Goal: Task Accomplishment & Management: Use online tool/utility

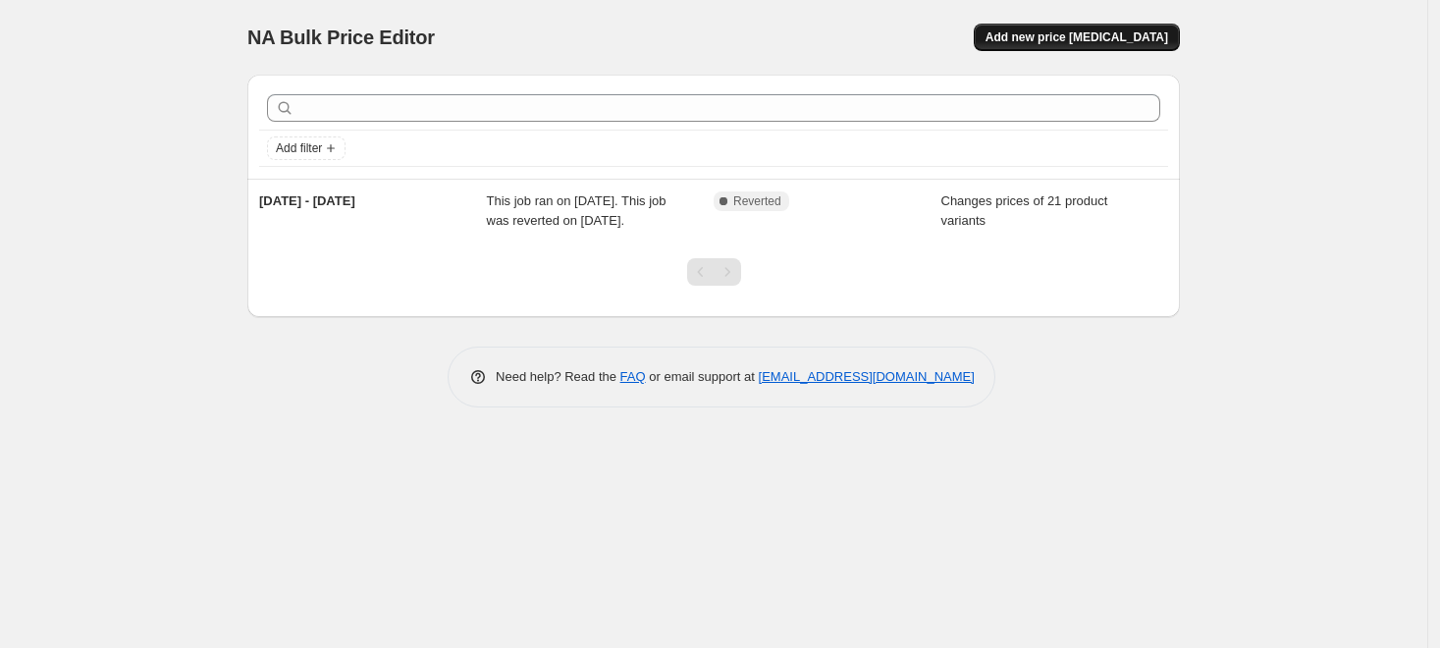
click at [1074, 42] on span "Add new price [MEDICAL_DATA]" at bounding box center [1077, 37] width 183 height 16
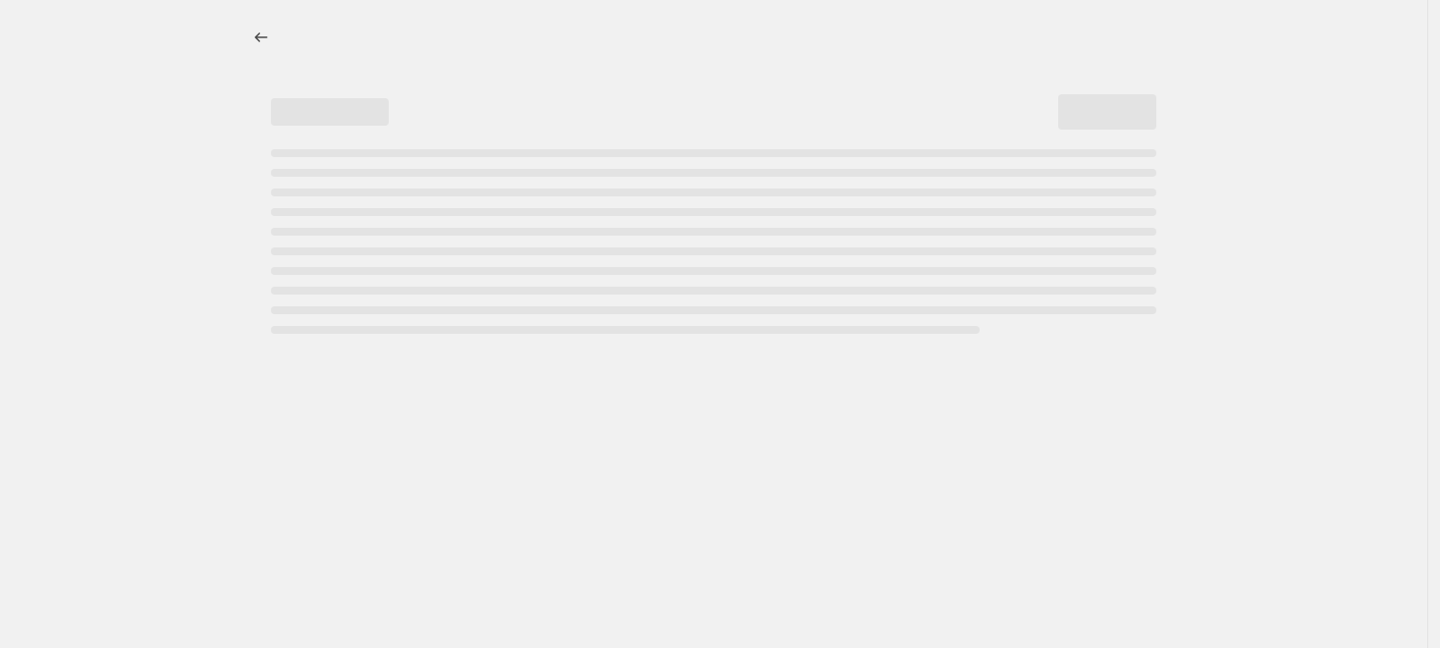
select select "percentage"
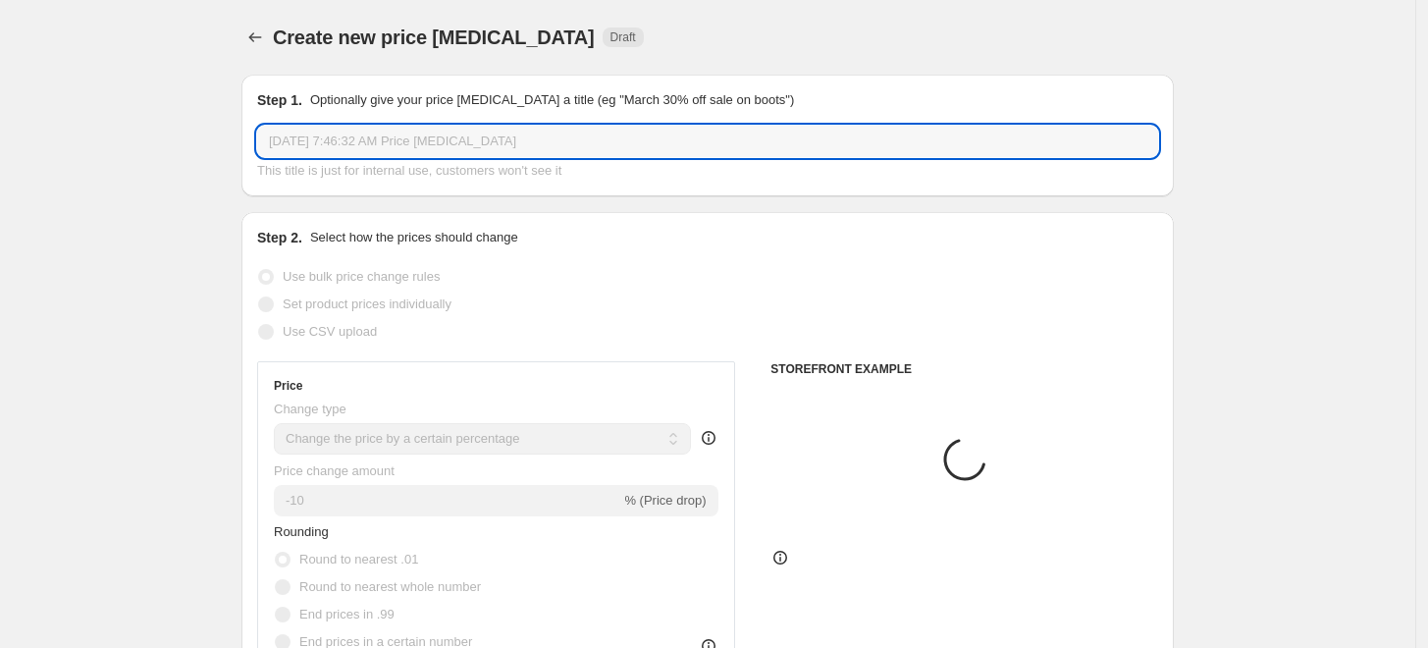
click at [346, 144] on input "[DATE] 7:46:32 AM Price [MEDICAL_DATA]" at bounding box center [707, 141] width 901 height 31
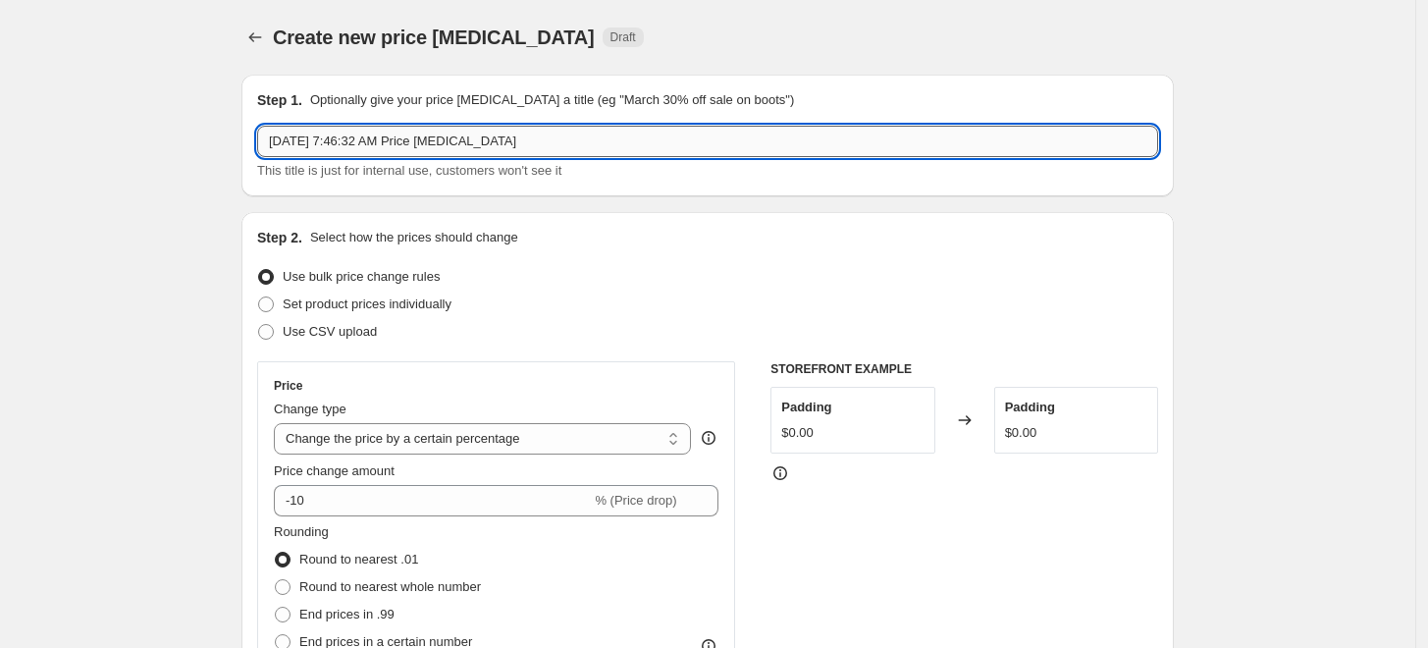
click at [346, 144] on input "[DATE] 7:46:32 AM Price [MEDICAL_DATA]" at bounding box center [707, 141] width 901 height 31
drag, startPoint x: 558, startPoint y: 139, endPoint x: 159, endPoint y: 138, distance: 398.6
click at [314, 143] on input "28 auh - [DATE]" at bounding box center [707, 141] width 901 height 31
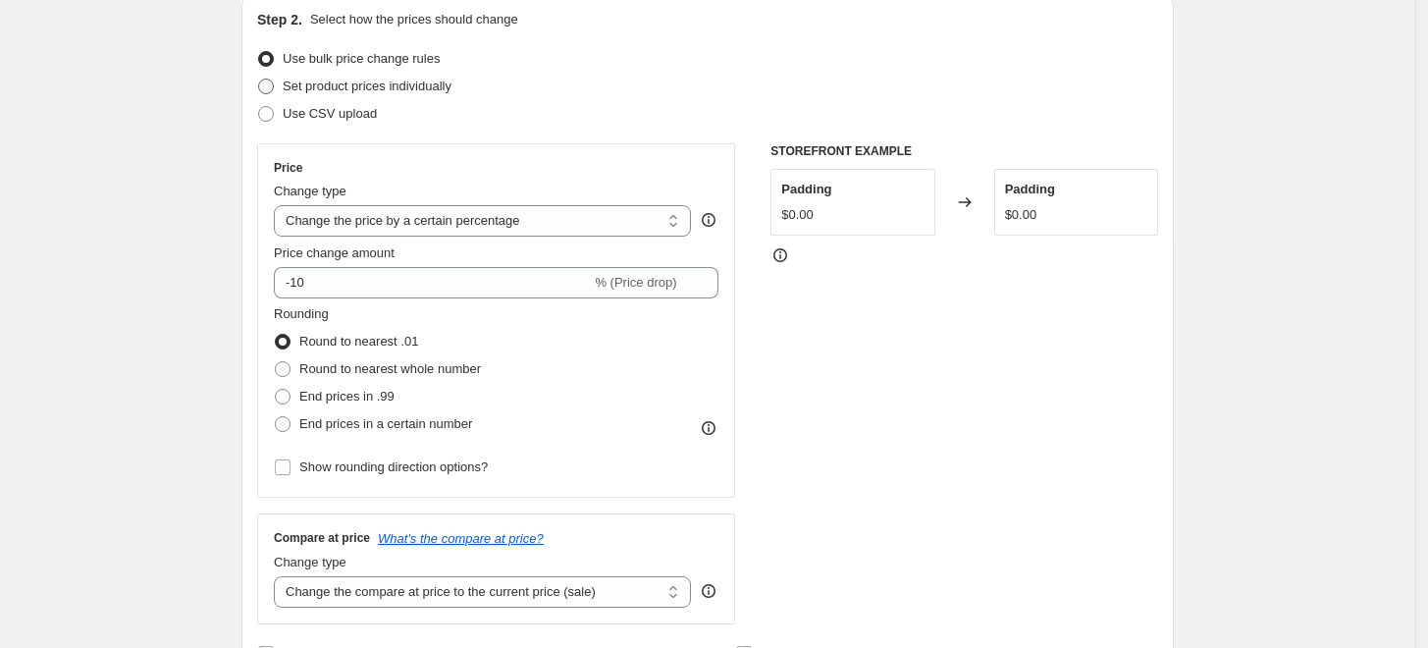
type input "[DATE]- [DATE]"
click at [369, 91] on span "Set product prices individually" at bounding box center [367, 86] width 169 height 15
click at [259, 80] on input "Set product prices individually" at bounding box center [258, 79] width 1 height 1
radio input "true"
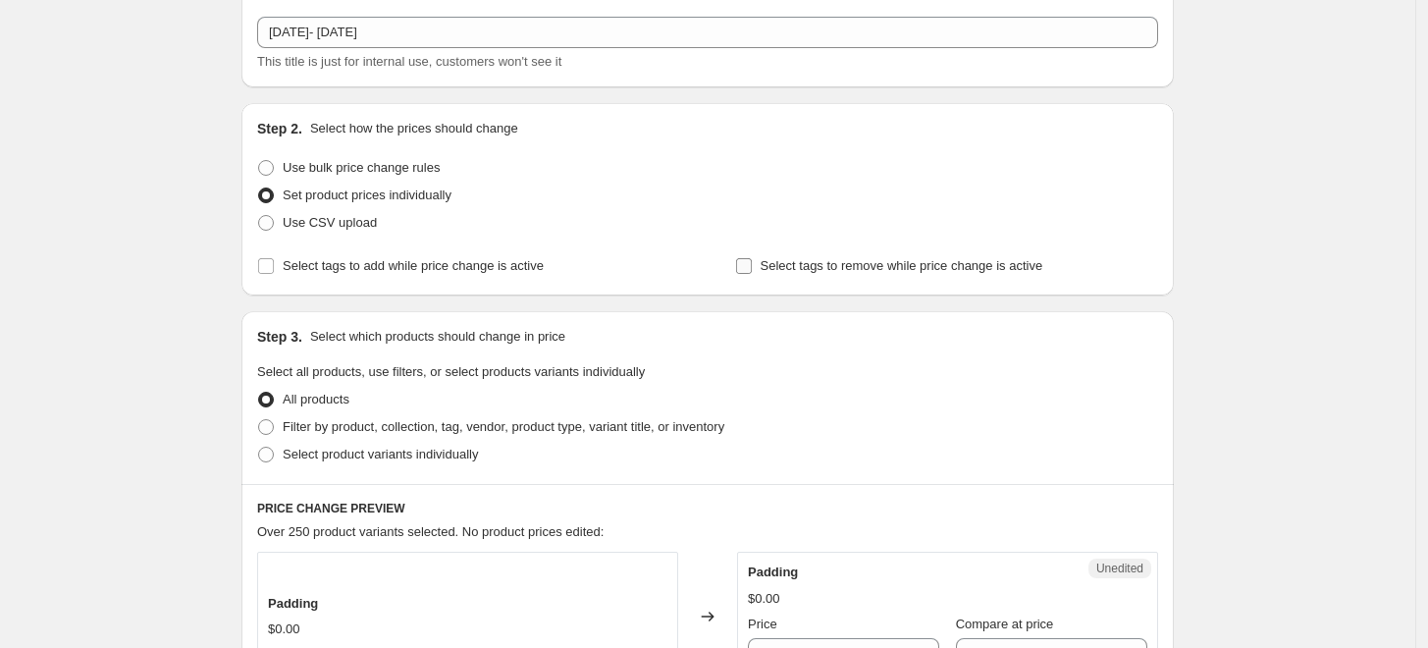
scroll to position [436, 0]
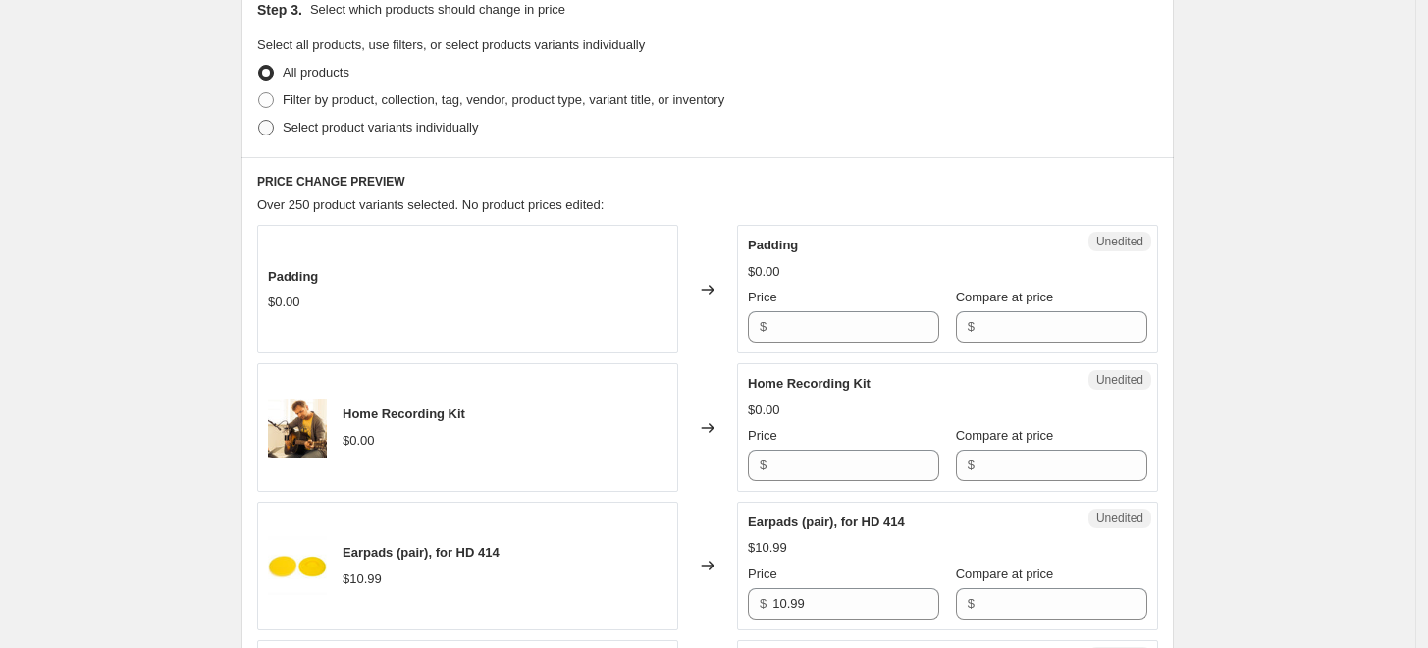
click at [328, 121] on span "Select product variants individually" at bounding box center [380, 127] width 195 height 15
click at [259, 121] on input "Select product variants individually" at bounding box center [258, 120] width 1 height 1
radio input "true"
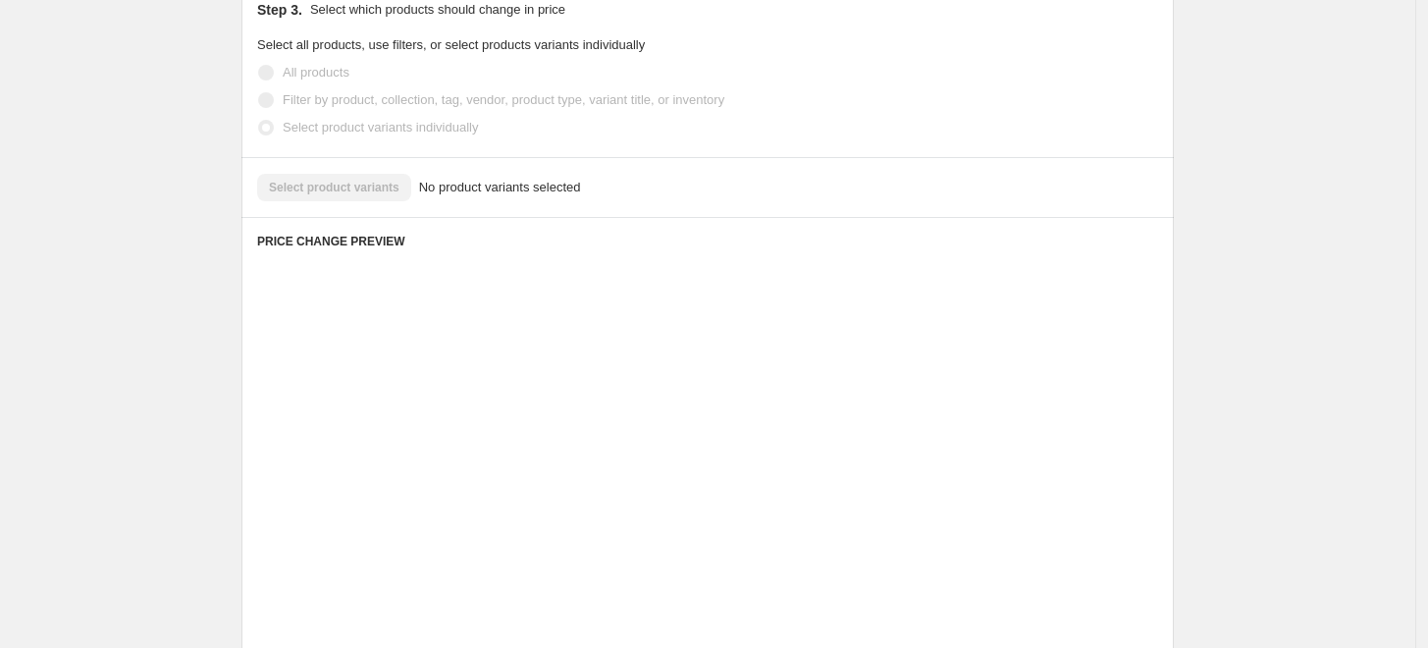
scroll to position [382, 0]
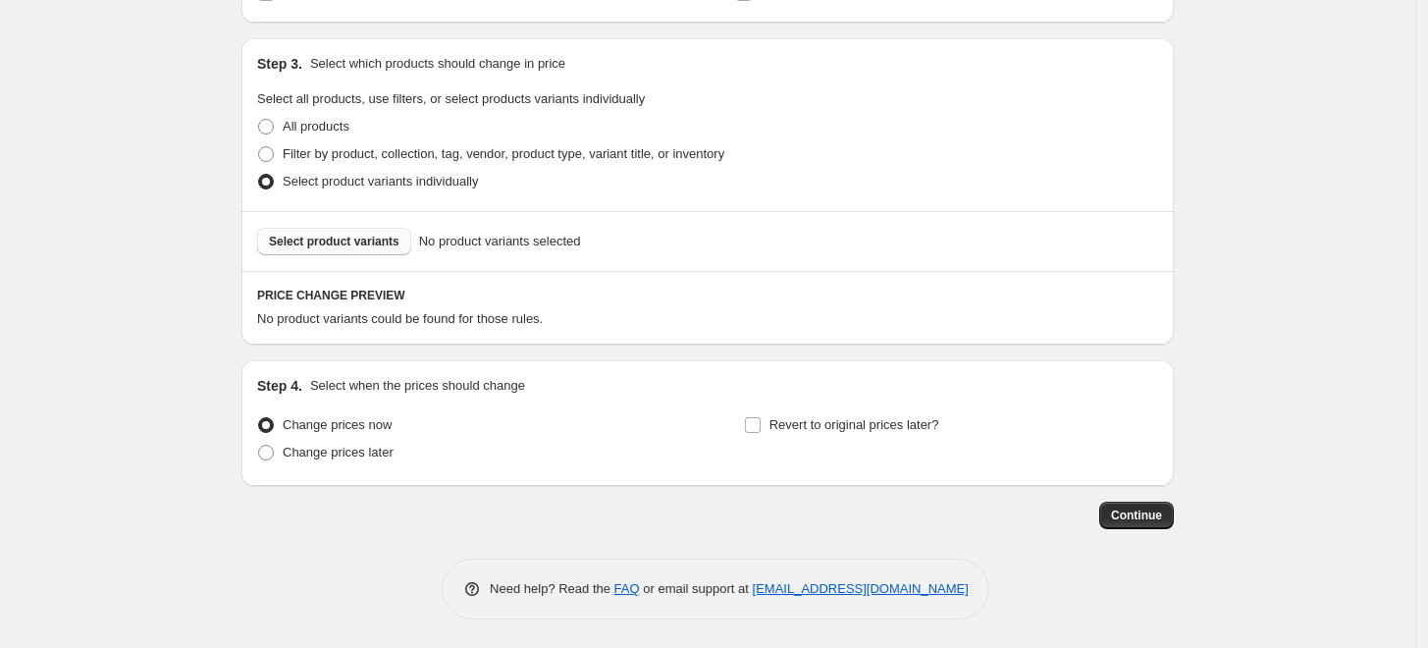
click at [365, 245] on span "Select product variants" at bounding box center [334, 242] width 131 height 16
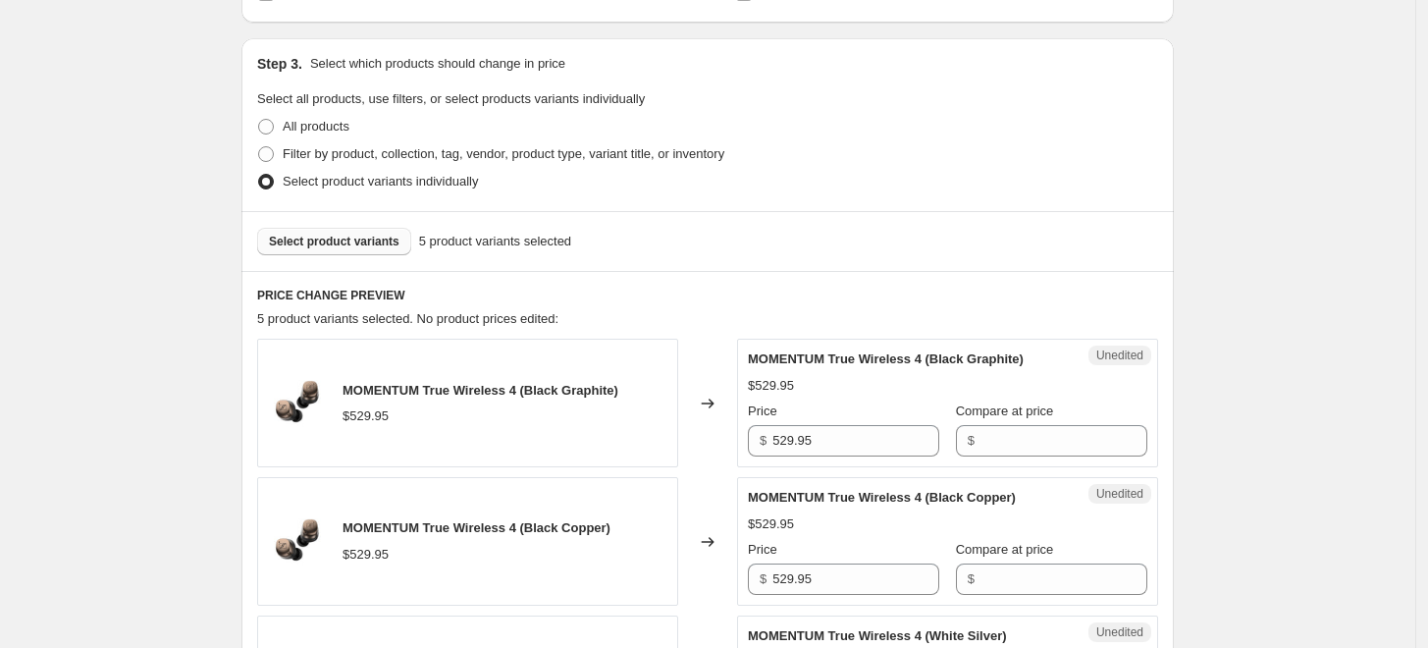
click at [374, 244] on span "Select product variants" at bounding box center [334, 242] width 131 height 16
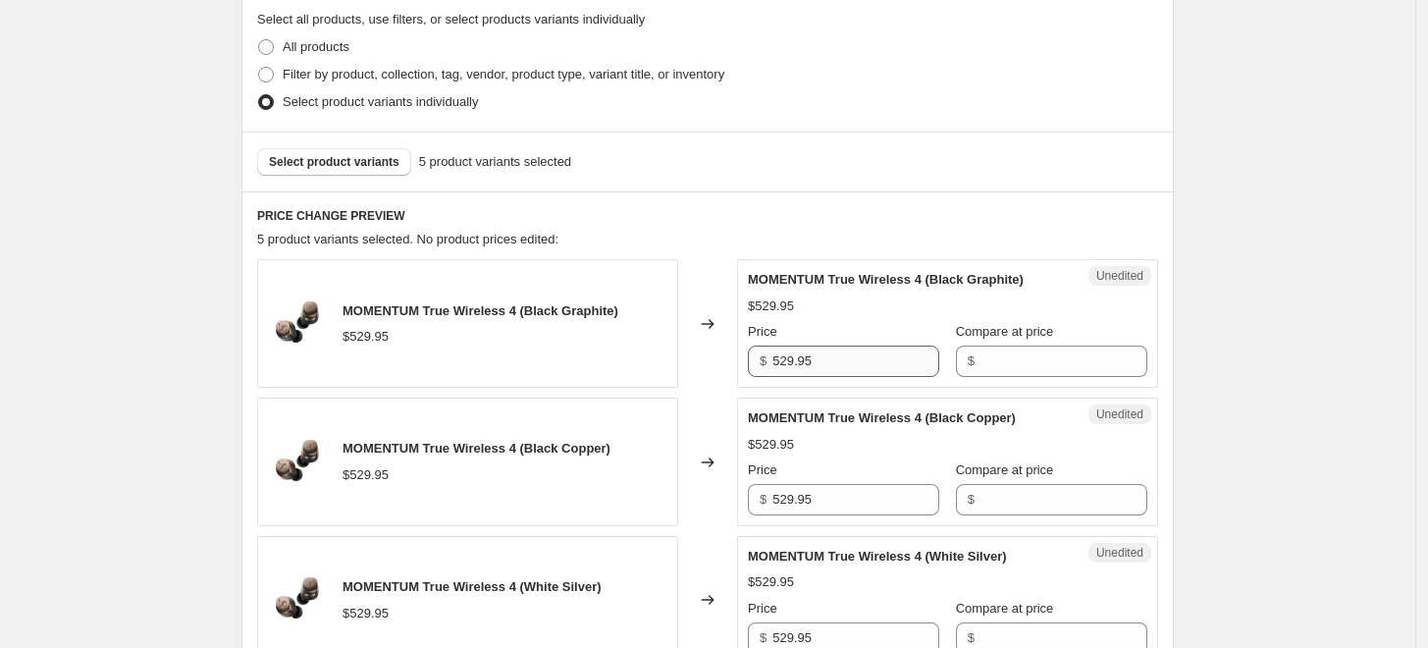
scroll to position [600, 0]
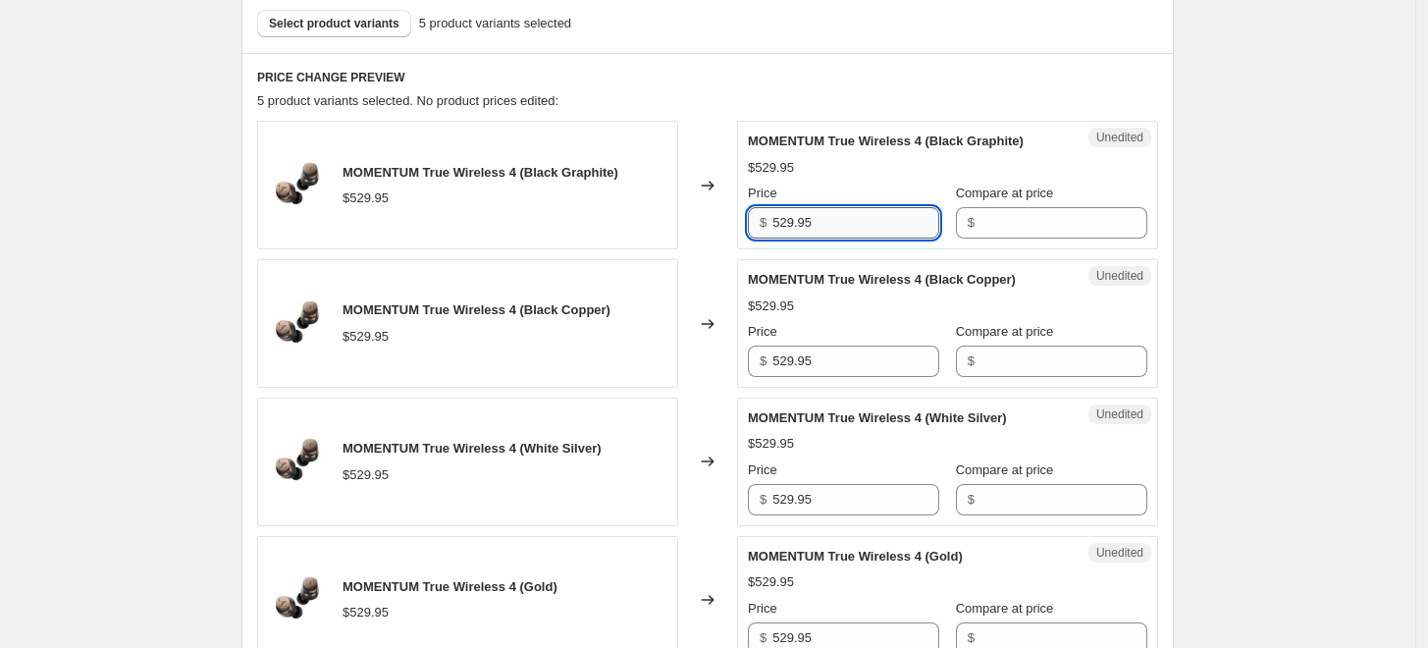
click at [826, 213] on input "529.95" at bounding box center [856, 222] width 167 height 31
drag, startPoint x: 880, startPoint y: 225, endPoint x: 727, endPoint y: 226, distance: 152.2
click at [687, 228] on div "MOMENTUM True Wireless 4 (Black Graphite) $529.95 Changed to Unedited MOMENTUM …" at bounding box center [707, 185] width 901 height 129
type input "529.95"
click at [1045, 236] on div "Unedited MOMENTUM True Wireless 4 (Black Graphite) $529.95 Price $ 529.95 Compa…" at bounding box center [947, 185] width 421 height 129
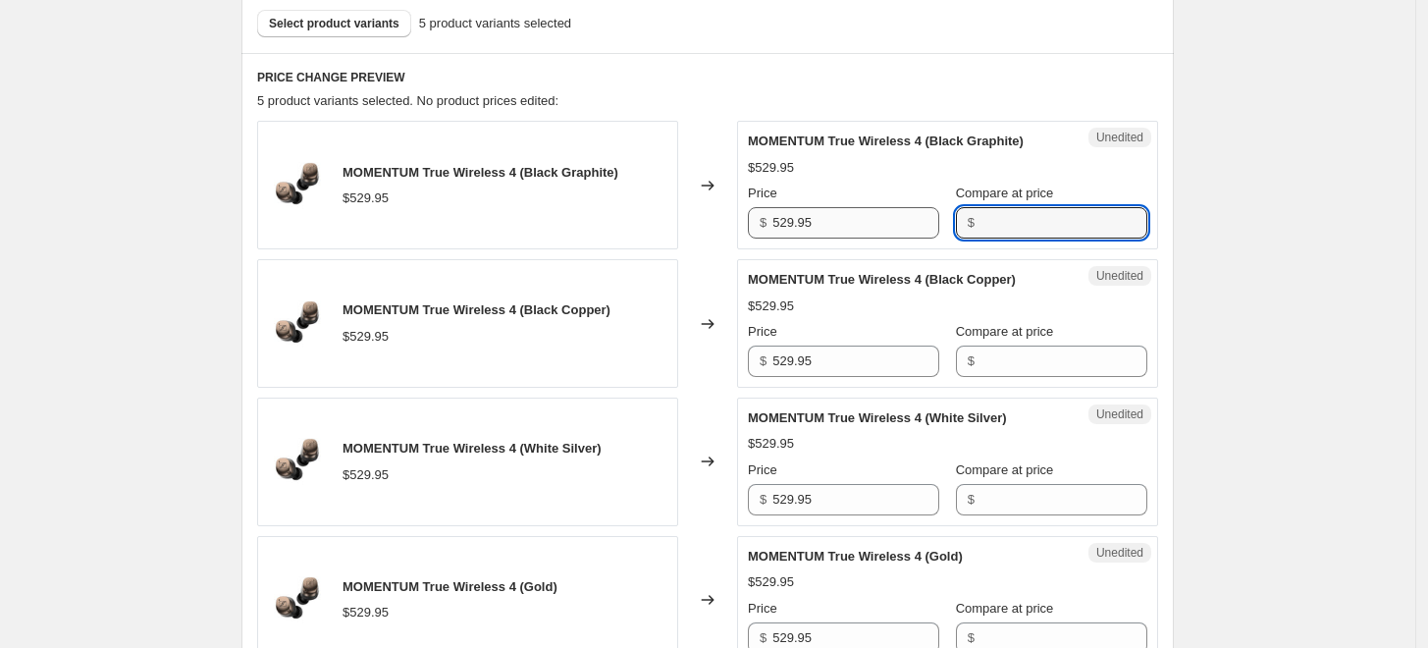
paste input "529.95"
type input "529.95"
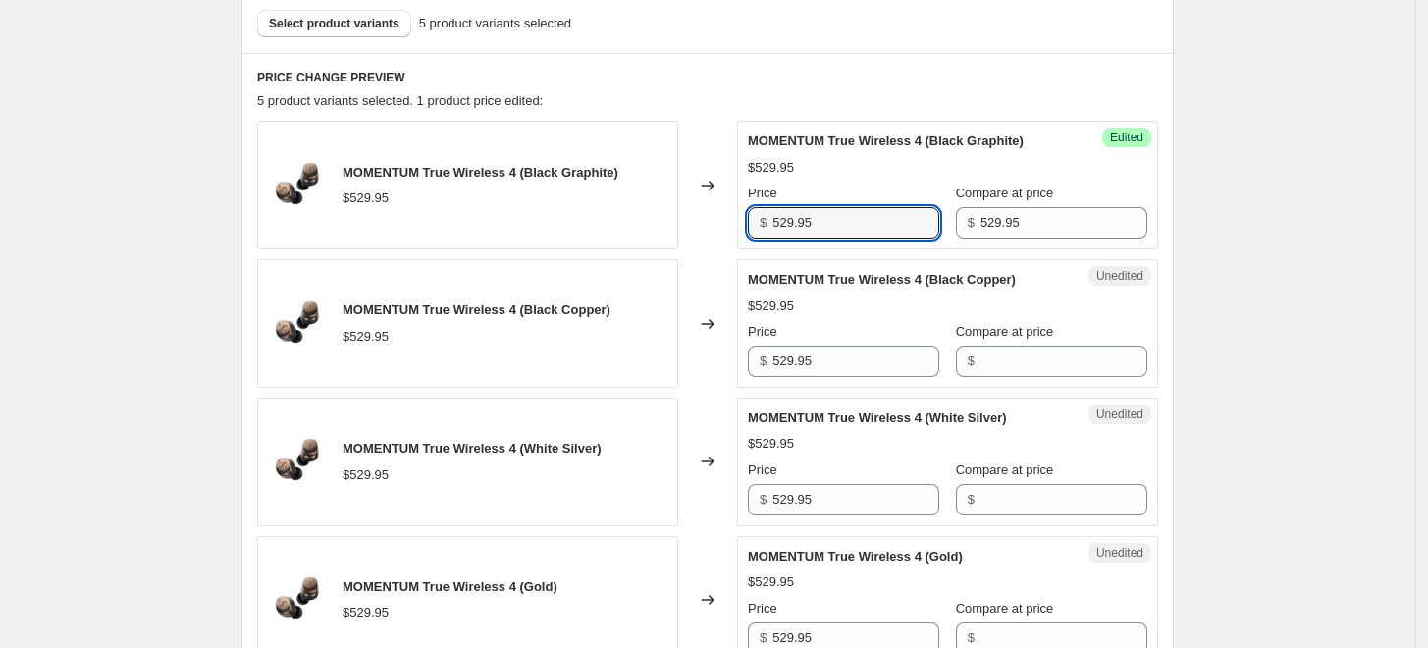
drag, startPoint x: 829, startPoint y: 221, endPoint x: 731, endPoint y: 222, distance: 97.2
click at [731, 222] on div "MOMENTUM True Wireless 4 (Black Graphite) $529.95 Changed to Success Edited MOM…" at bounding box center [707, 185] width 901 height 129
type input "379"
drag, startPoint x: 820, startPoint y: 353, endPoint x: 754, endPoint y: 353, distance: 65.8
click at [754, 353] on div "$ 529.95" at bounding box center [843, 361] width 191 height 31
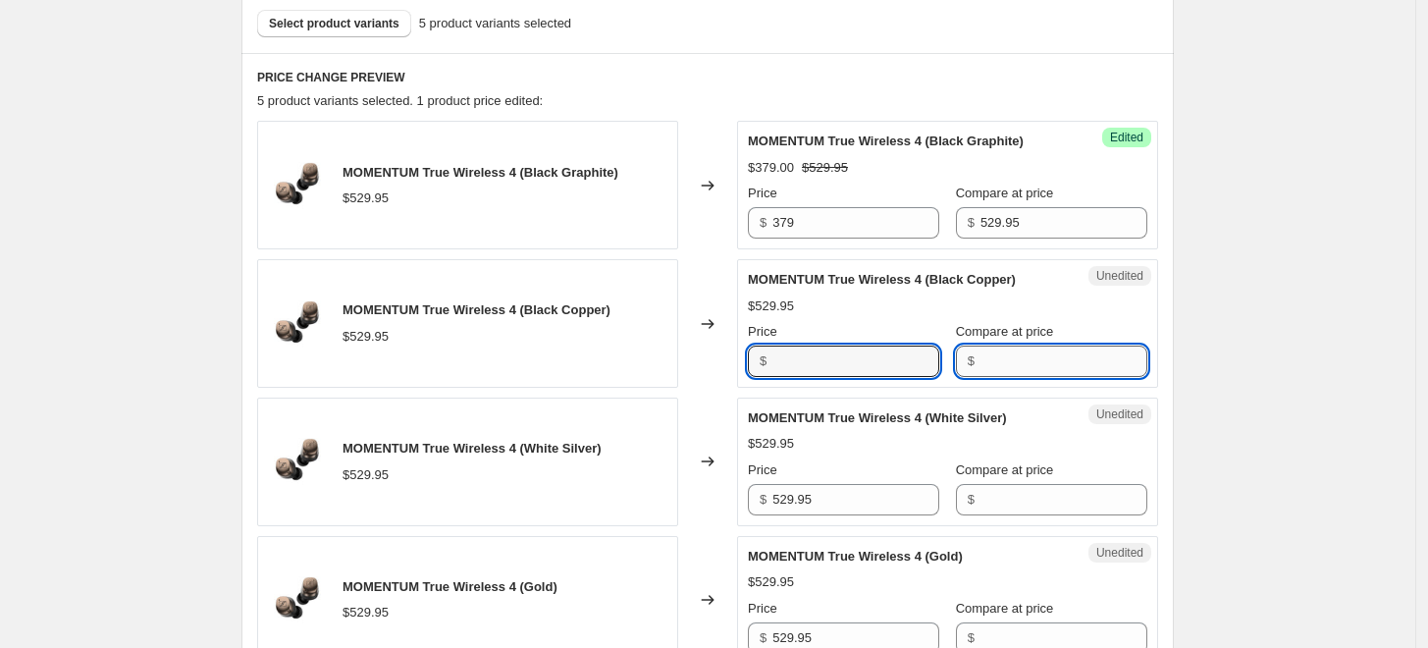
type input "529.95"
click at [1021, 367] on input "Compare at price" at bounding box center [1064, 361] width 167 height 31
paste input "529.95"
type input "529.95"
drag, startPoint x: 802, startPoint y: 367, endPoint x: 713, endPoint y: 359, distance: 89.7
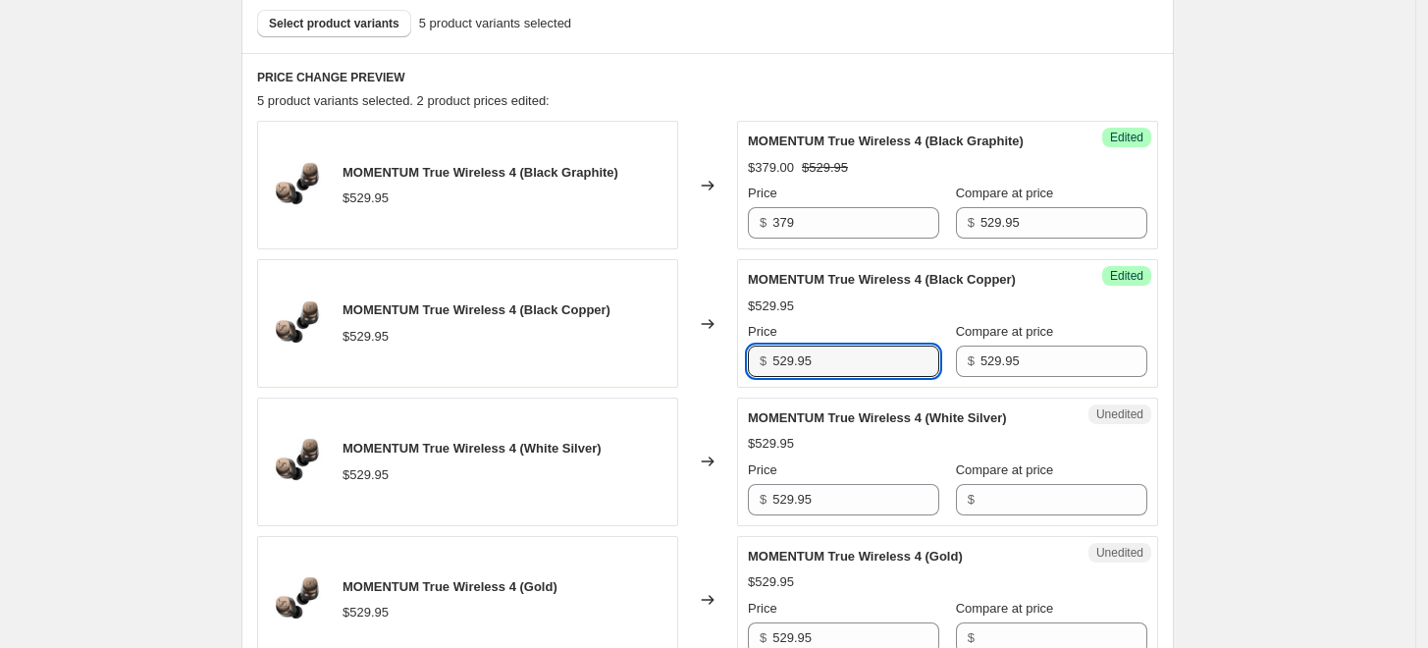
click at [713, 359] on div "MOMENTUM True Wireless 4 (Black Copper) $529.95 Changed to Success Edited MOMEN…" at bounding box center [707, 323] width 901 height 129
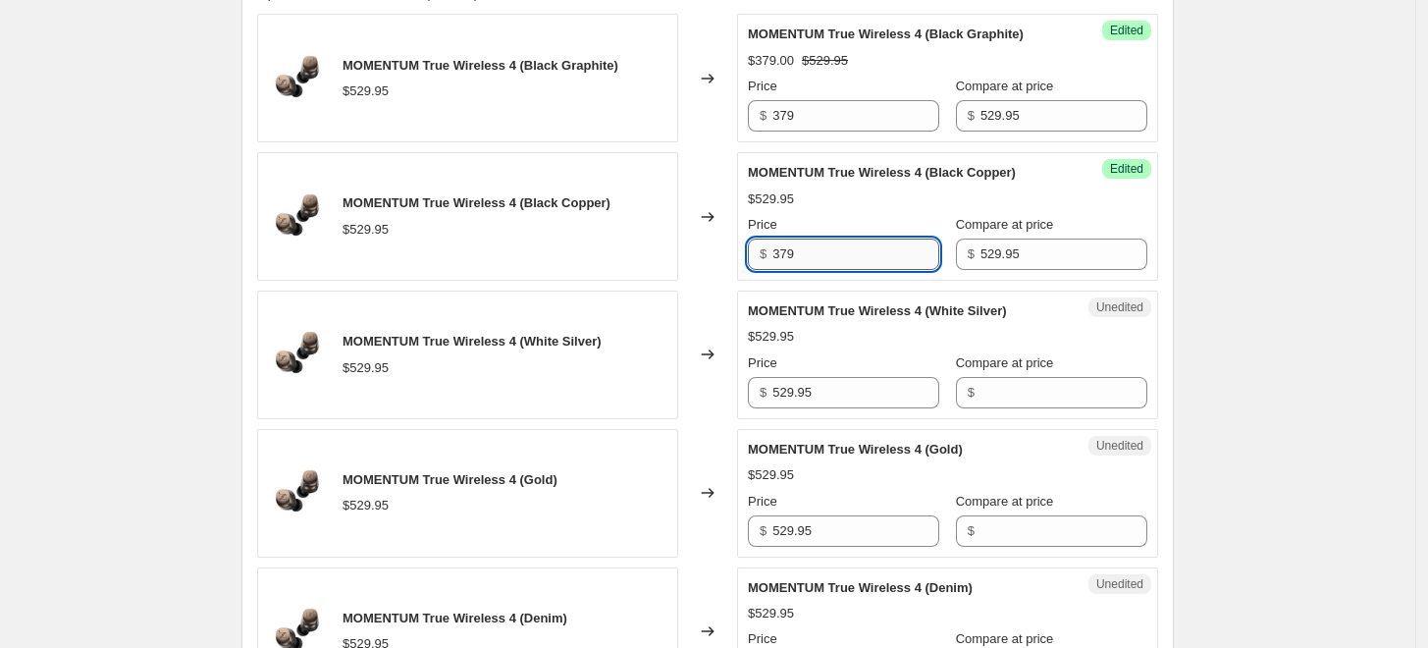
scroll to position [818, 0]
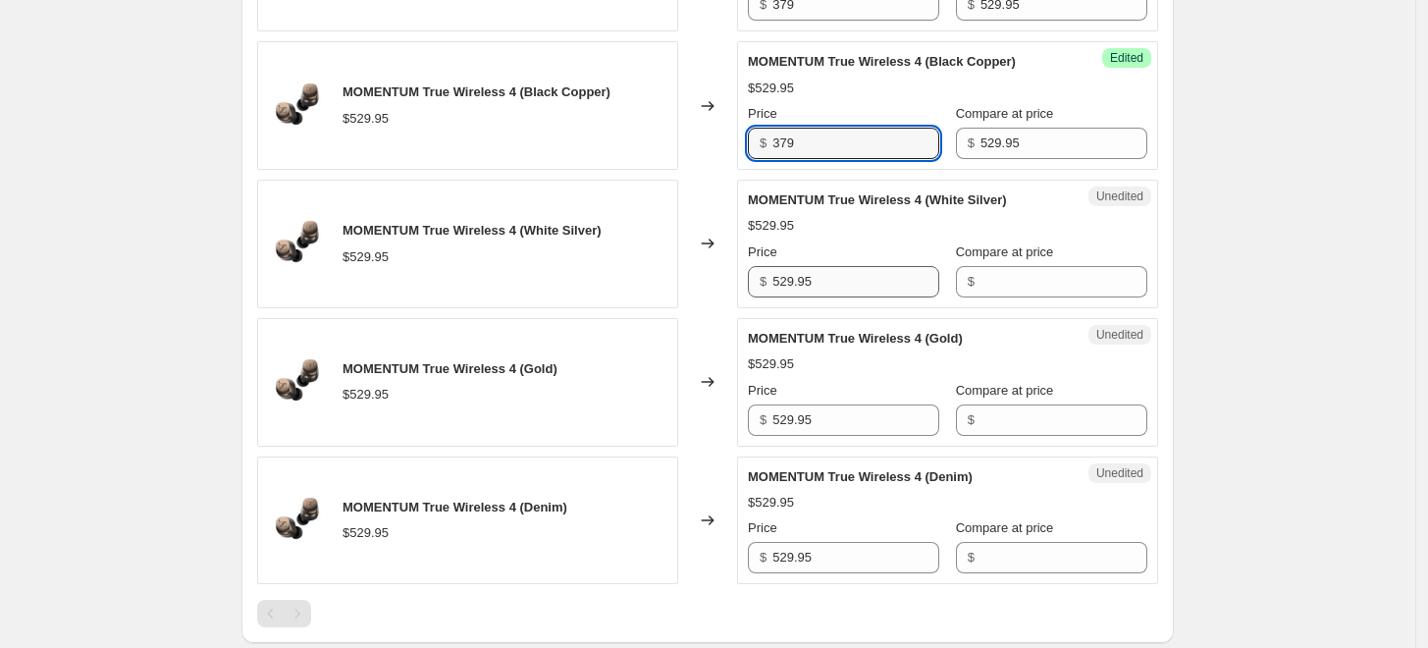
type input "379"
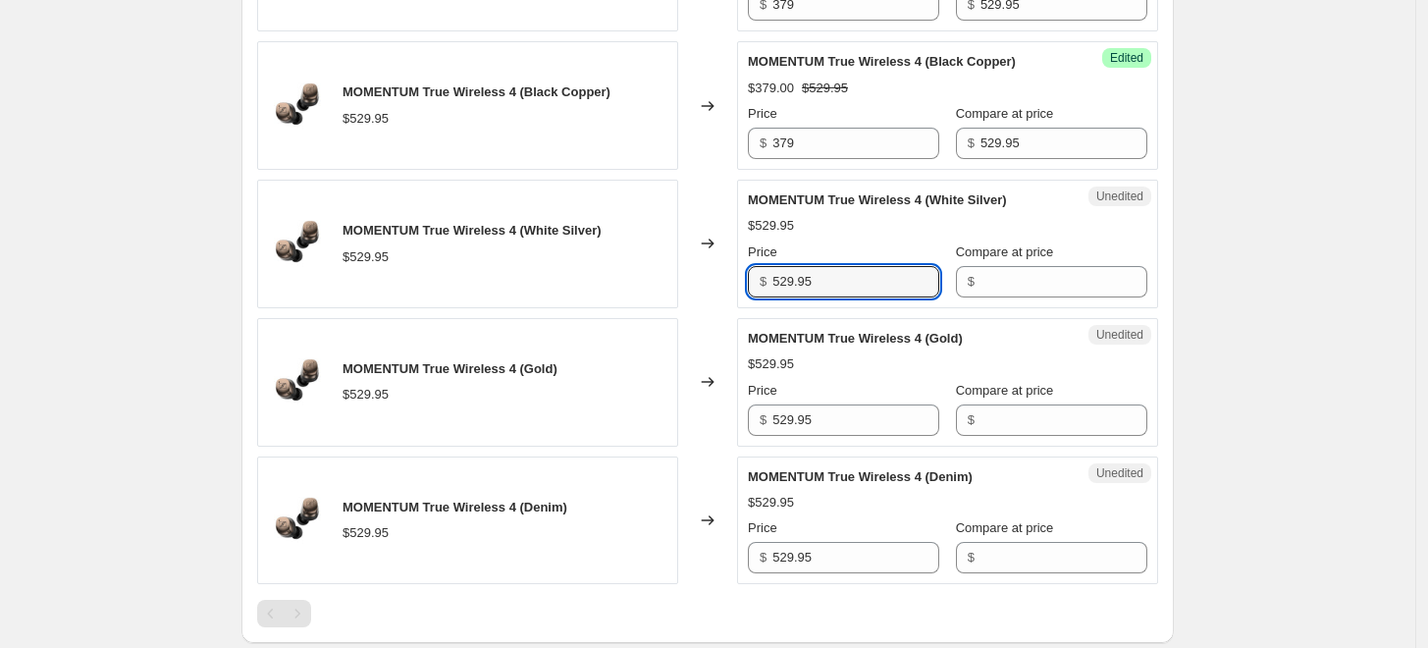
drag, startPoint x: 773, startPoint y: 289, endPoint x: 730, endPoint y: 288, distance: 42.2
click at [728, 289] on div "MOMENTUM True Wireless 4 (White Silver) $529.95 Changed to Unedited MOMENTUM Tr…" at bounding box center [707, 244] width 901 height 129
type input "529.95"
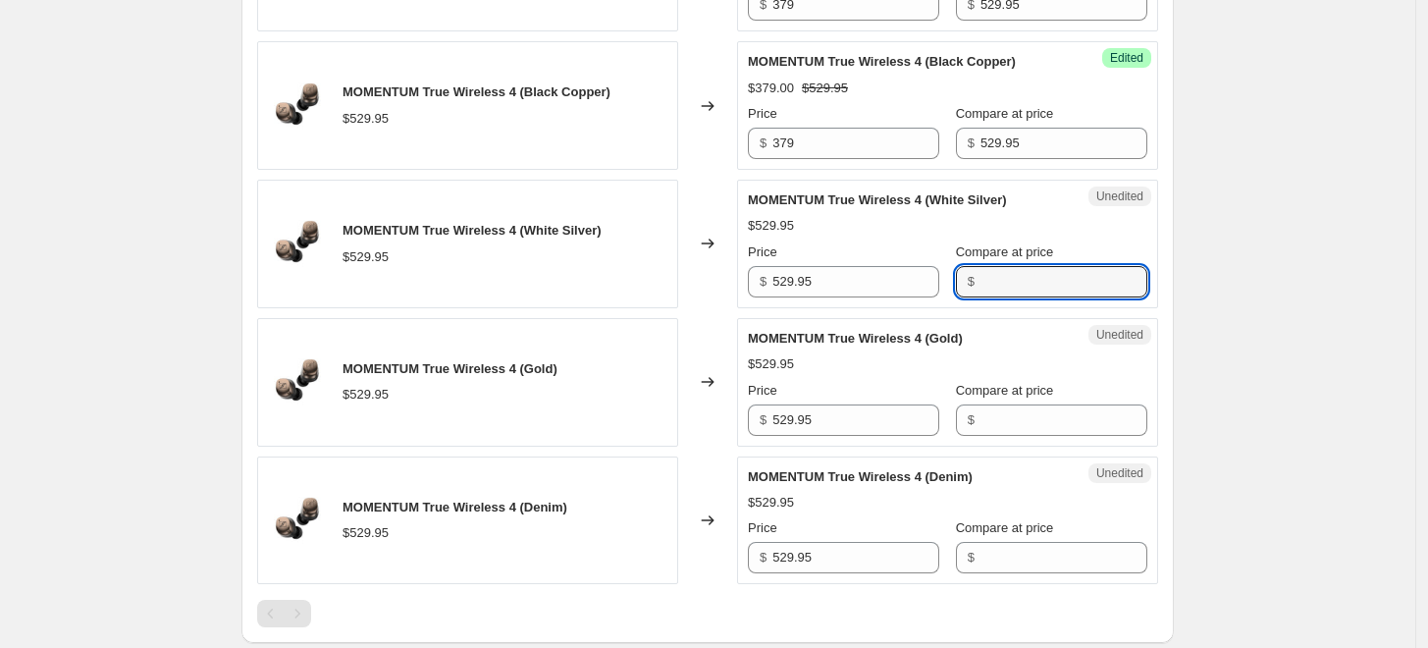
drag, startPoint x: 1028, startPoint y: 287, endPoint x: 950, endPoint y: 284, distance: 77.6
click at [943, 288] on div "Price $ 529.95 Compare at price $" at bounding box center [948, 269] width 400 height 55
paste input "529.95"
type input "529.95"
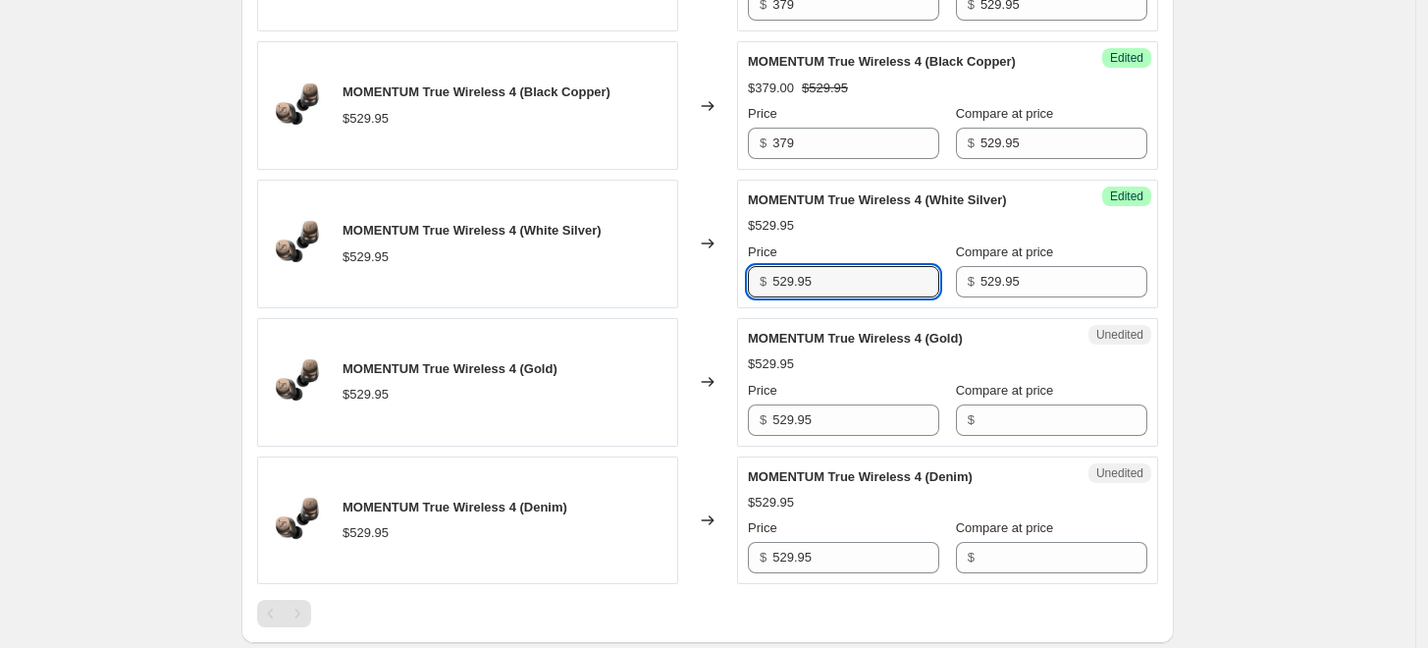
drag, startPoint x: 868, startPoint y: 275, endPoint x: 744, endPoint y: 275, distance: 123.7
click at [744, 275] on div "Success Edited MOMENTUM True Wireless 4 (White Silver) $529.95 Price $ 529.95 C…" at bounding box center [947, 244] width 421 height 129
type input "379"
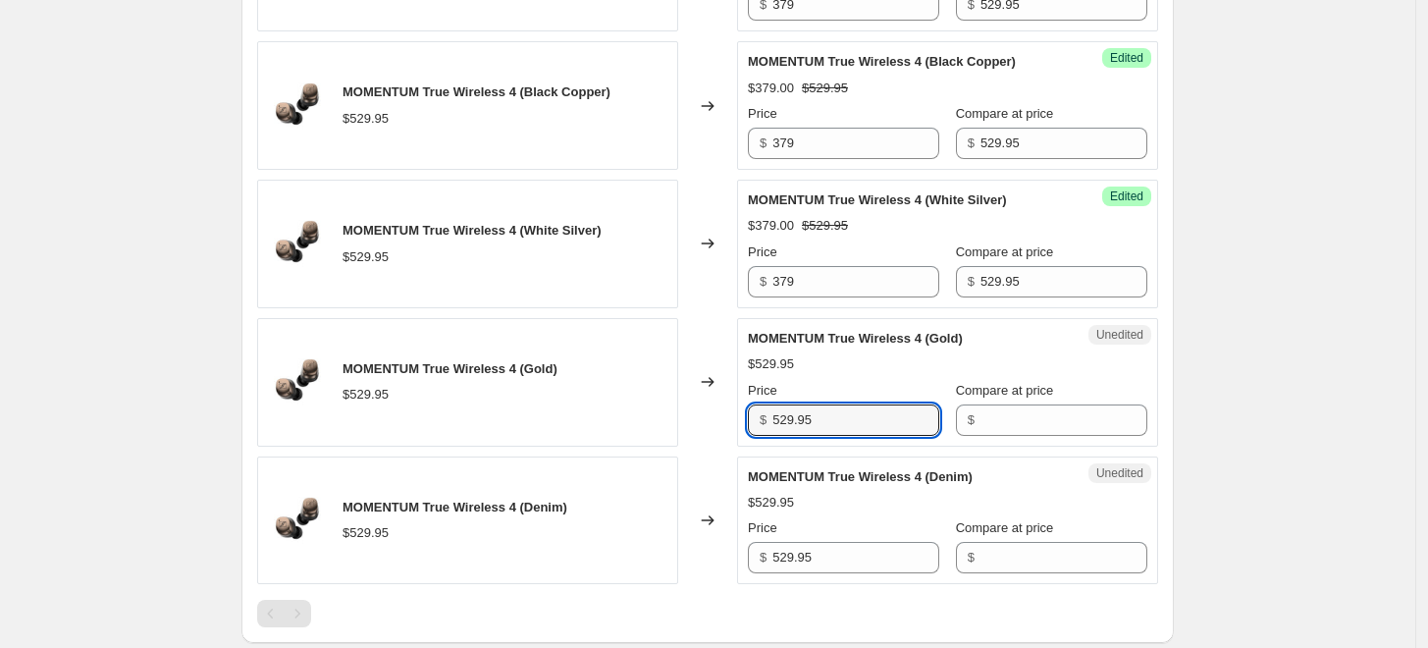
drag, startPoint x: 819, startPoint y: 421, endPoint x: 740, endPoint y: 422, distance: 78.5
click at [740, 422] on div "MOMENTUM True Wireless 4 (Gold) $529.95 Changed to Unedited MOMENTUM True Wirel…" at bounding box center [707, 382] width 901 height 129
type input "529.95"
drag, startPoint x: 984, startPoint y: 417, endPoint x: 955, endPoint y: 415, distance: 28.5
click at [956, 415] on div "$" at bounding box center [1051, 419] width 191 height 31
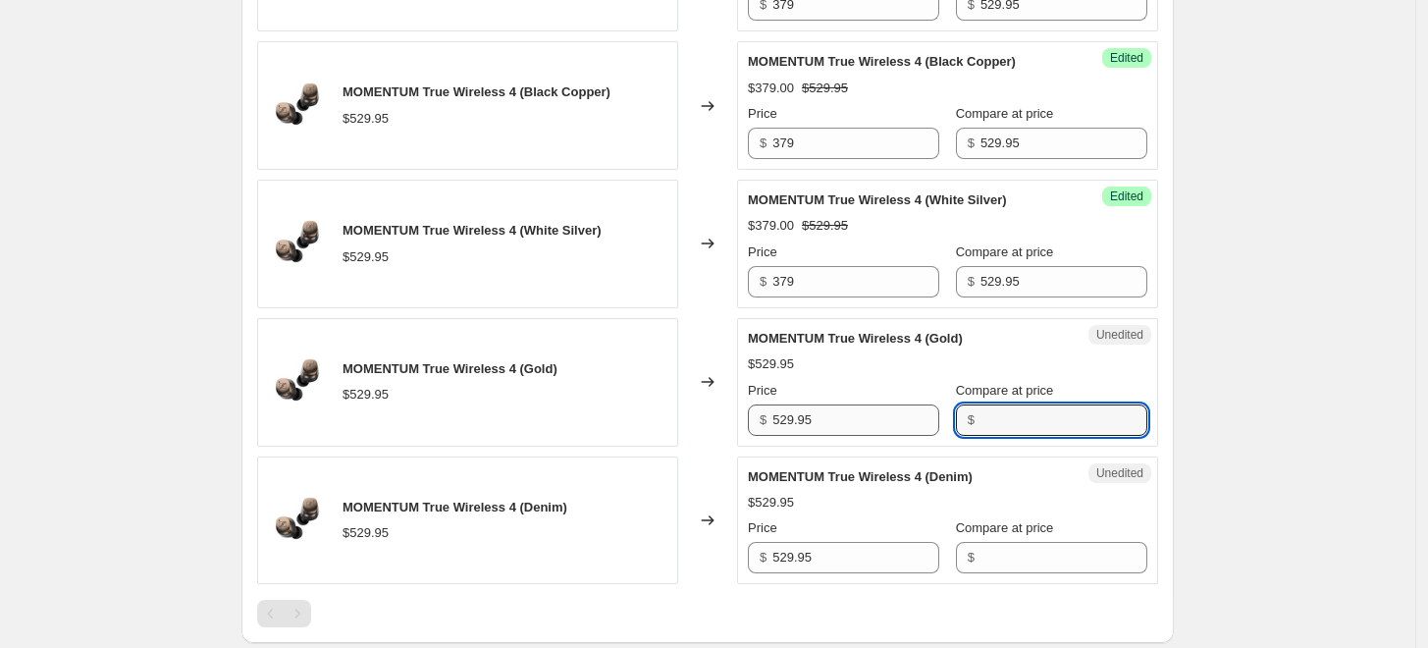
paste input "529.95"
type input "529.95"
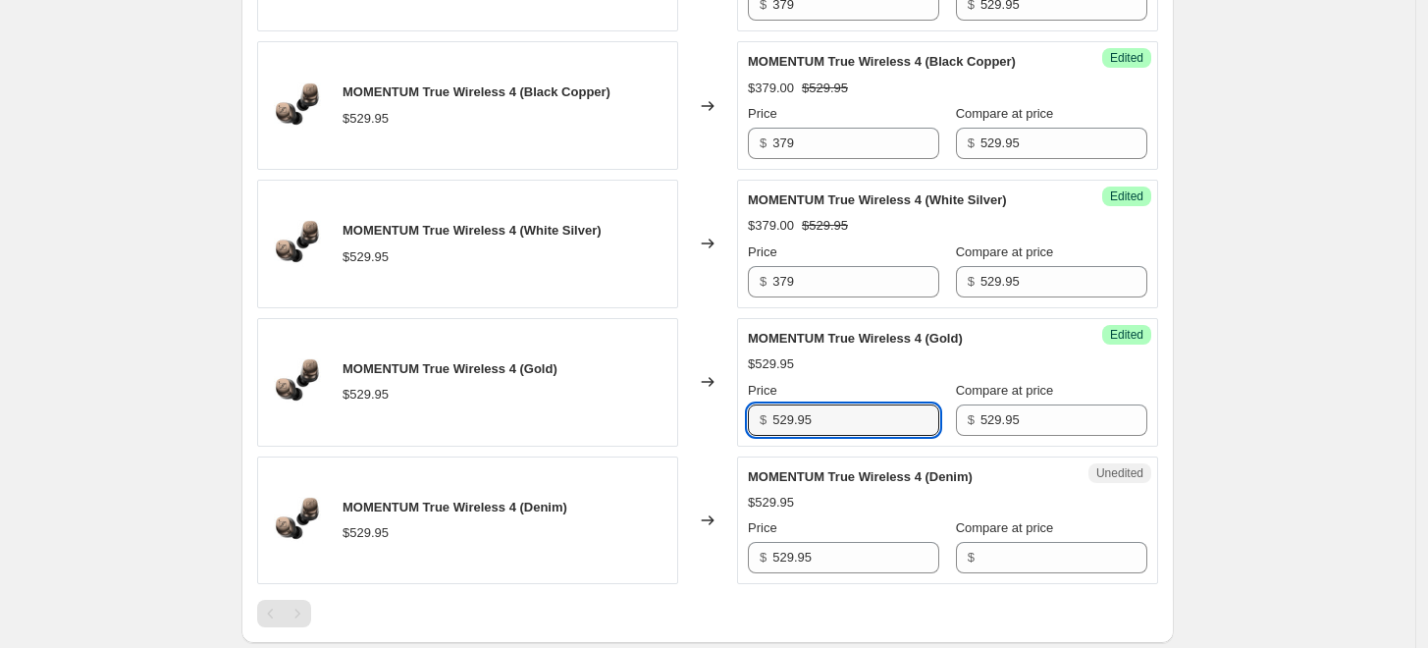
drag, startPoint x: 780, startPoint y: 414, endPoint x: 727, endPoint y: 409, distance: 52.3
click at [727, 409] on div "MOMENTUM True Wireless 4 (Gold) $529.95 Changed to Success Edited MOMENTUM True…" at bounding box center [707, 382] width 901 height 129
type input "2"
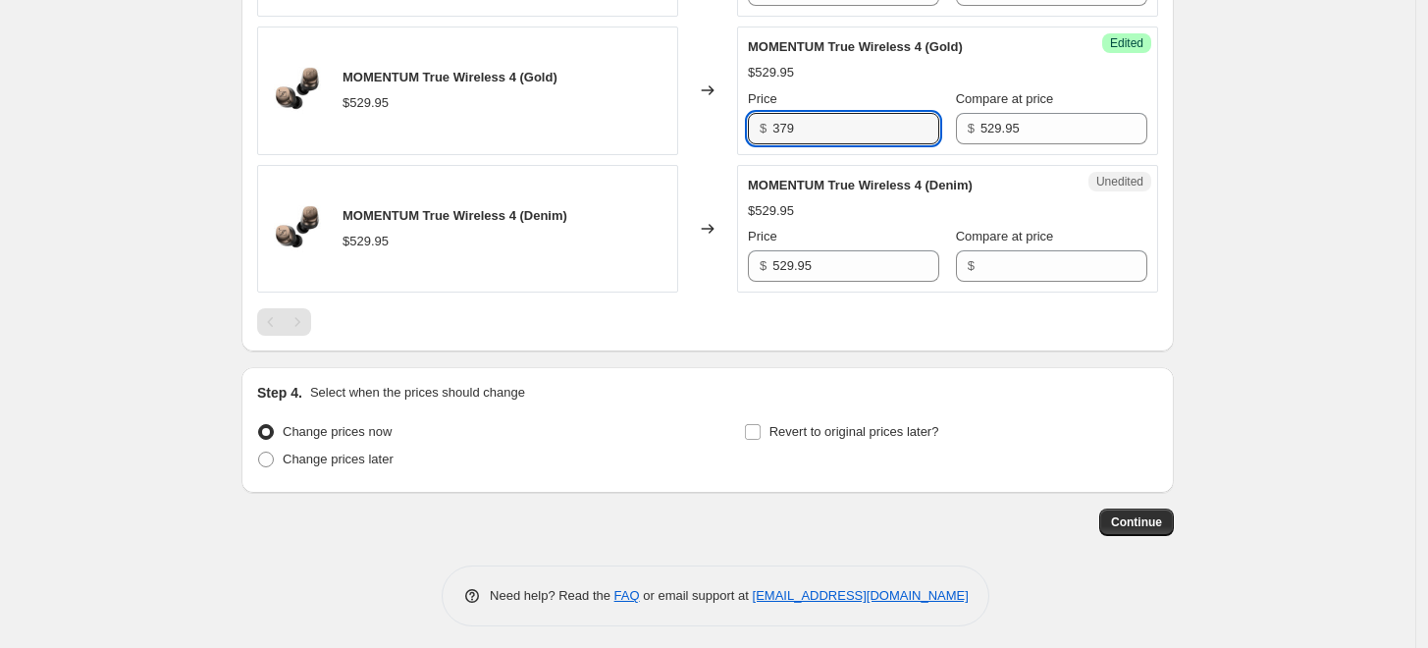
scroll to position [1115, 0]
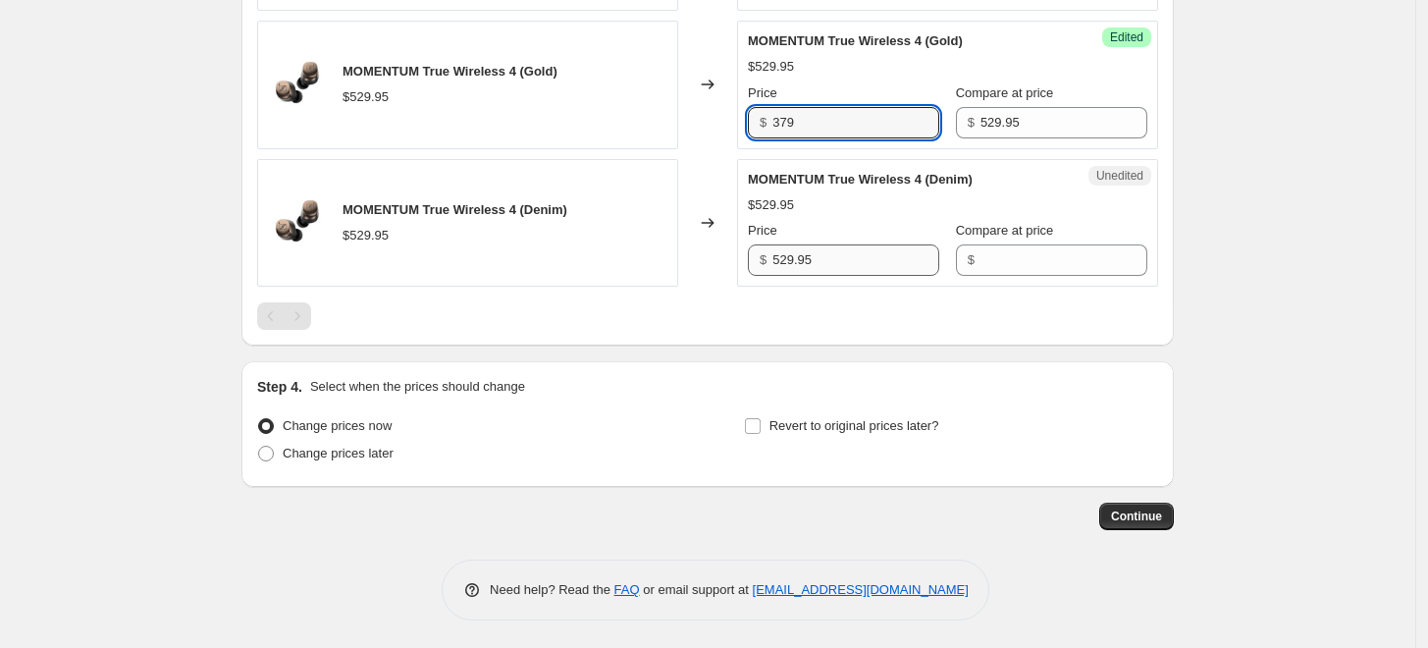
type input "379"
drag, startPoint x: 784, startPoint y: 261, endPoint x: 732, endPoint y: 262, distance: 52.0
click at [732, 262] on div "MOMENTUM True Wireless 4 (Denim) $529.95 Changed to Unedited MOMENTUM True Wire…" at bounding box center [707, 223] width 901 height 129
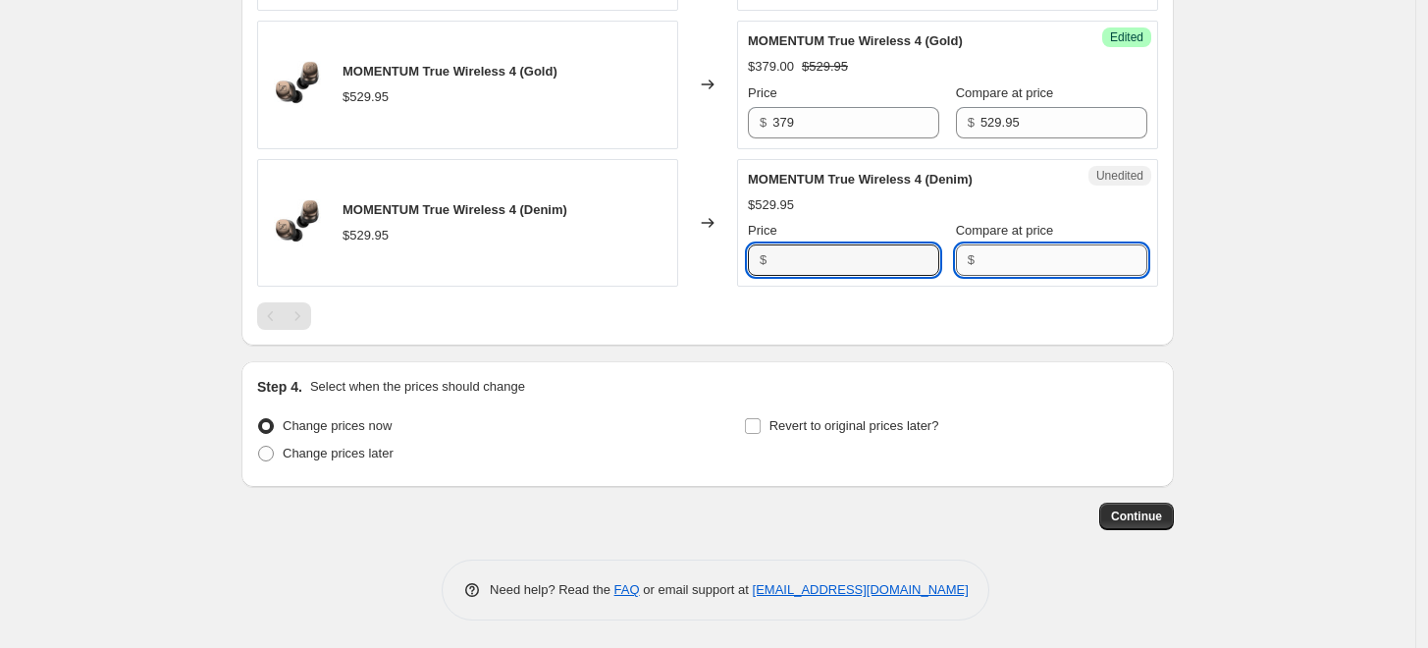
type input "529.95"
click at [1013, 255] on input "Compare at price" at bounding box center [1064, 259] width 167 height 31
paste input "529.95"
type input "529.95"
click at [755, 255] on div "$ 529.95" at bounding box center [843, 259] width 191 height 31
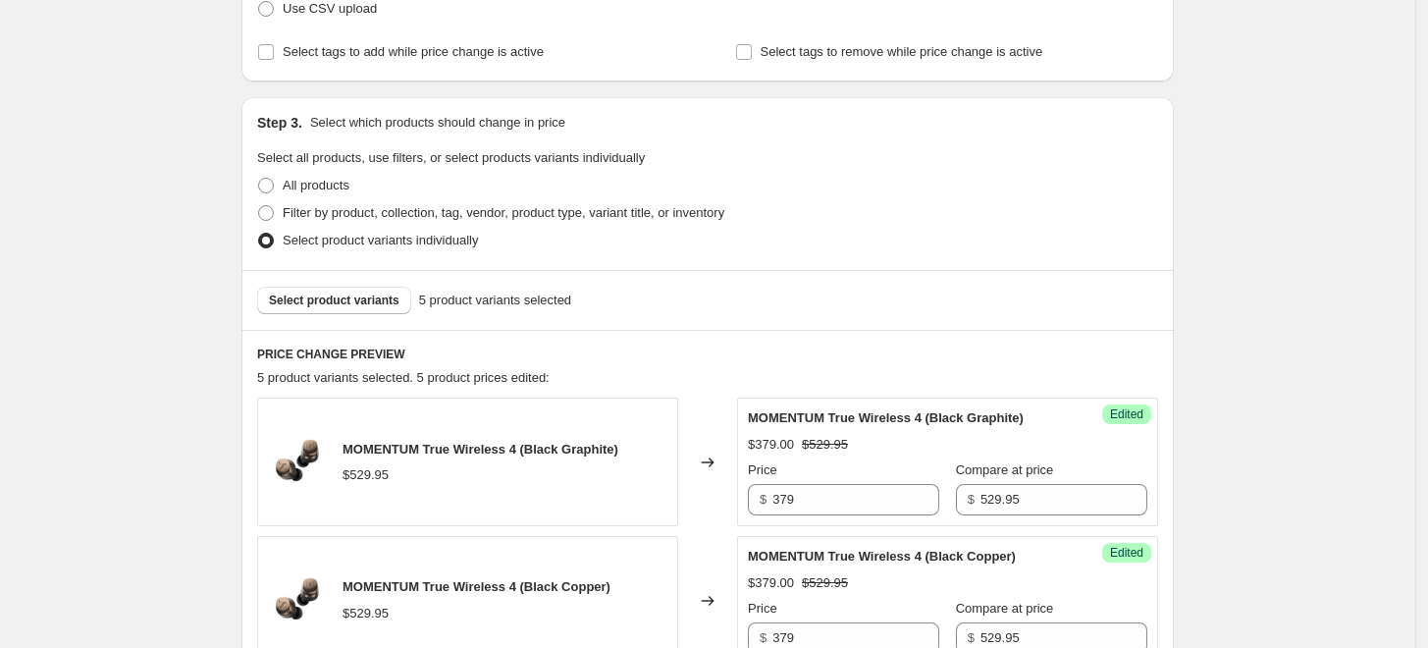
scroll to position [134, 0]
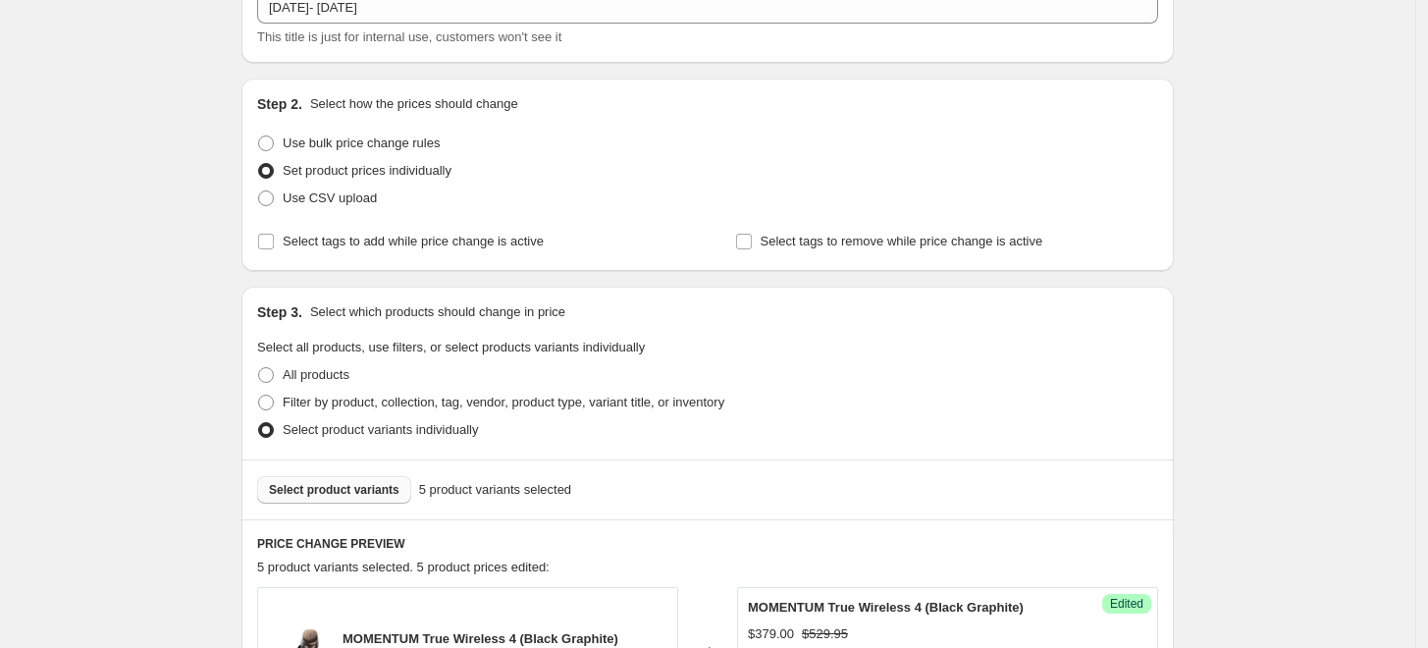
type input "379"
click at [348, 485] on span "Select product variants" at bounding box center [334, 490] width 131 height 16
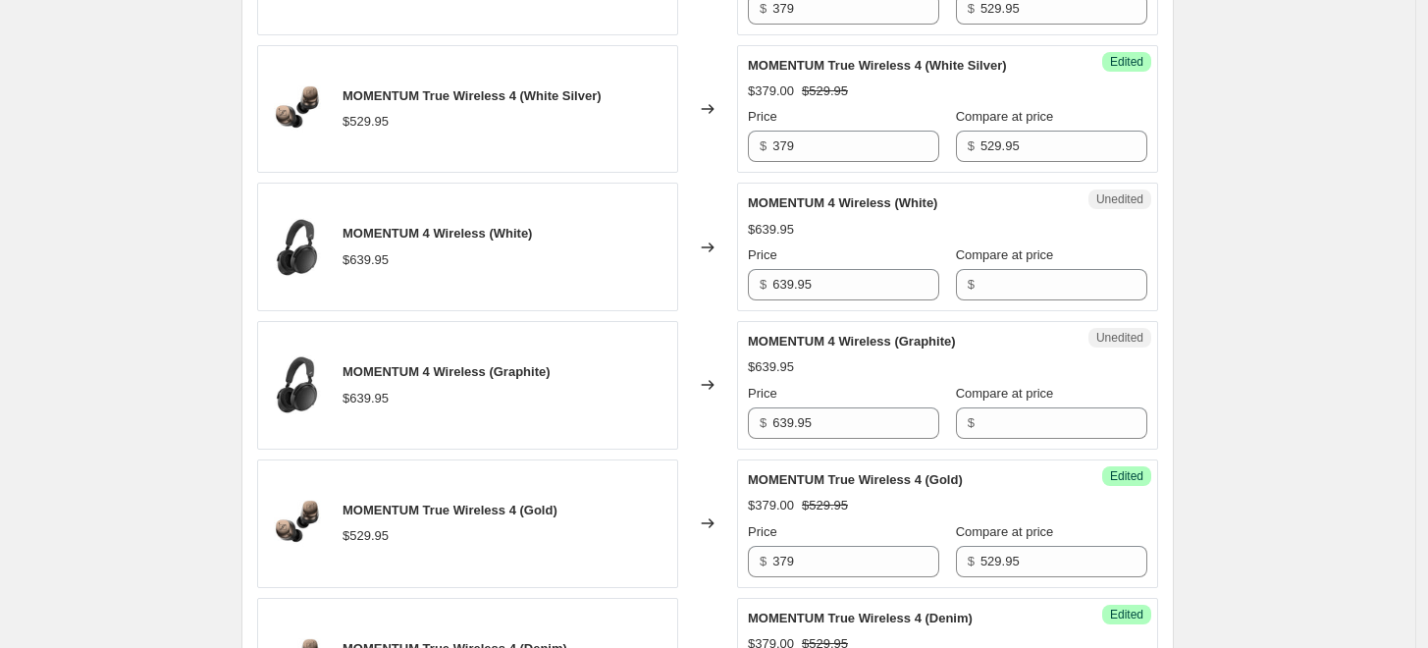
scroll to position [1333, 0]
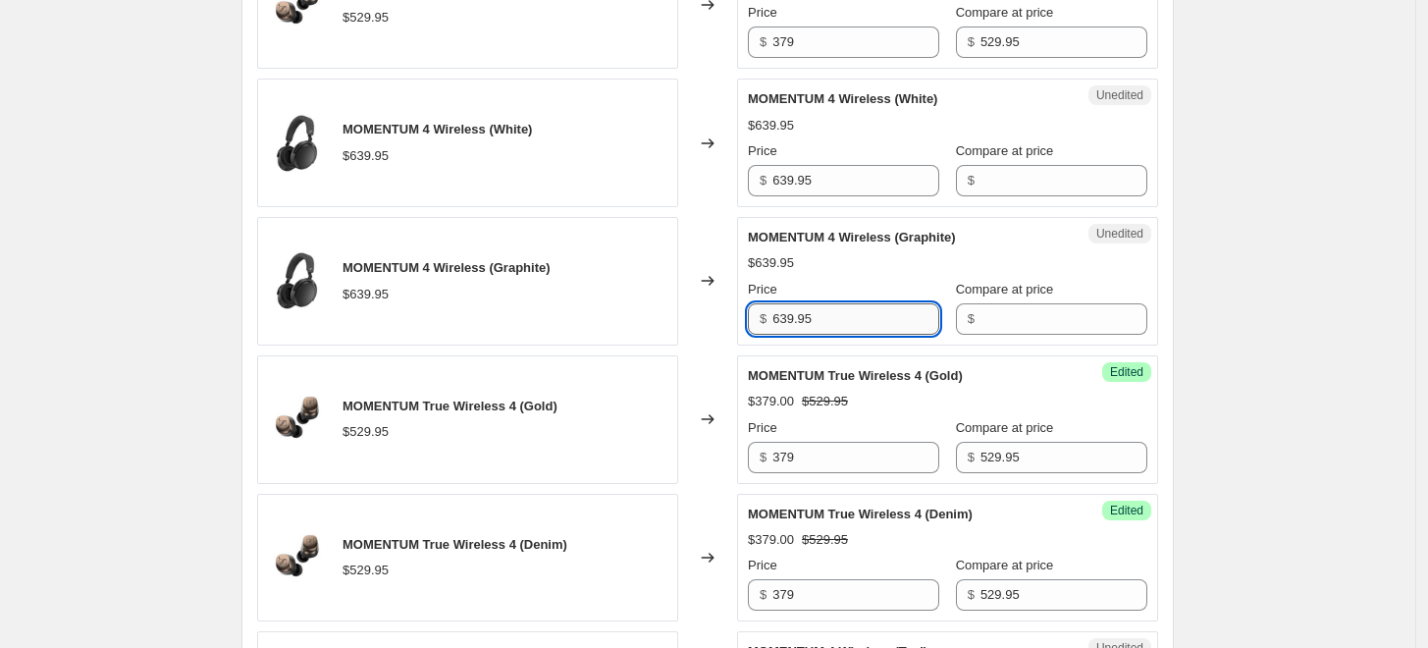
click at [827, 320] on input "639.95" at bounding box center [856, 318] width 167 height 31
drag, startPoint x: 826, startPoint y: 319, endPoint x: 751, endPoint y: 310, distance: 75.1
click at [747, 312] on div "Unedited MOMENTUM 4 Wireless (Graphite) $639.95 Price $ 639.95 Compare at price…" at bounding box center [947, 281] width 421 height 129
type input "639.95"
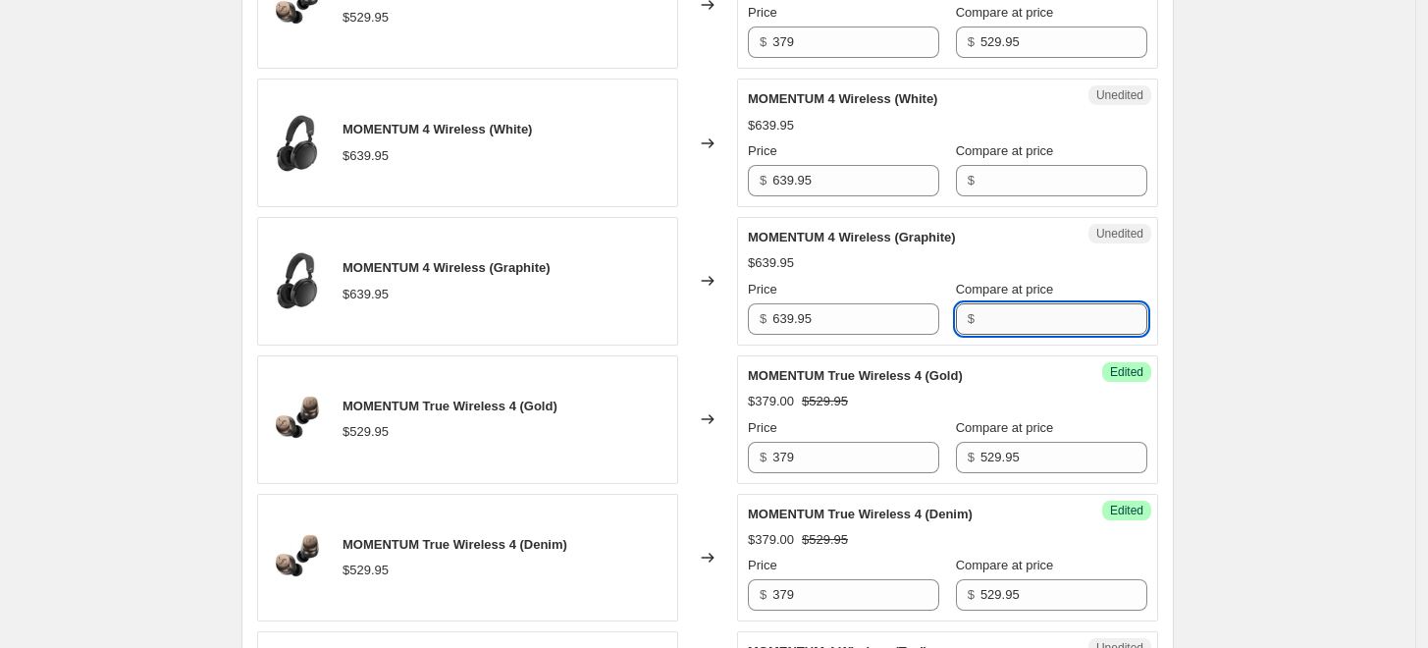
click at [1005, 317] on input "Compare at price" at bounding box center [1064, 318] width 167 height 31
paste input "639.95"
type input "639.95"
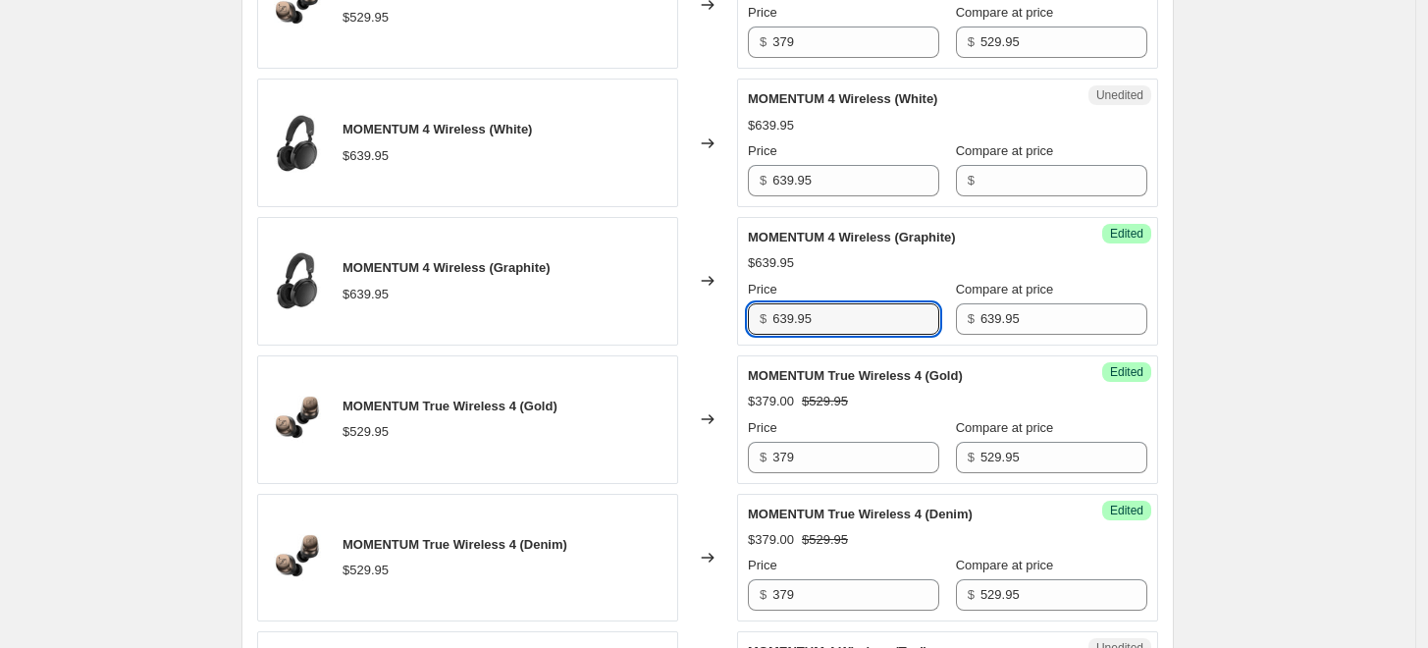
drag, startPoint x: 853, startPoint y: 317, endPoint x: 725, endPoint y: 309, distance: 128.9
click at [725, 309] on div "MOMENTUM 4 Wireless (Graphite) $639.95 Changed to Success Edited MOMENTUM 4 Wir…" at bounding box center [707, 281] width 901 height 129
type input "409"
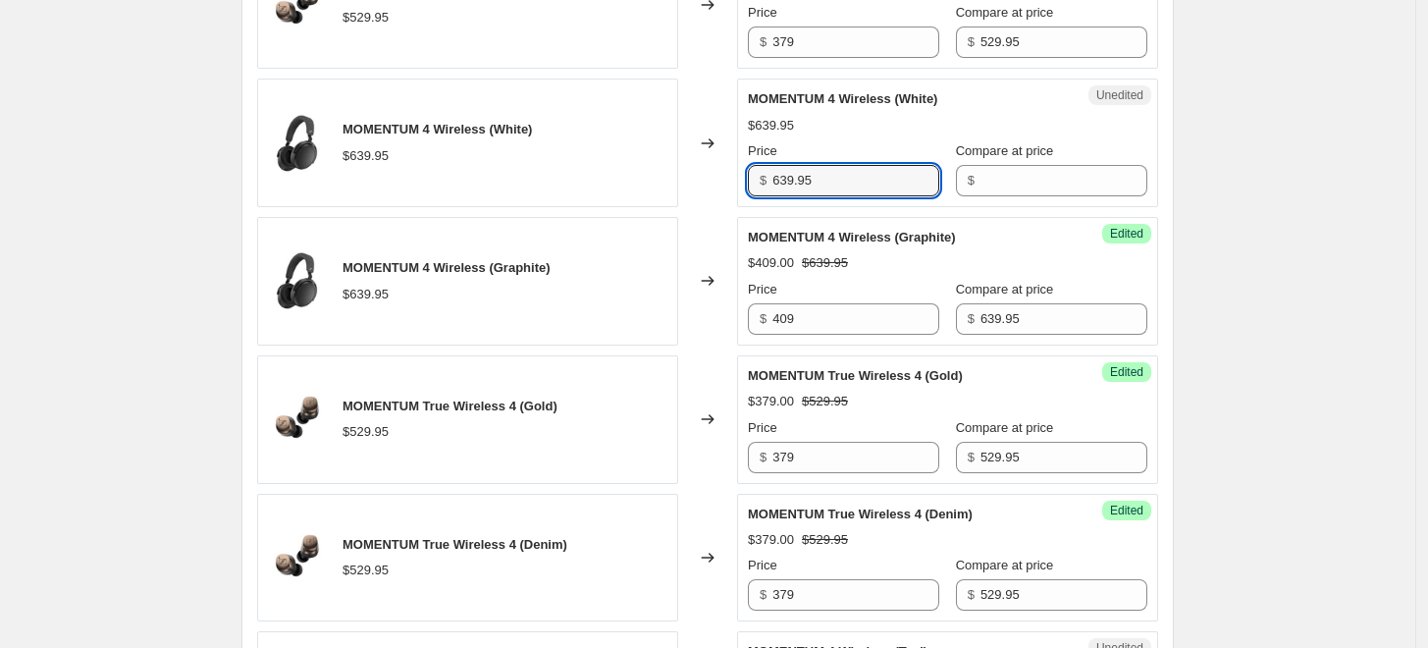
drag, startPoint x: 840, startPoint y: 176, endPoint x: 745, endPoint y: 186, distance: 95.7
click at [808, 179] on input "639.95" at bounding box center [856, 180] width 167 height 31
click at [738, 187] on div "MOMENTUM 4 Wireless (White) $639.95 Changed to Unedited MOMENTUM 4 Wireless (Wh…" at bounding box center [707, 143] width 901 height 129
click at [817, 193] on input "639.95" at bounding box center [856, 180] width 167 height 31
drag, startPoint x: 770, startPoint y: 187, endPoint x: 752, endPoint y: 187, distance: 17.7
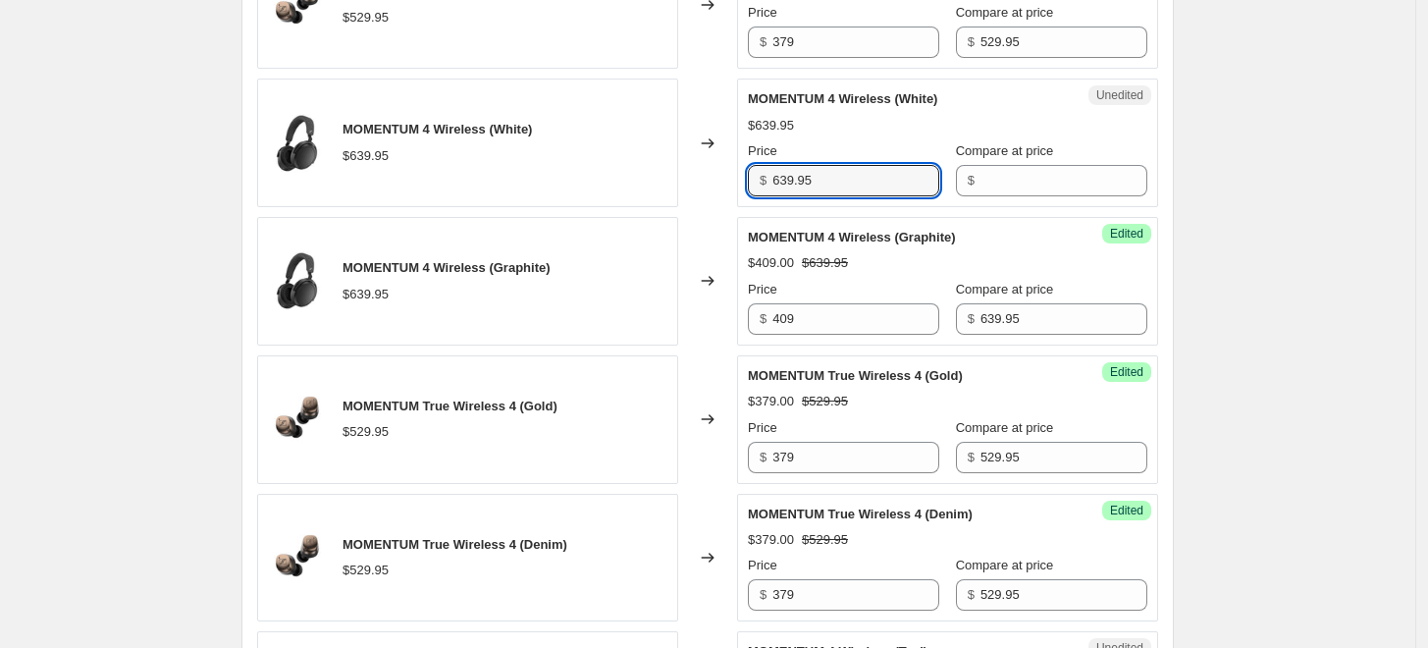
click at [752, 187] on div "Unedited MOMENTUM 4 Wireless (White) $639.95 Price $ 639.95 Compare at price $" at bounding box center [947, 143] width 421 height 129
type input "639.95"
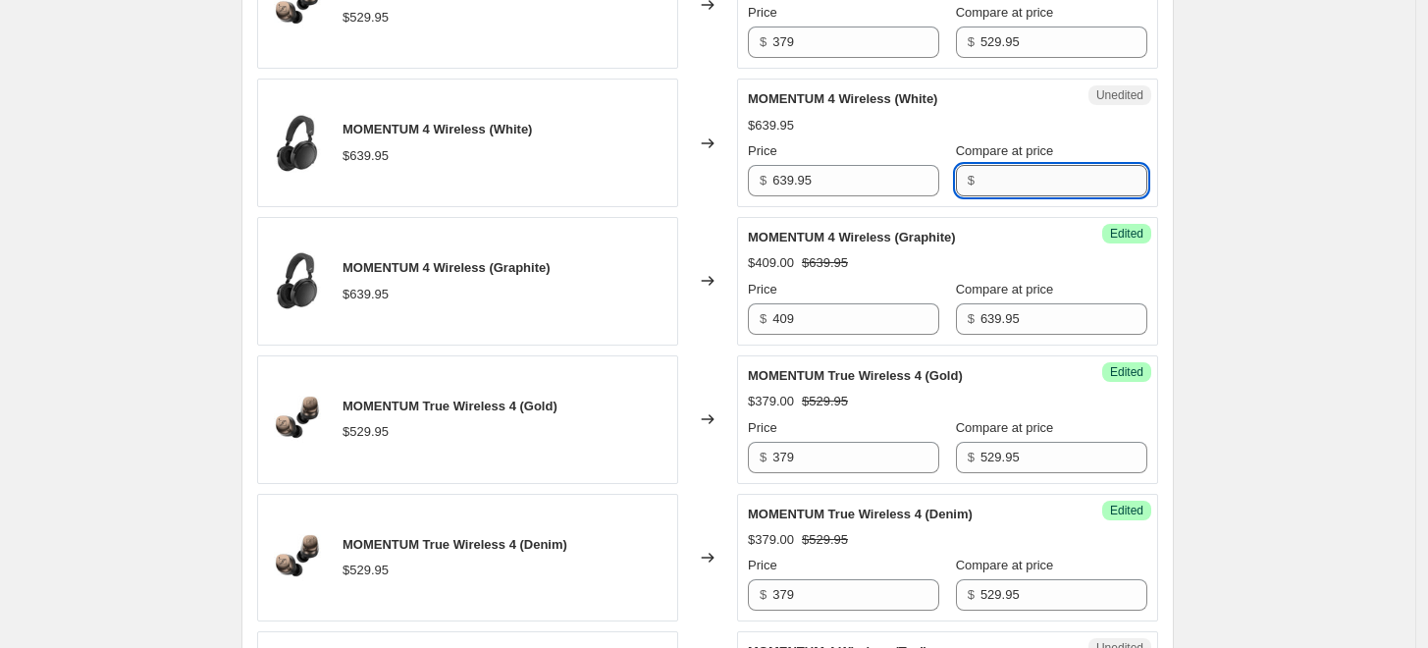
click at [988, 173] on input "Compare at price" at bounding box center [1064, 180] width 167 height 31
paste input "639.95"
type input "639.95"
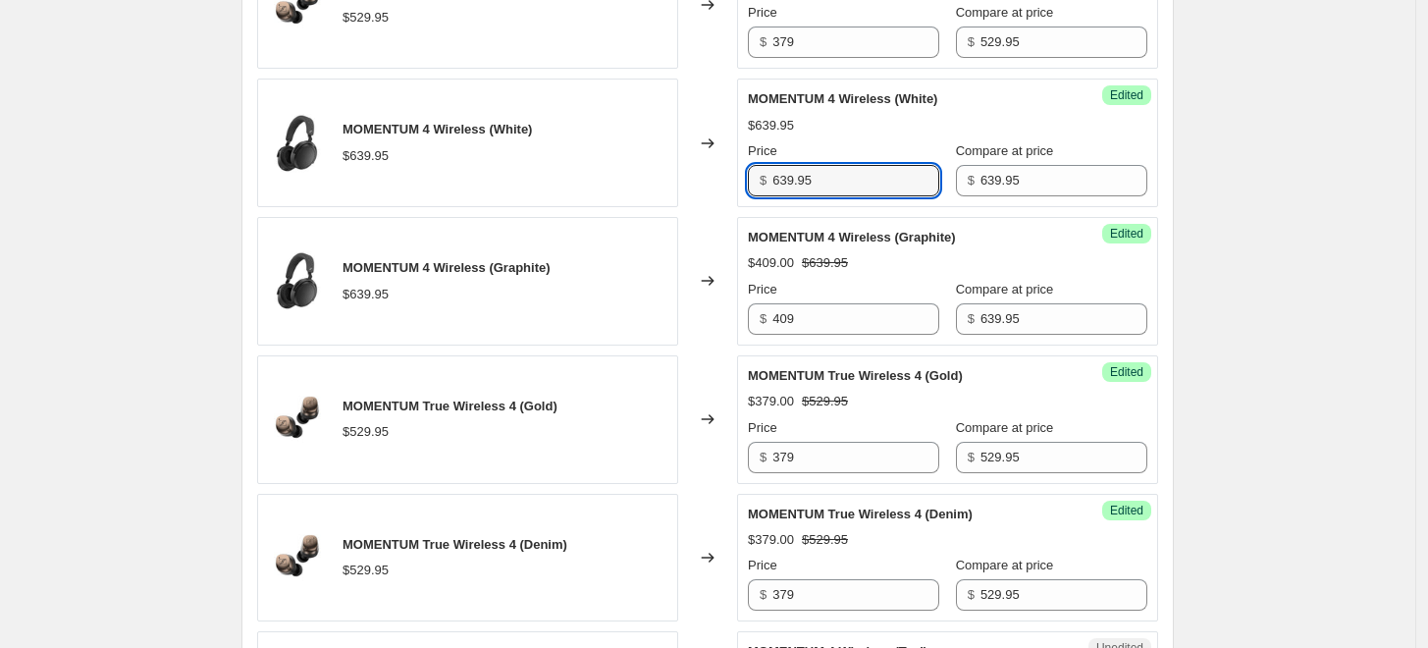
drag, startPoint x: 830, startPoint y: 169, endPoint x: 715, endPoint y: 169, distance: 114.9
click at [715, 169] on div "MOMENTUM 4 Wireless (White) $639.95 Changed to Success Edited MOMENTUM 4 Wirele…" at bounding box center [707, 143] width 901 height 129
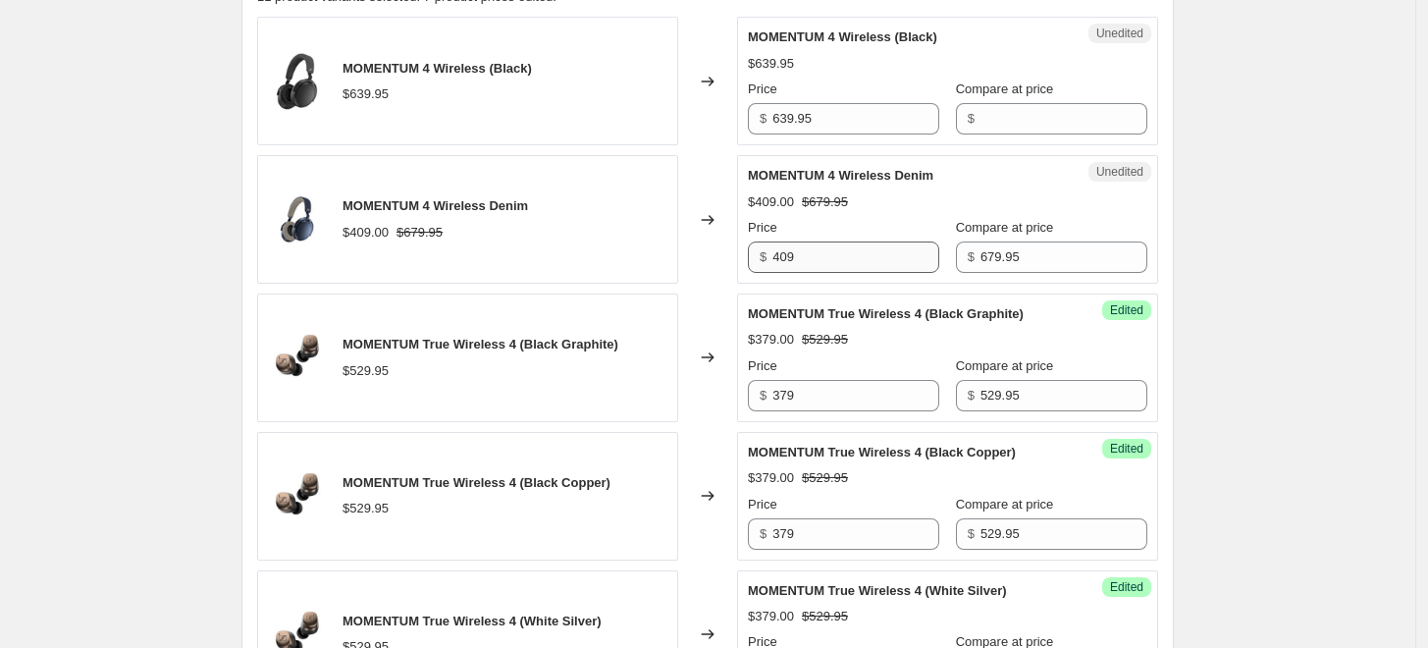
scroll to position [678, 0]
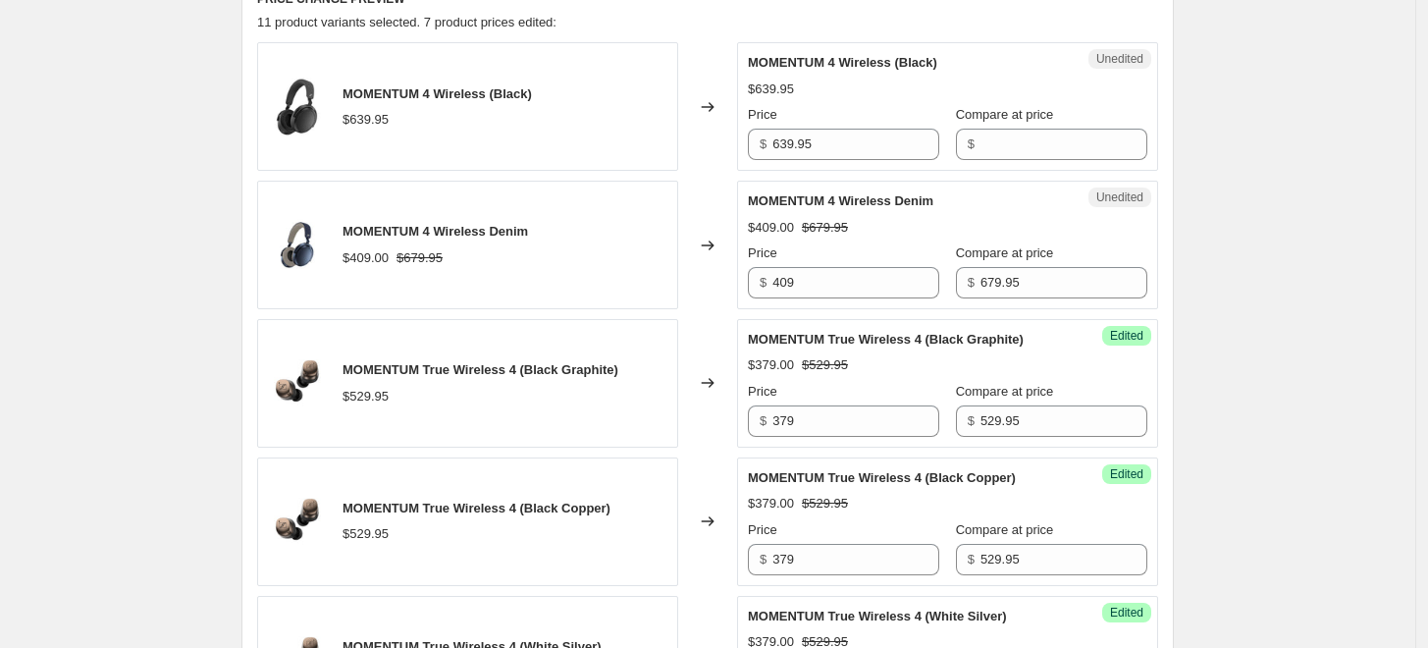
type input "409"
click at [750, 277] on div "Unedited MOMENTUM 4 Wireless Denim $409.00 $679.95 Price $ 409 Compare at price…" at bounding box center [947, 245] width 421 height 129
drag, startPoint x: 795, startPoint y: 135, endPoint x: 730, endPoint y: 132, distance: 64.9
click at [730, 132] on div "MOMENTUM 4 Wireless (Black) $639.95 Changed to Unedited MOMENTUM 4 Wireless (Bl…" at bounding box center [707, 106] width 901 height 129
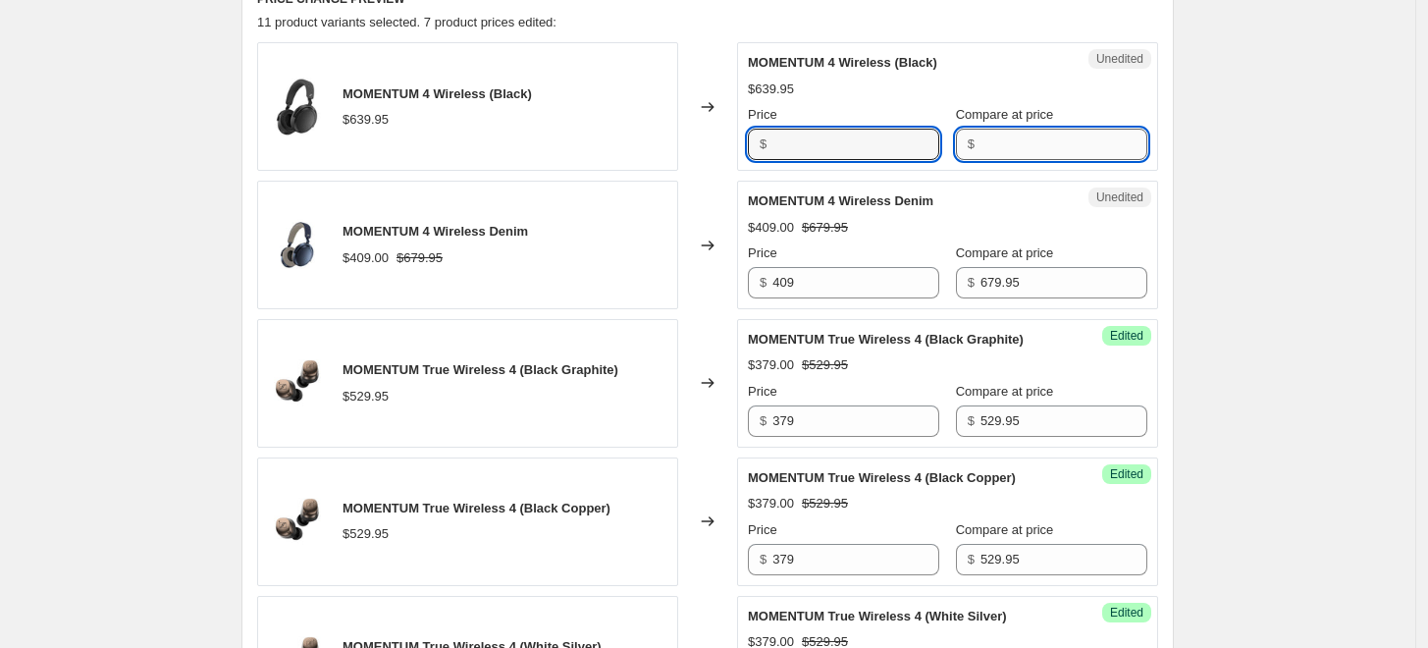
type input "639.95"
click at [981, 144] on input "Compare at price" at bounding box center [1064, 144] width 167 height 31
paste input "639.95"
type input "639.95"
drag, startPoint x: 795, startPoint y: 150, endPoint x: 829, endPoint y: 144, distance: 33.9
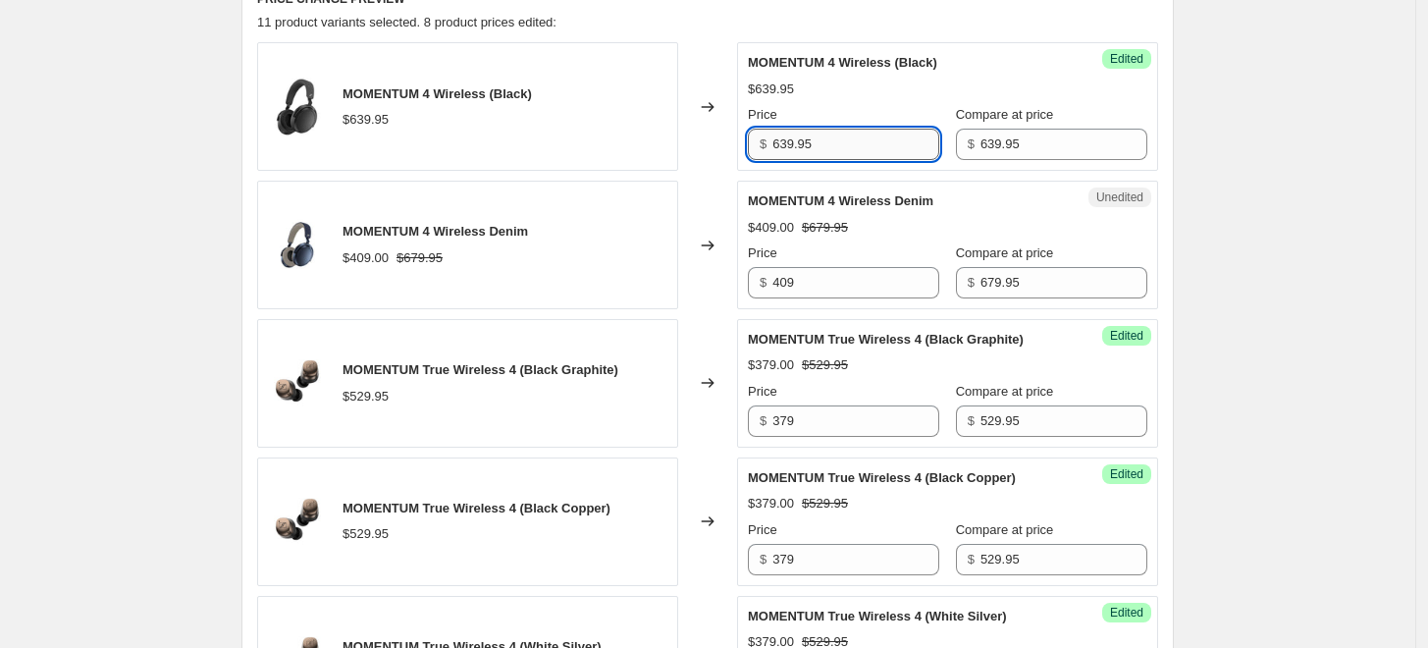
click at [794, 150] on input "639.95" at bounding box center [856, 144] width 167 height 31
drag, startPoint x: 810, startPoint y: 146, endPoint x: 728, endPoint y: 146, distance: 81.5
click at [728, 146] on div "MOMENTUM 4 Wireless (Black) $639.95 Changed to Success Edited MOMENTUM 4 Wirele…" at bounding box center [707, 106] width 901 height 129
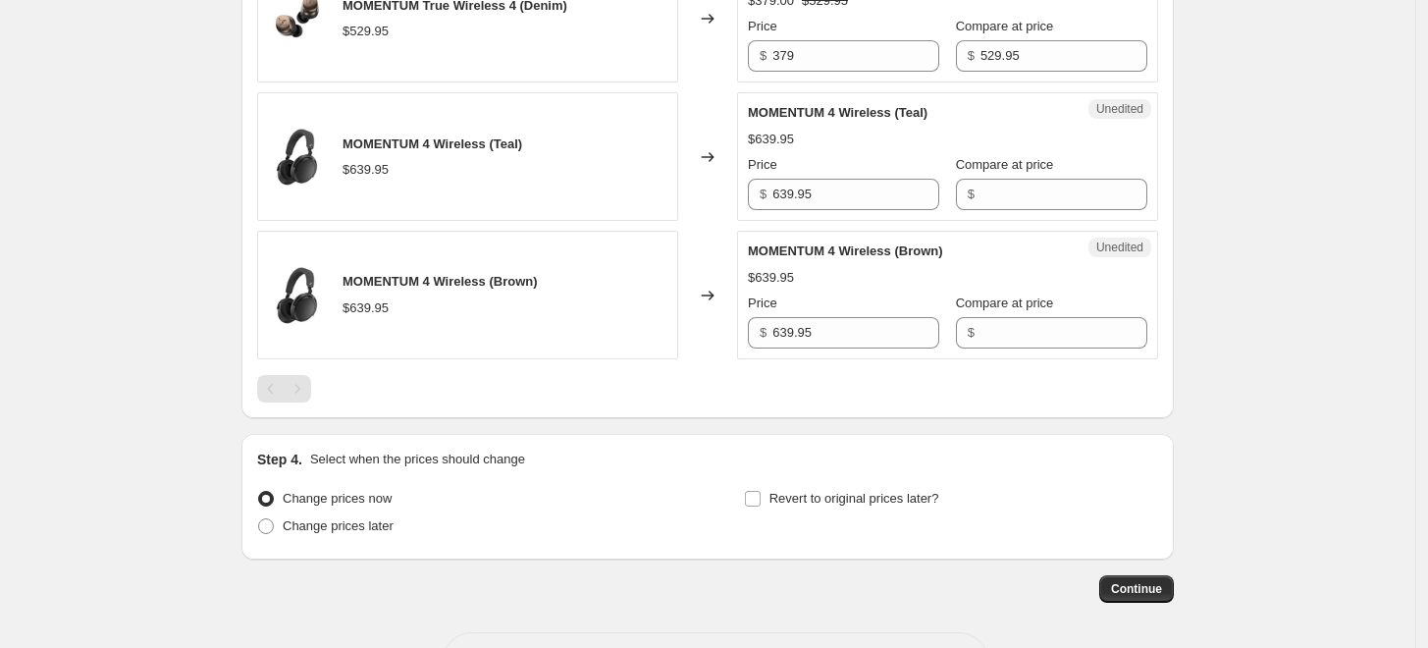
scroll to position [1834, 0]
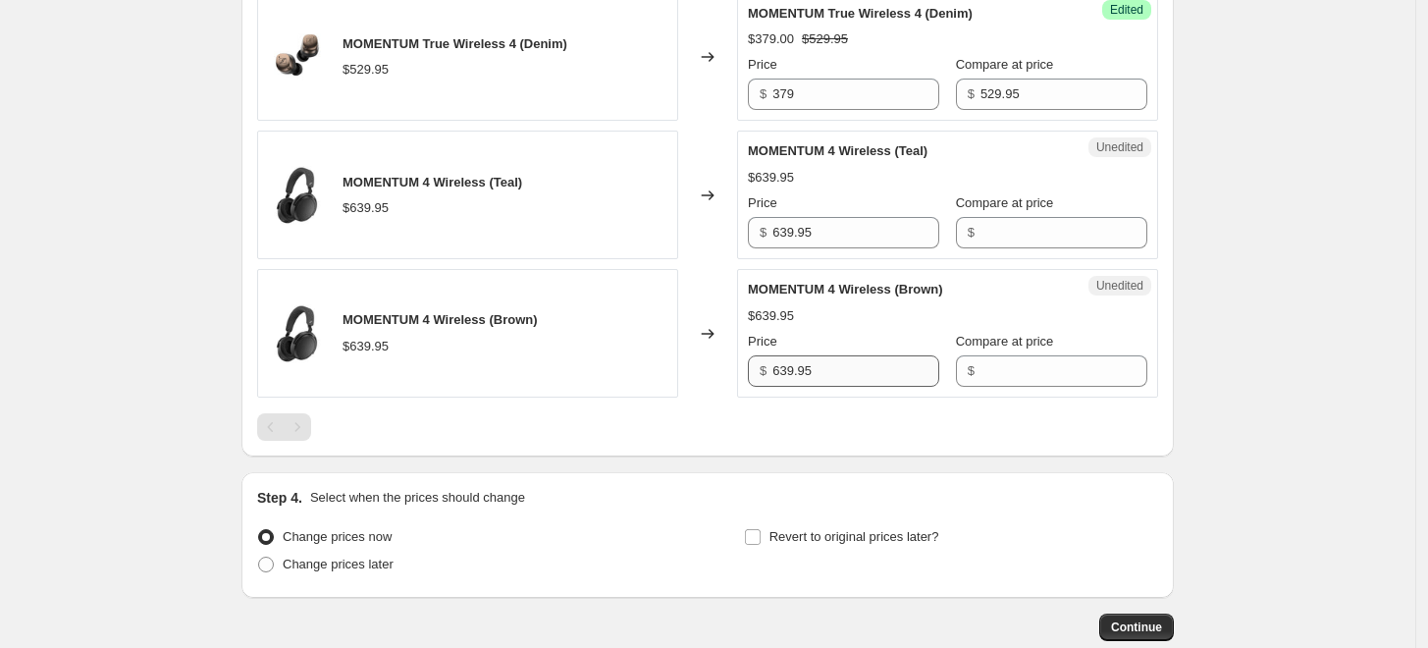
type input "409"
drag, startPoint x: 815, startPoint y: 366, endPoint x: 730, endPoint y: 368, distance: 84.5
click at [730, 368] on div "MOMENTUM 4 Wireless (Brown) $639.95 Changed to Unedited MOMENTUM 4 Wireless (Br…" at bounding box center [707, 333] width 901 height 129
type input "639.95"
click at [1012, 393] on div "Unedited MOMENTUM 4 Wireless (Brown) $639.95 Price $ 639.95 Compare at price $" at bounding box center [947, 333] width 421 height 129
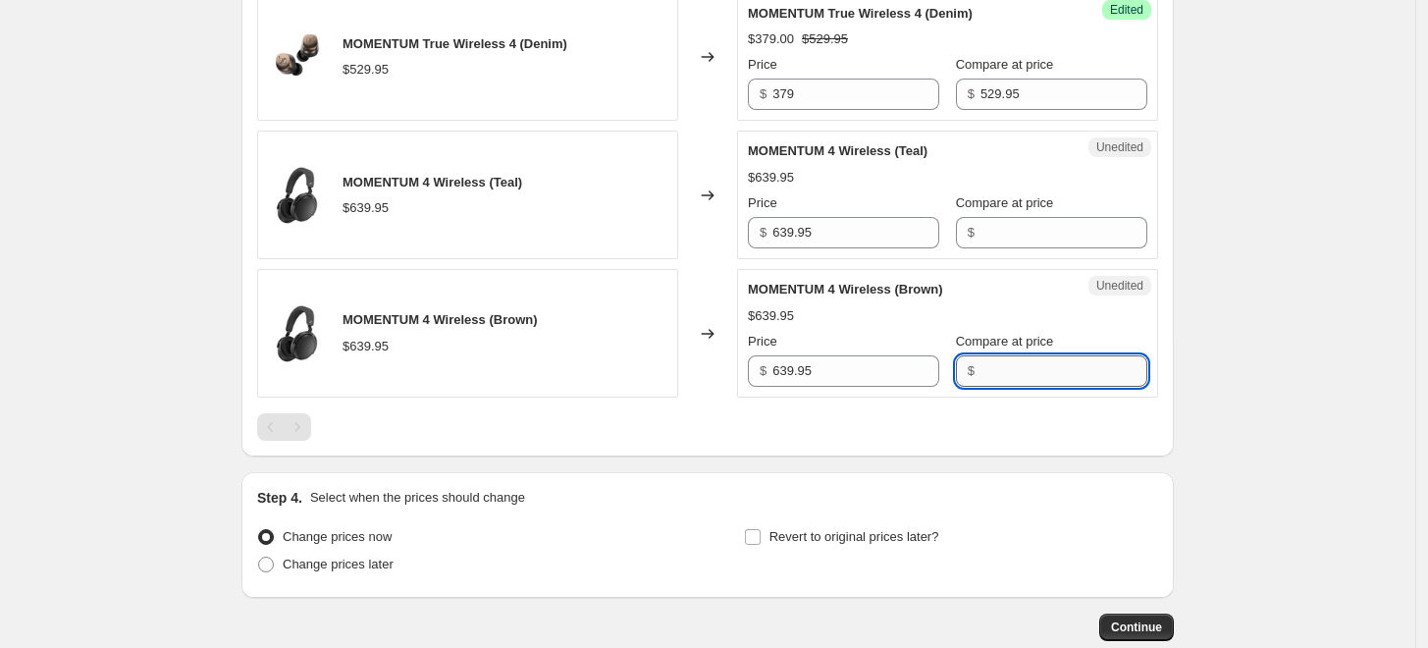
click at [1013, 369] on input "Compare at price" at bounding box center [1064, 370] width 167 height 31
paste input "639.95"
type input "639.95"
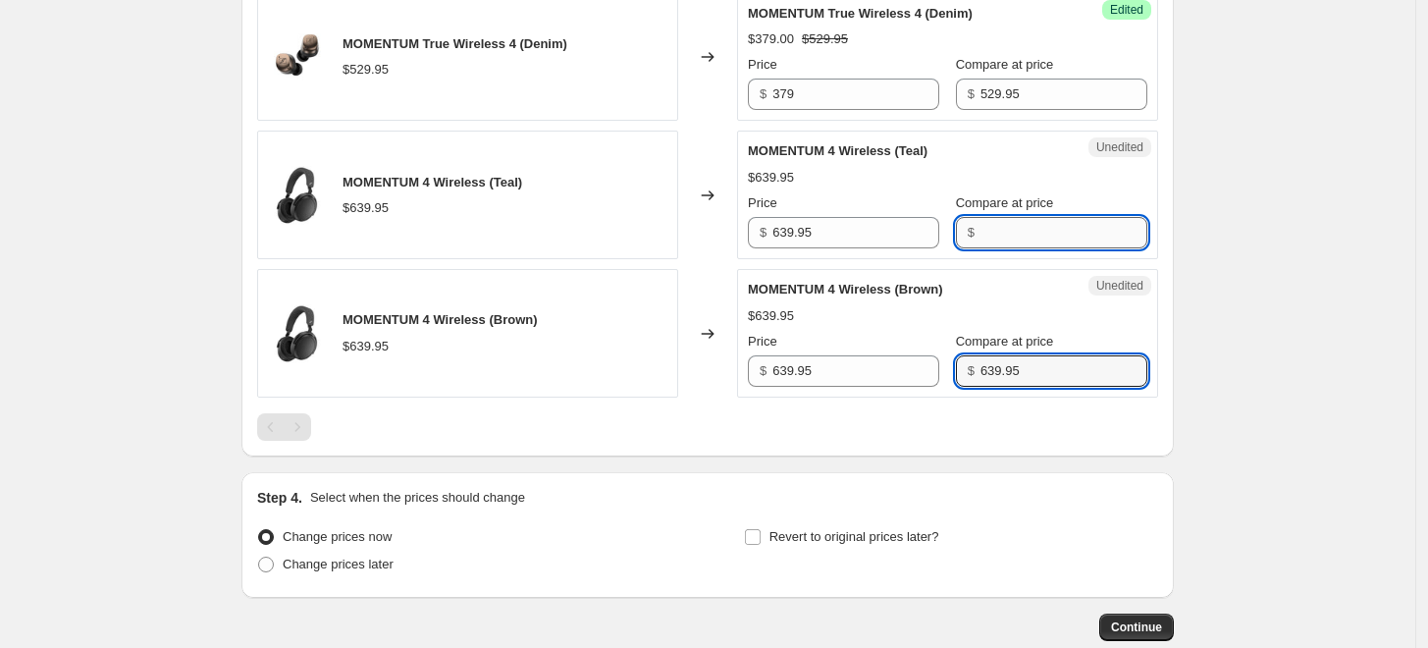
click at [993, 229] on input "Compare at price" at bounding box center [1064, 232] width 167 height 31
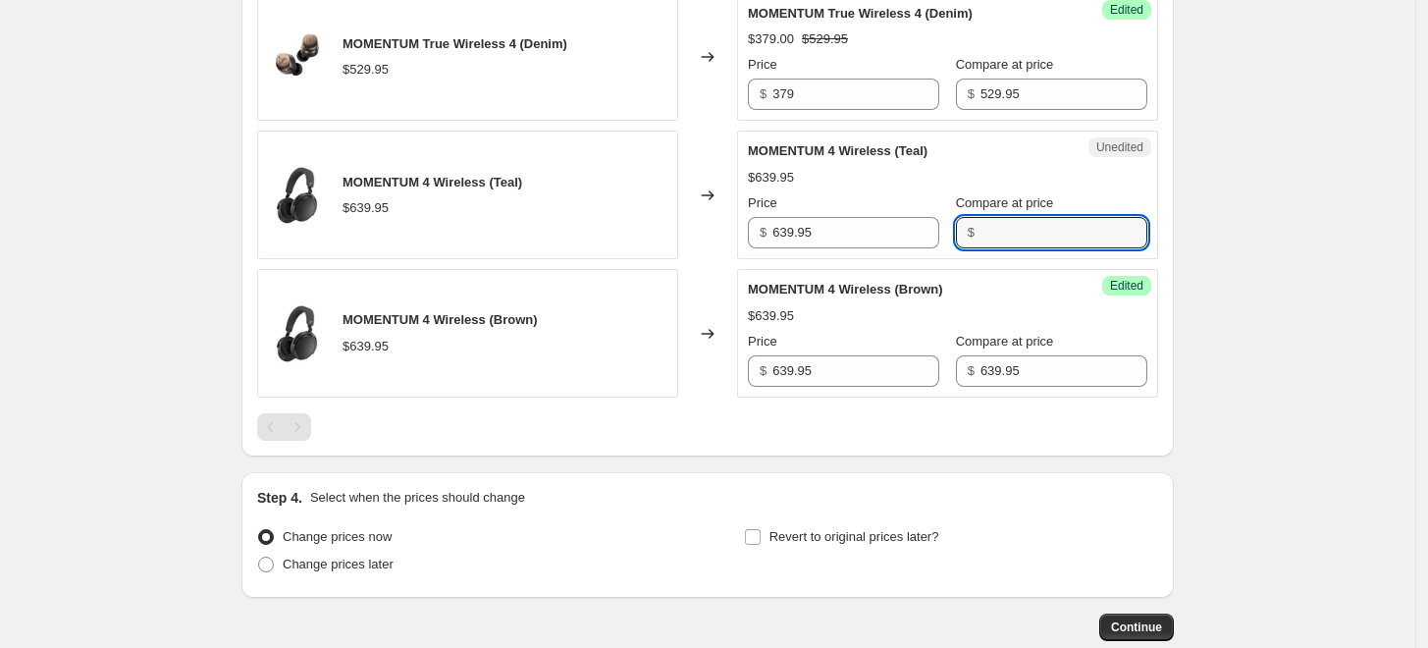
paste input "639.95"
type input "639.95"
drag, startPoint x: 806, startPoint y: 234, endPoint x: 715, endPoint y: 220, distance: 92.3
click at [715, 220] on div "MOMENTUM 4 Wireless (Teal) $639.95 Changed to Unedited MOMENTUM 4 Wireless (Tea…" at bounding box center [707, 195] width 901 height 129
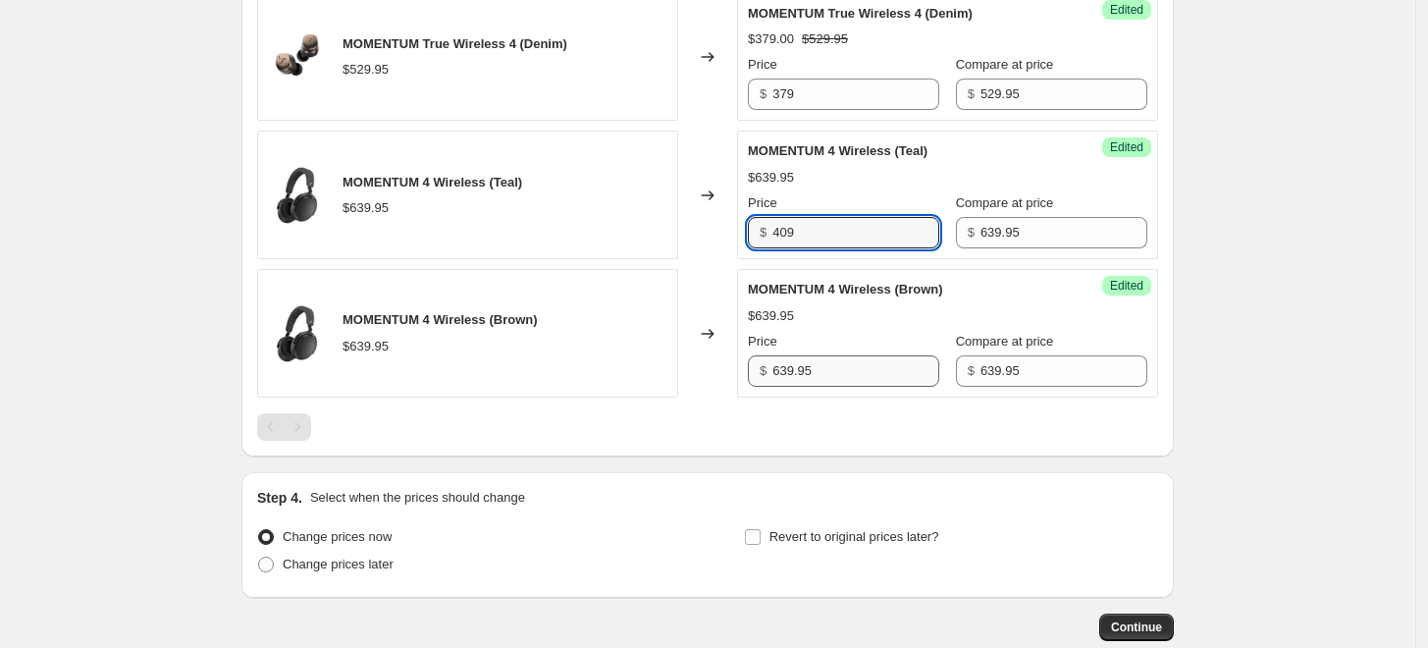
type input "409"
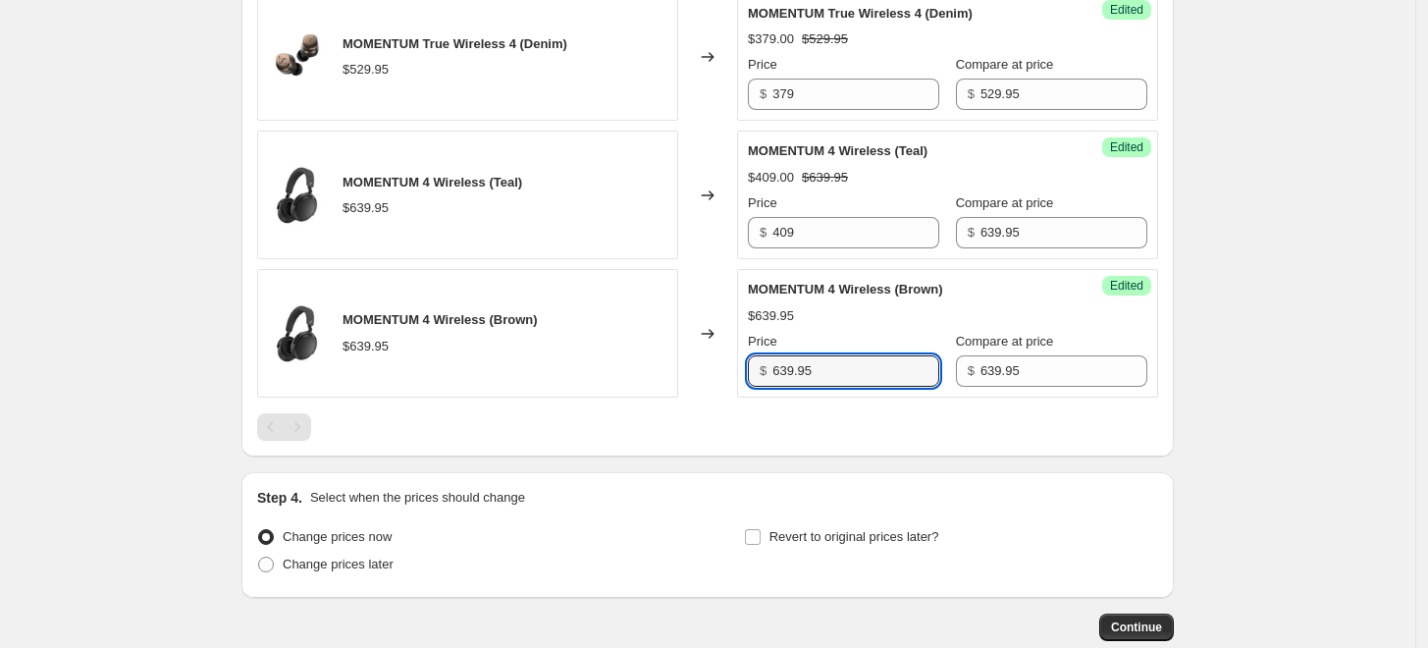
drag, startPoint x: 807, startPoint y: 374, endPoint x: 713, endPoint y: 374, distance: 94.3
click at [713, 374] on div "MOMENTUM 4 Wireless (Brown) $639.95 Changed to Success Edited MOMENTUM 4 Wirele…" at bounding box center [707, 333] width 901 height 129
type input "409"
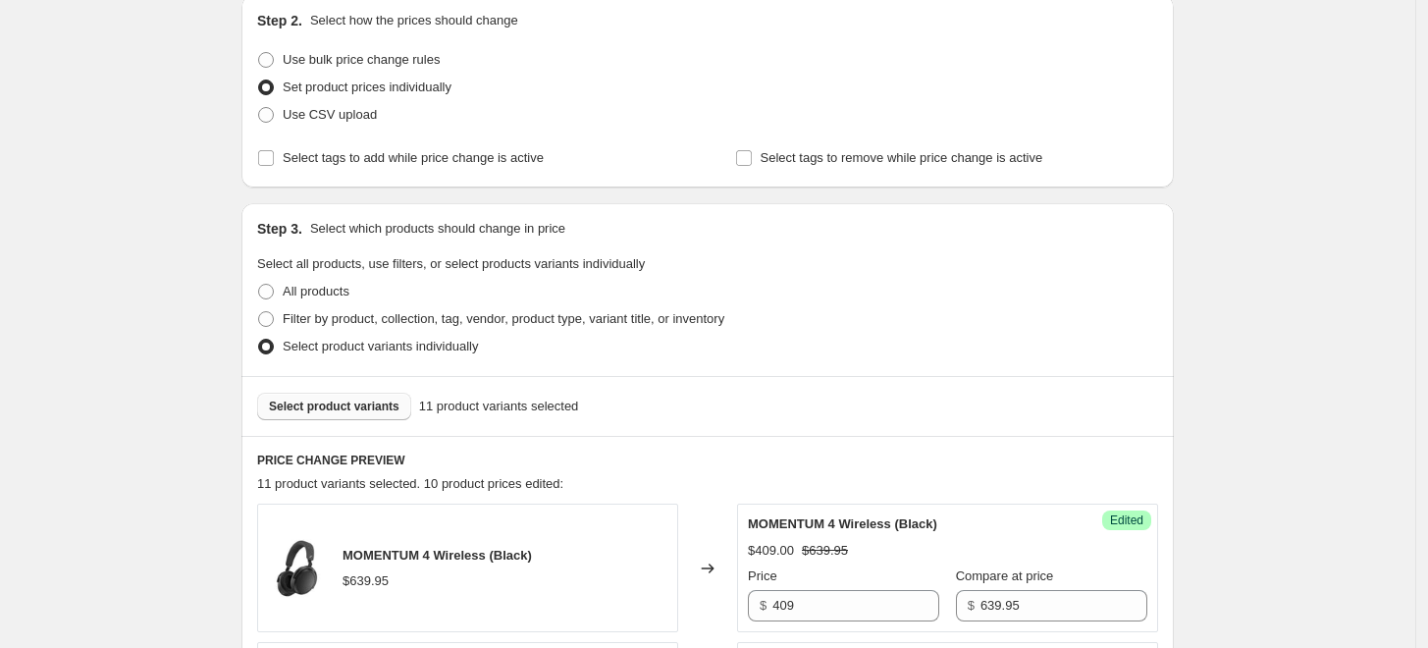
scroll to position [218, 0]
click at [365, 412] on span "Select product variants" at bounding box center [334, 406] width 131 height 16
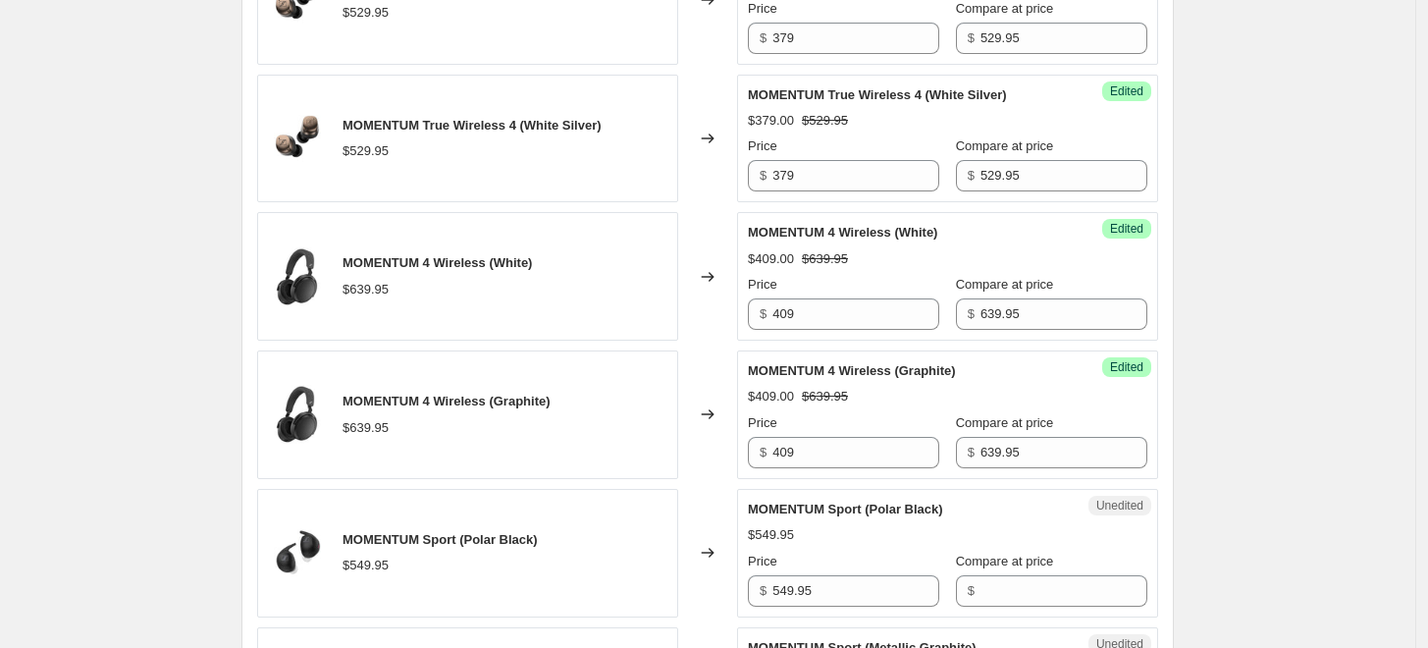
scroll to position [1309, 0]
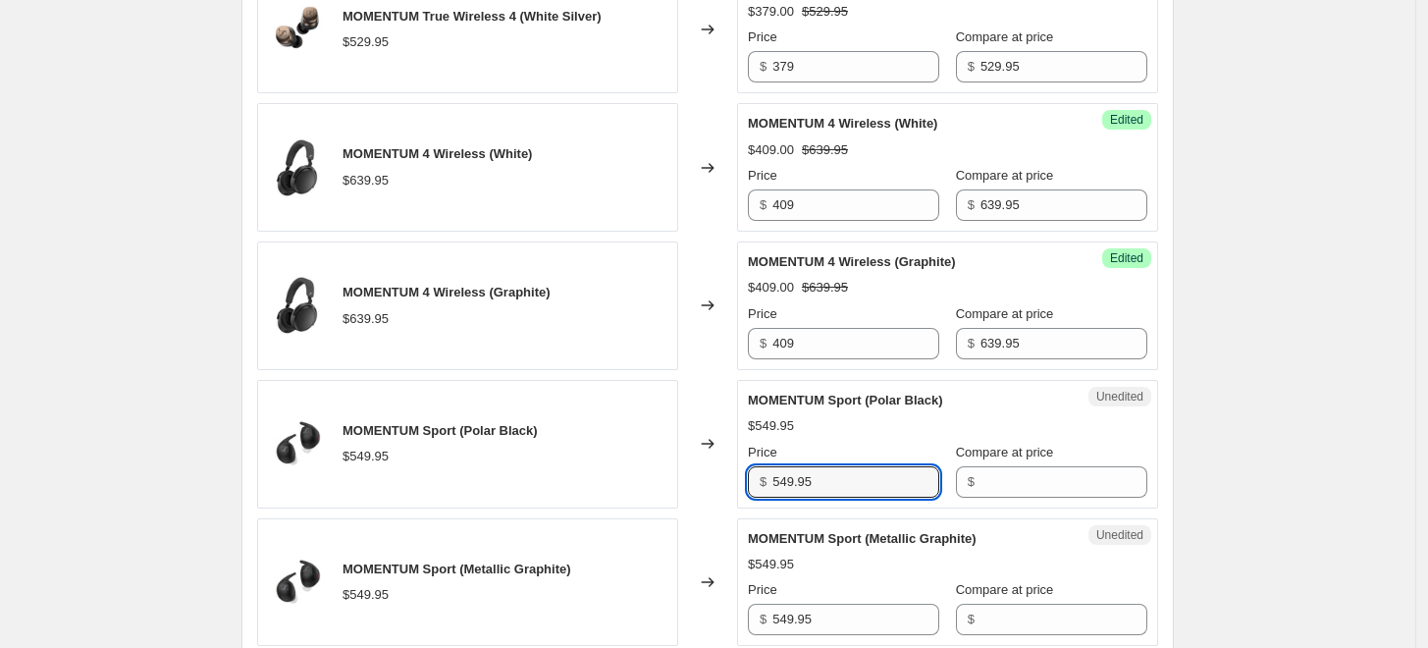
drag, startPoint x: 817, startPoint y: 474, endPoint x: 758, endPoint y: 477, distance: 59.0
click at [758, 477] on div "$ 549.95" at bounding box center [843, 481] width 191 height 31
type input "549.95"
click at [994, 477] on input "Compare at price" at bounding box center [1064, 481] width 167 height 31
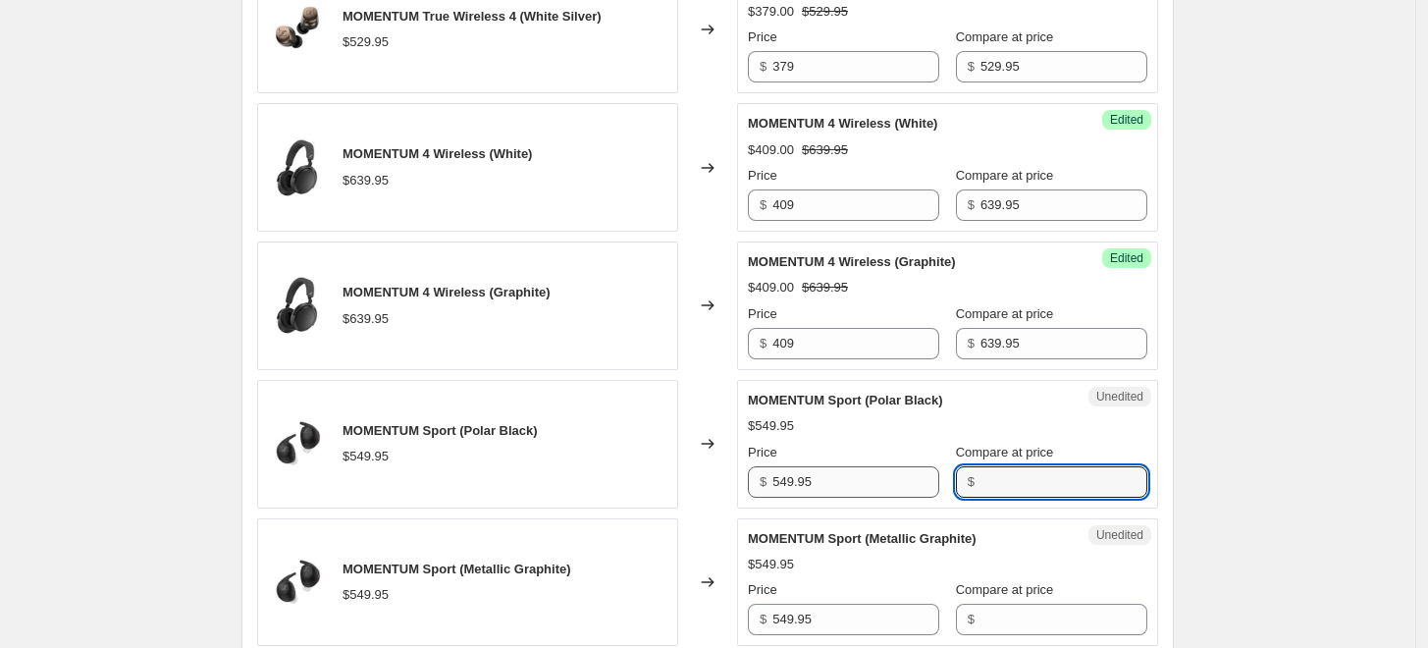
paste input "549.95"
type input "549.95"
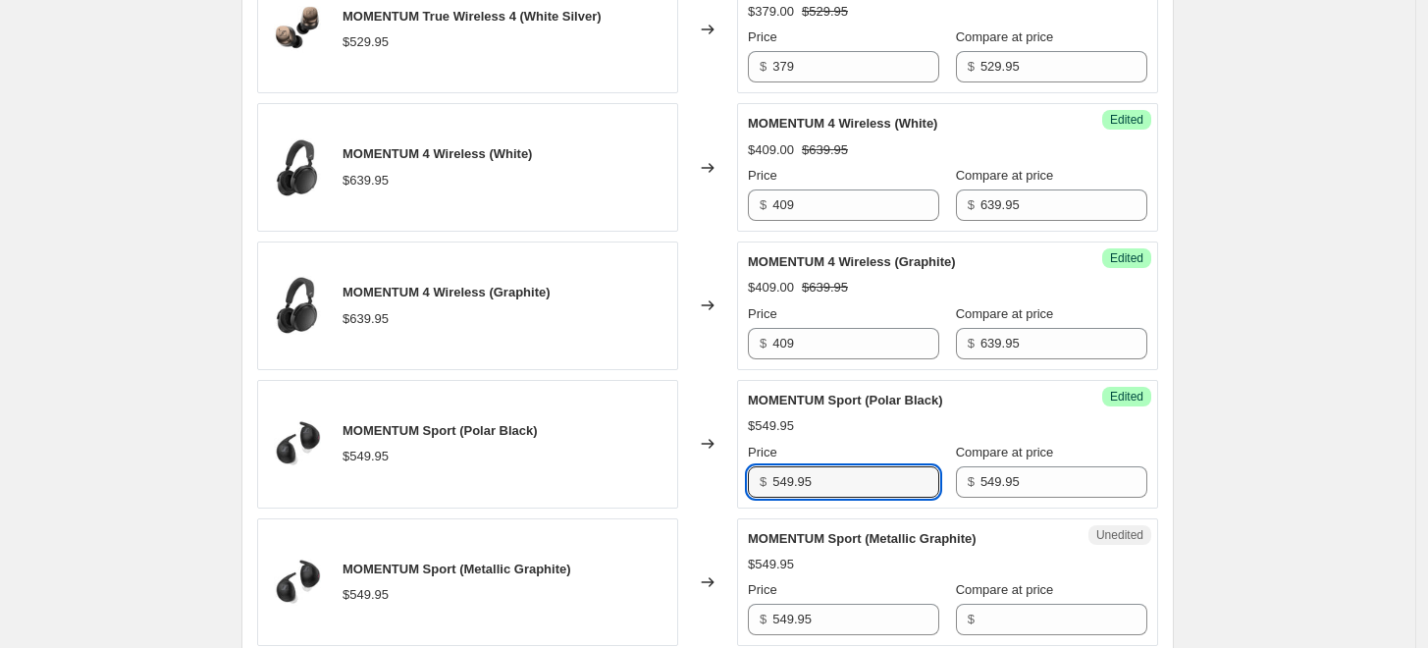
drag, startPoint x: 825, startPoint y: 469, endPoint x: 717, endPoint y: 469, distance: 108.0
click at [717, 469] on div "MOMENTUM Sport (Polar Black) $549.95 Changed to Success Edited MOMENTUM Sport (…" at bounding box center [707, 444] width 901 height 129
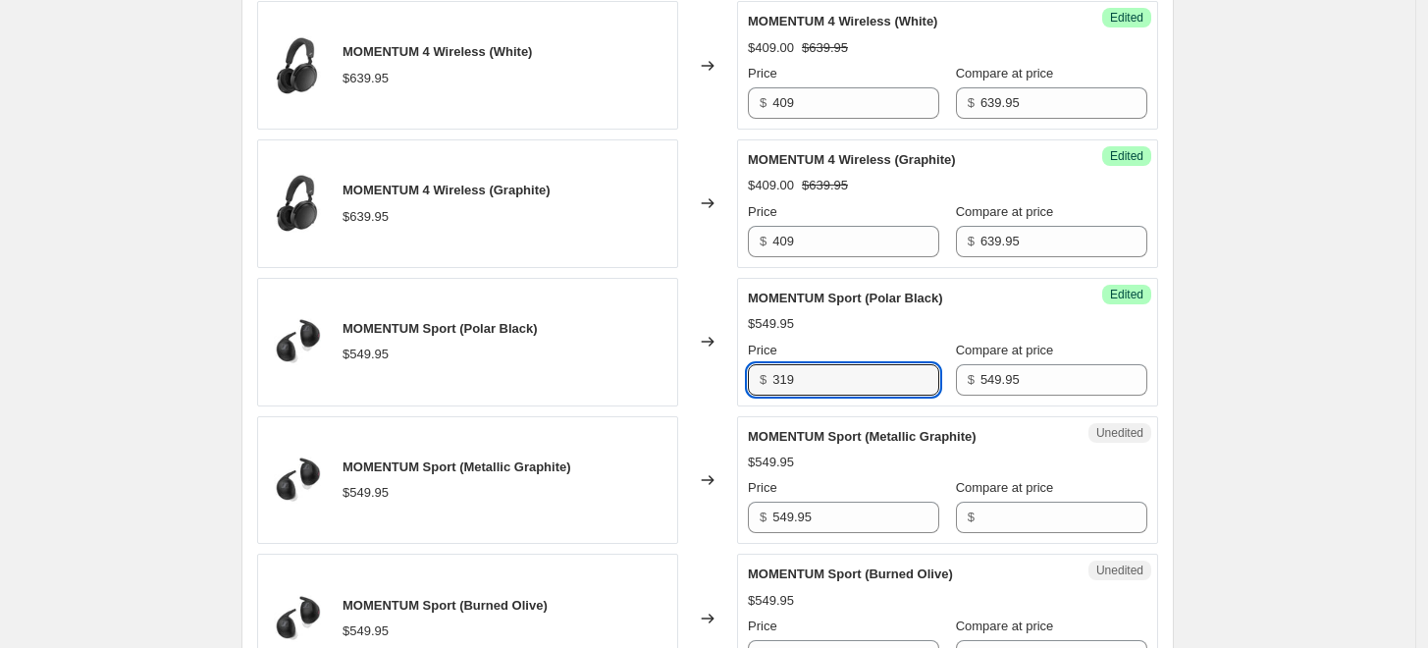
scroll to position [1527, 0]
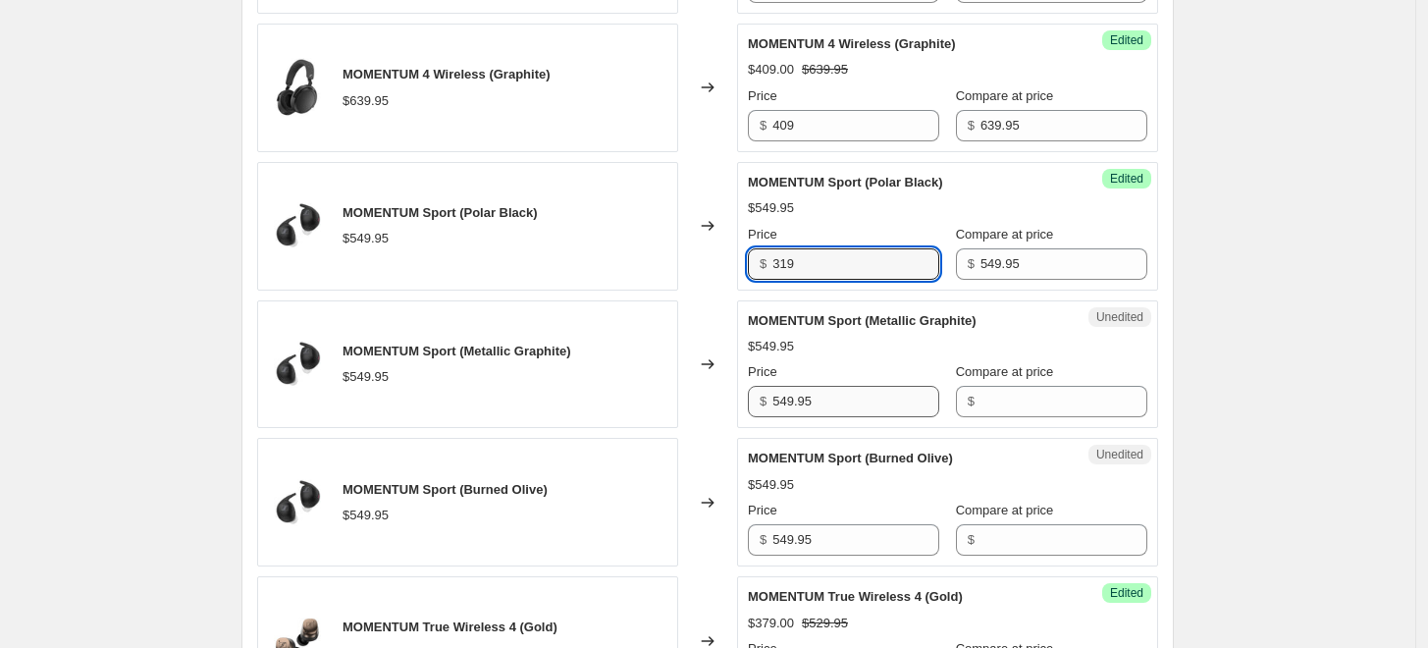
type input "319"
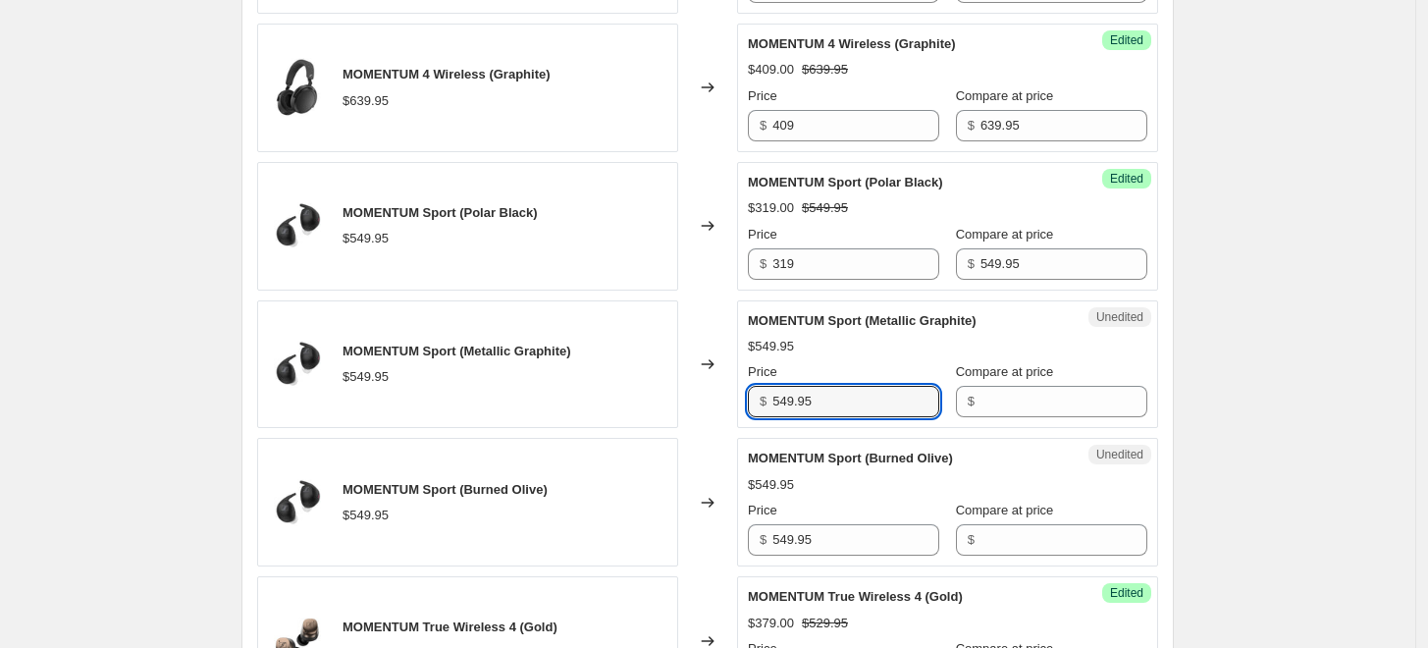
drag, startPoint x: 863, startPoint y: 397, endPoint x: 702, endPoint y: 392, distance: 161.1
click at [702, 392] on div "MOMENTUM Sport (Metallic Graphite) $549.95 Changed to Unedited MOMENTUM Sport (…" at bounding box center [707, 364] width 901 height 129
type input "319"
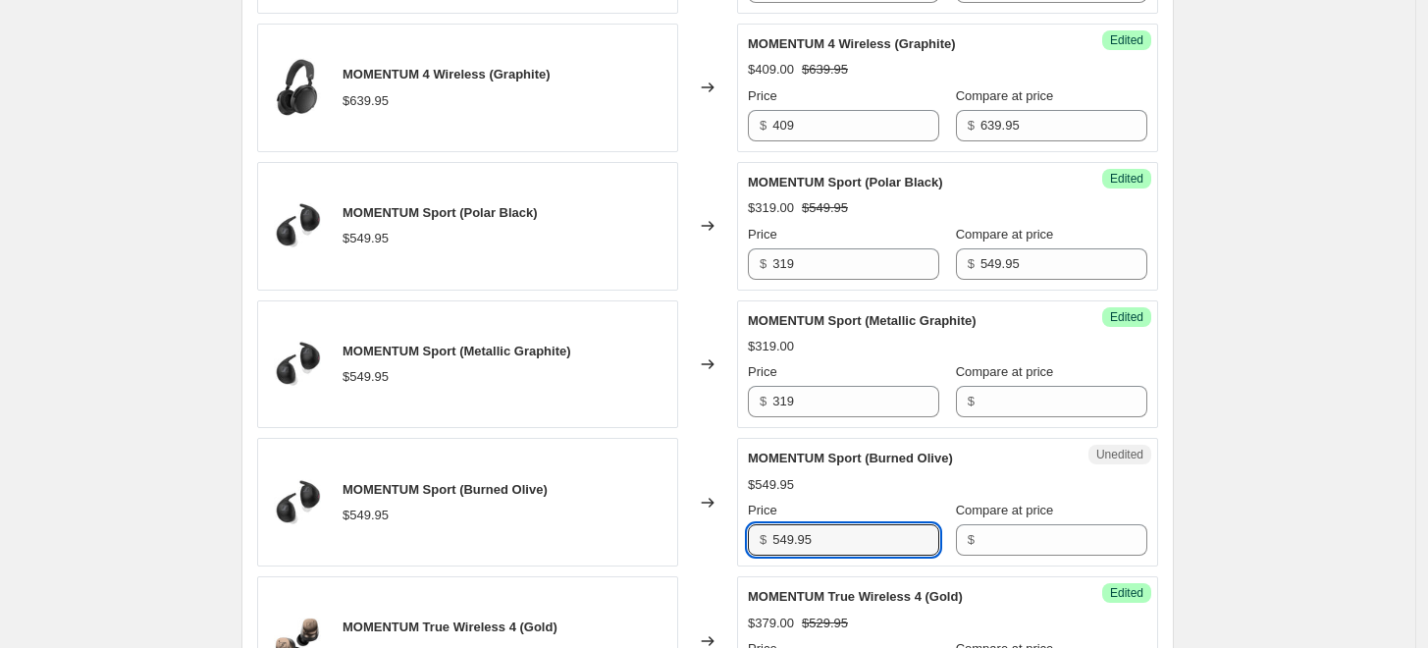
drag, startPoint x: 807, startPoint y: 535, endPoint x: 736, endPoint y: 538, distance: 70.7
click at [736, 538] on div "MOMENTUM Sport (Burned Olive) $549.95 Changed to Unedited MOMENTUM Sport (Burne…" at bounding box center [707, 502] width 901 height 129
type input "319"
click at [1008, 529] on input "Compare at price" at bounding box center [1064, 539] width 167 height 31
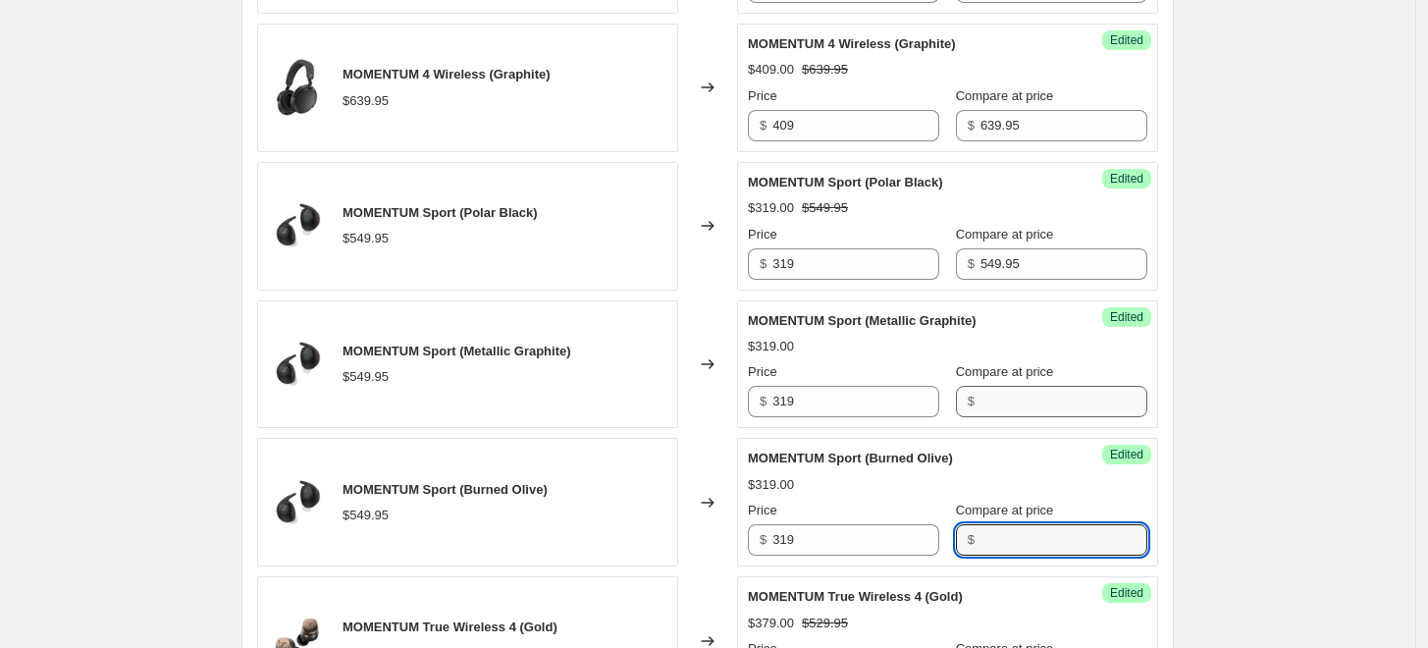
paste input "549.95"
type input "549.95"
click at [1033, 399] on input "Compare at price" at bounding box center [1064, 401] width 167 height 31
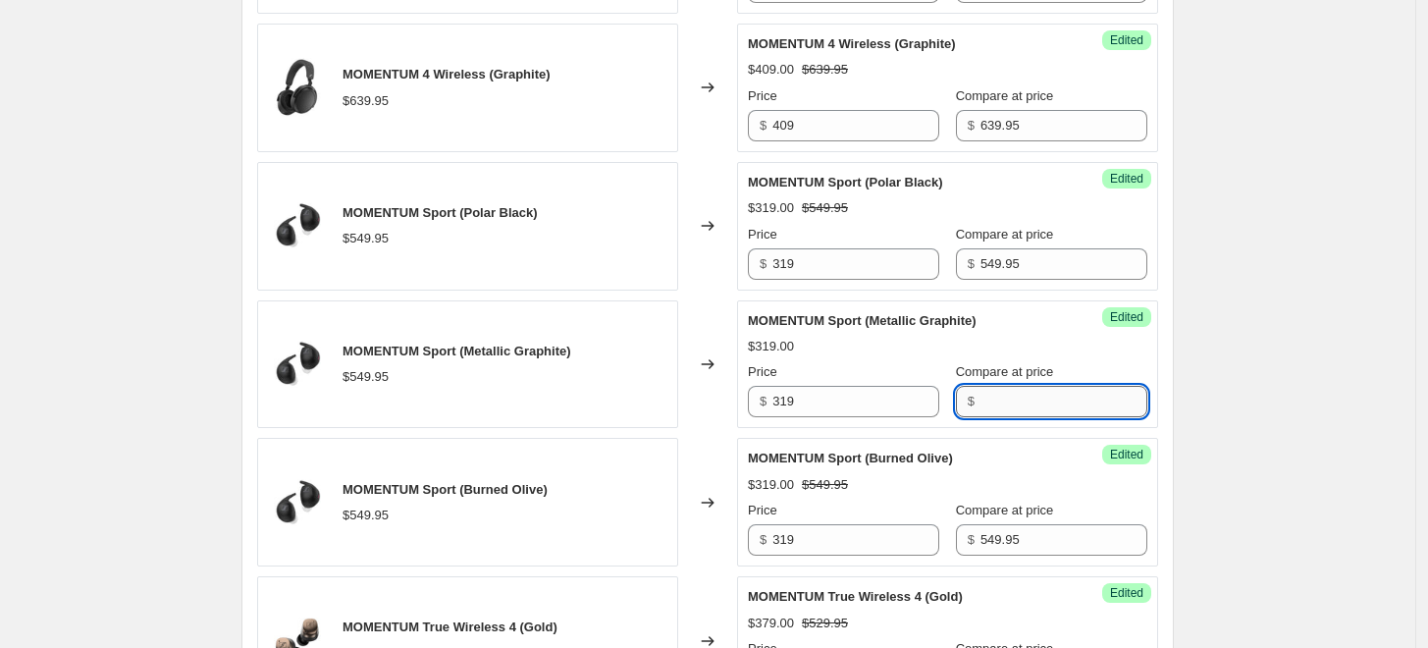
paste input "549.95"
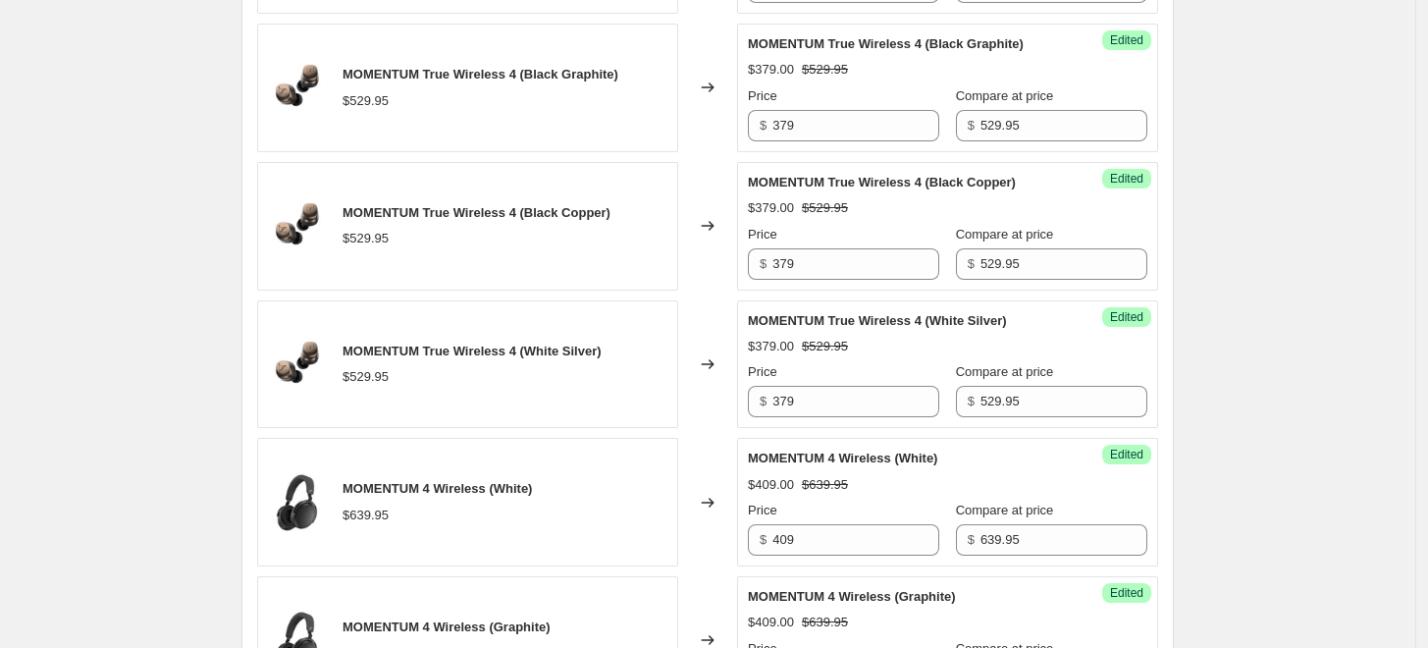
scroll to position [0, 0]
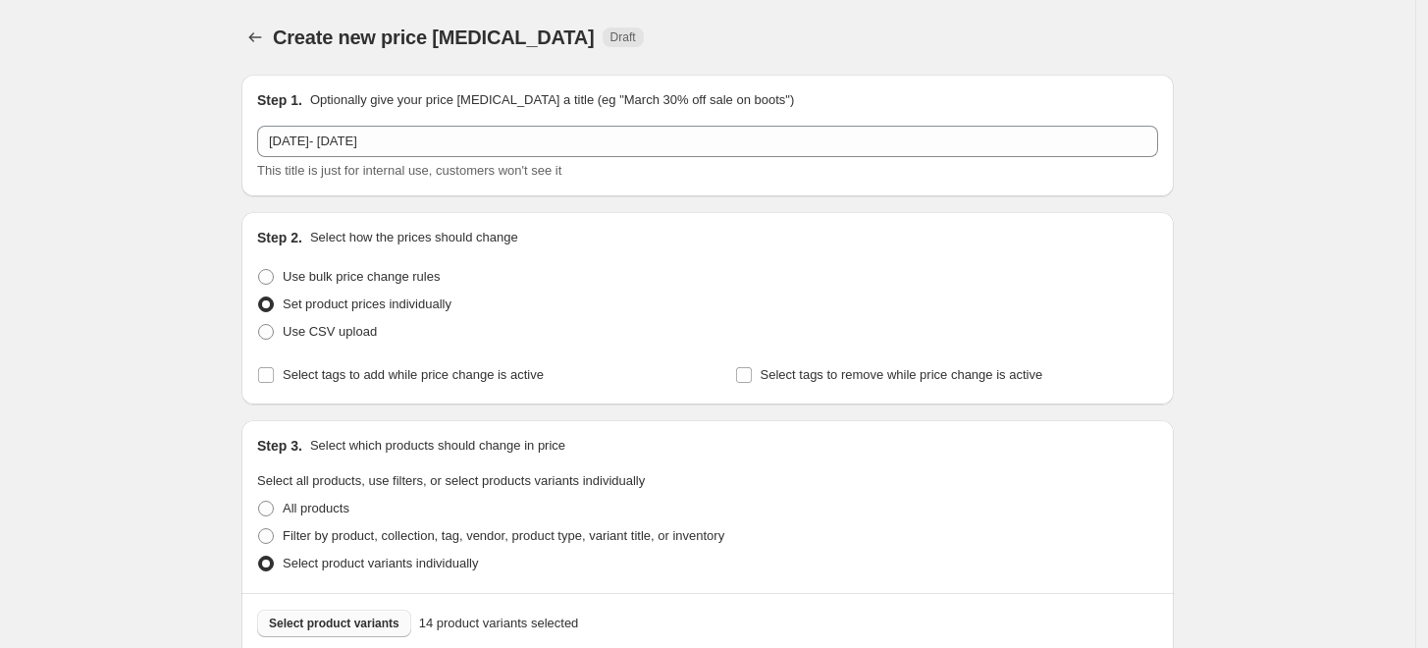
type input "549.95"
click at [349, 617] on span "Select product variants" at bounding box center [334, 624] width 131 height 16
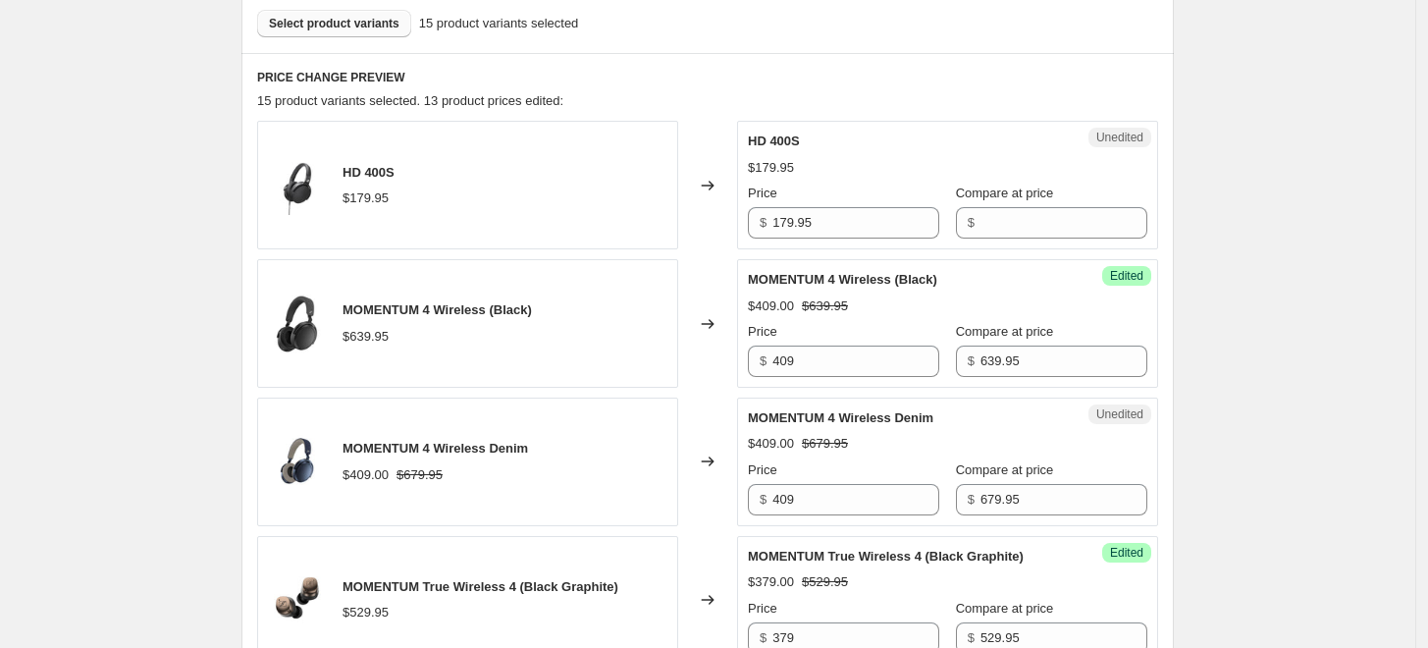
scroll to position [654, 0]
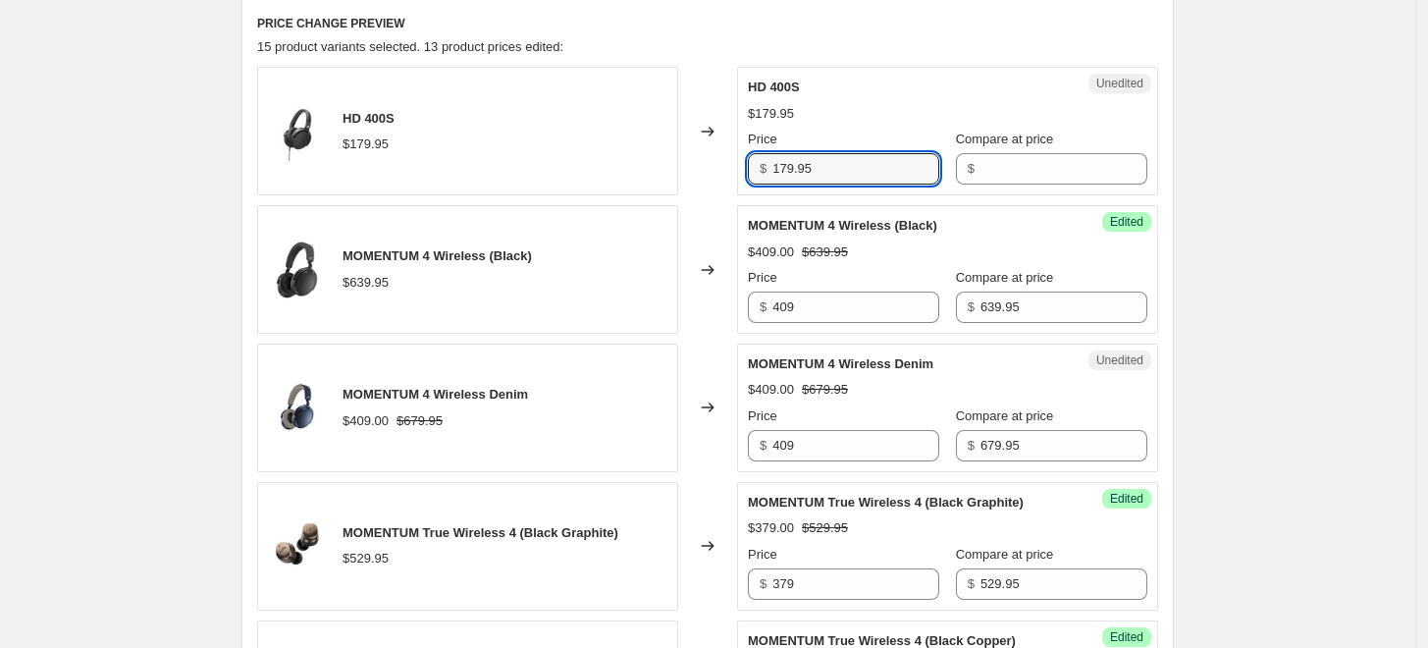
drag, startPoint x: 823, startPoint y: 179, endPoint x: 747, endPoint y: 177, distance: 75.6
click at [747, 177] on div "Unedited HD 400S $179.95 Price $ 179.95 Compare at price $" at bounding box center [947, 131] width 421 height 129
type input "179.95"
click at [1005, 177] on input "Compare at price" at bounding box center [1064, 168] width 167 height 31
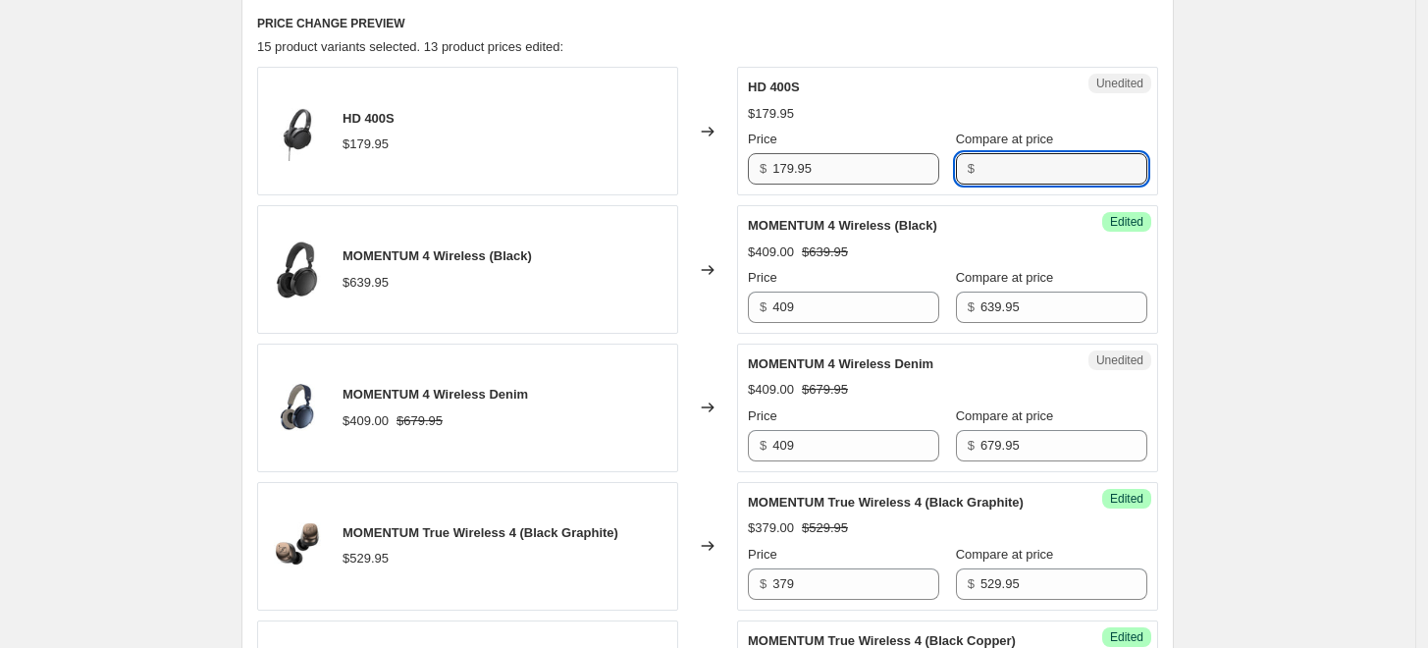
paste input "179.95"
type input "179.95"
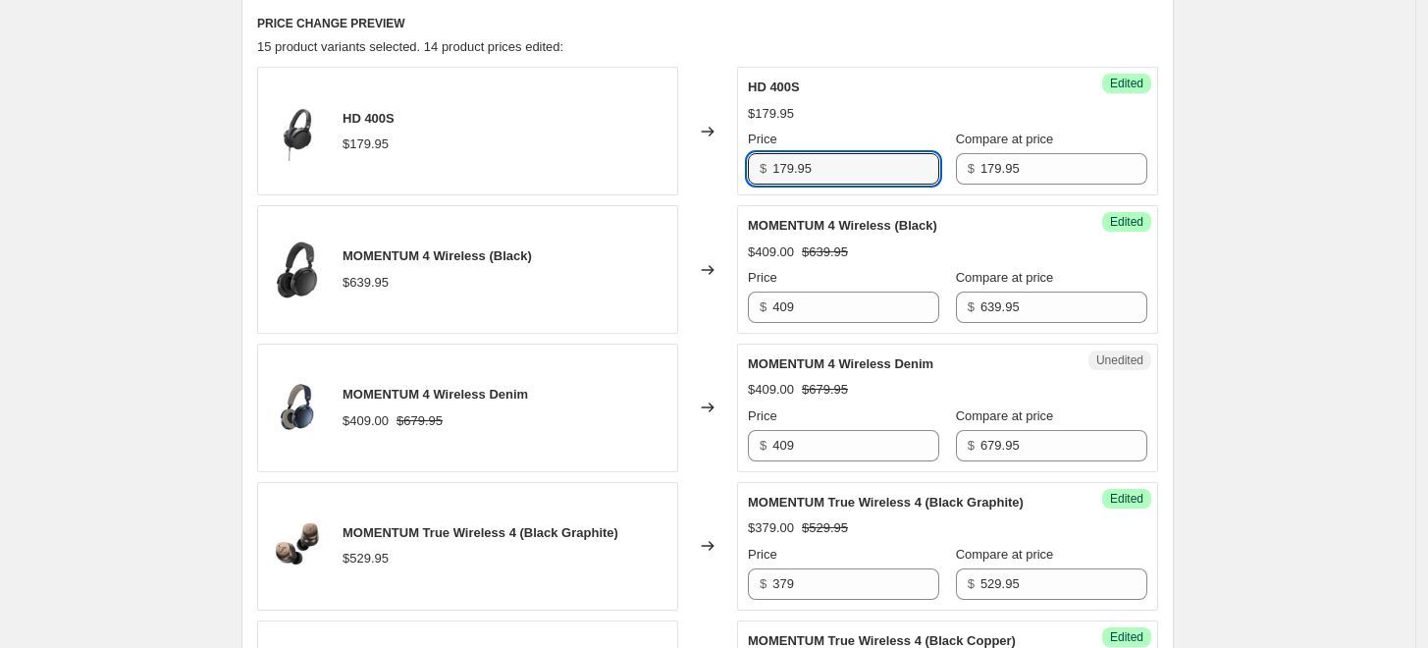
drag, startPoint x: 801, startPoint y: 171, endPoint x: 763, endPoint y: 171, distance: 38.3
click at [763, 171] on div "$ 179.95" at bounding box center [843, 168] width 191 height 31
drag, startPoint x: 826, startPoint y: 174, endPoint x: 746, endPoint y: 174, distance: 79.5
click at [746, 174] on div "Success Edited HD 400S $179.95 Price $ 179.95 Compare at price $ 179.95" at bounding box center [947, 131] width 421 height 129
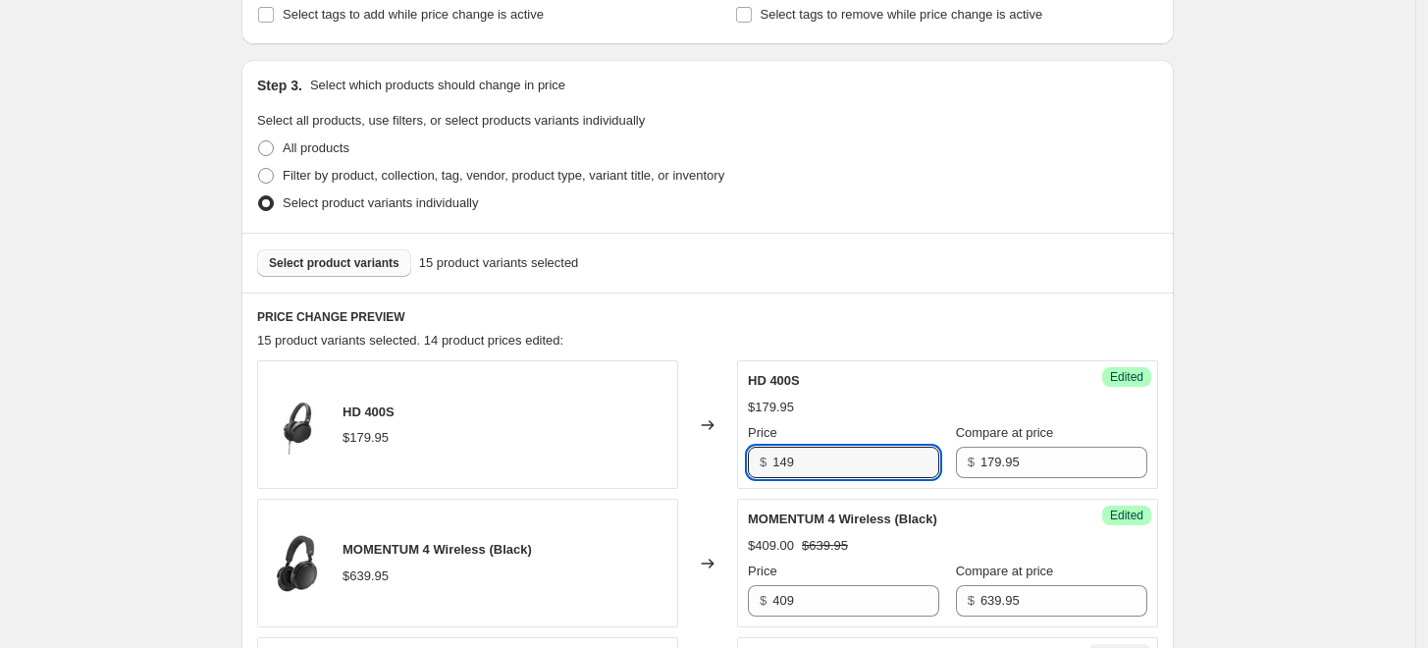
scroll to position [109, 0]
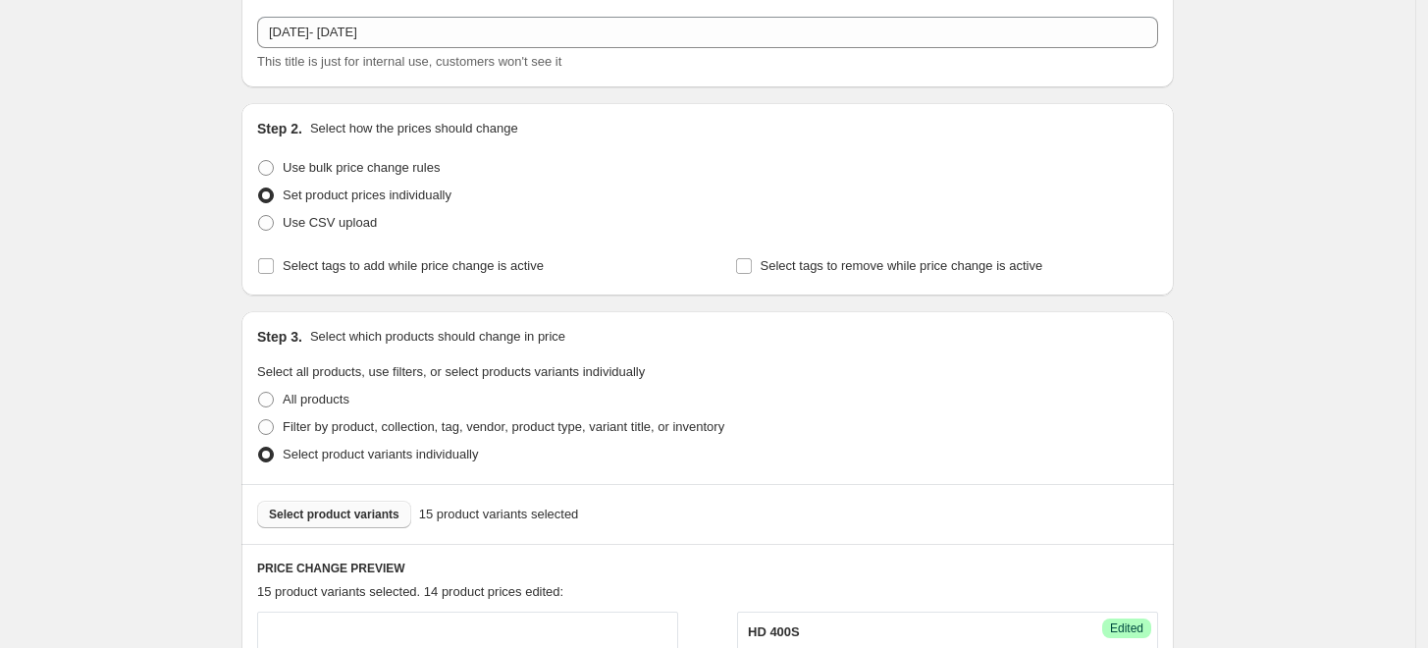
type input "149"
click at [346, 513] on span "Select product variants" at bounding box center [334, 515] width 131 height 16
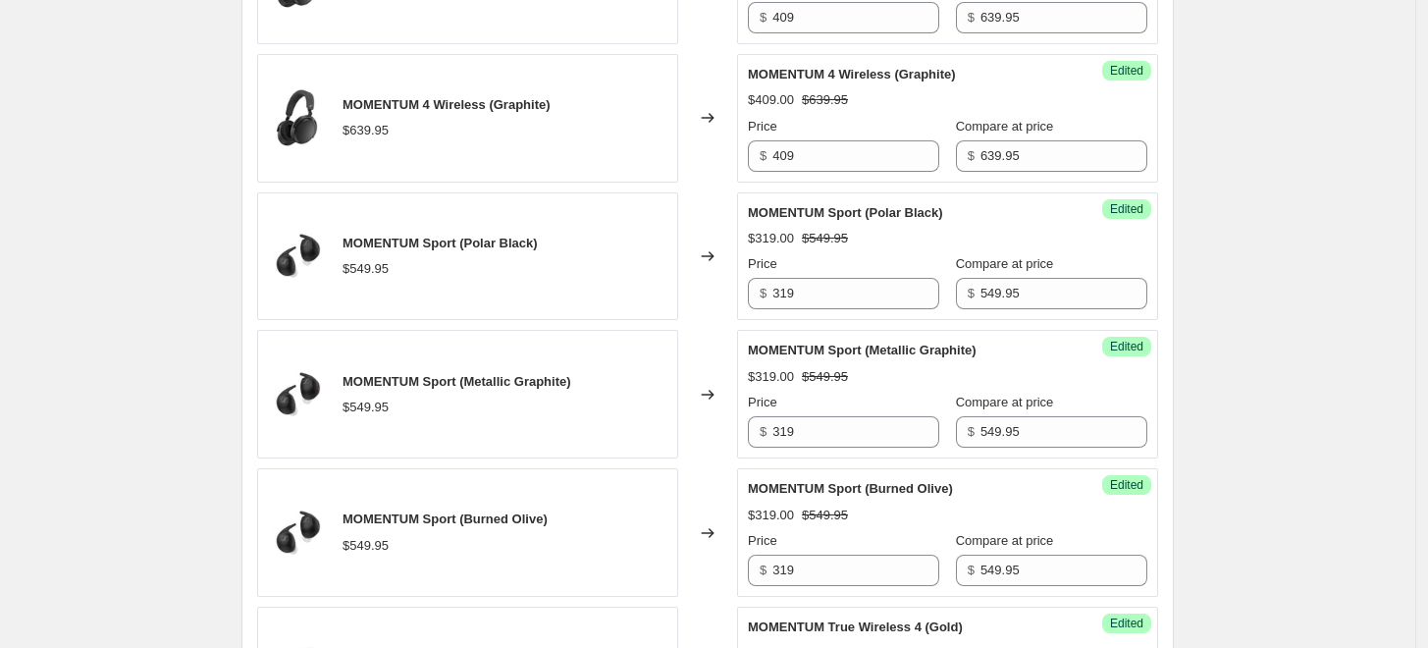
scroll to position [1636, 0]
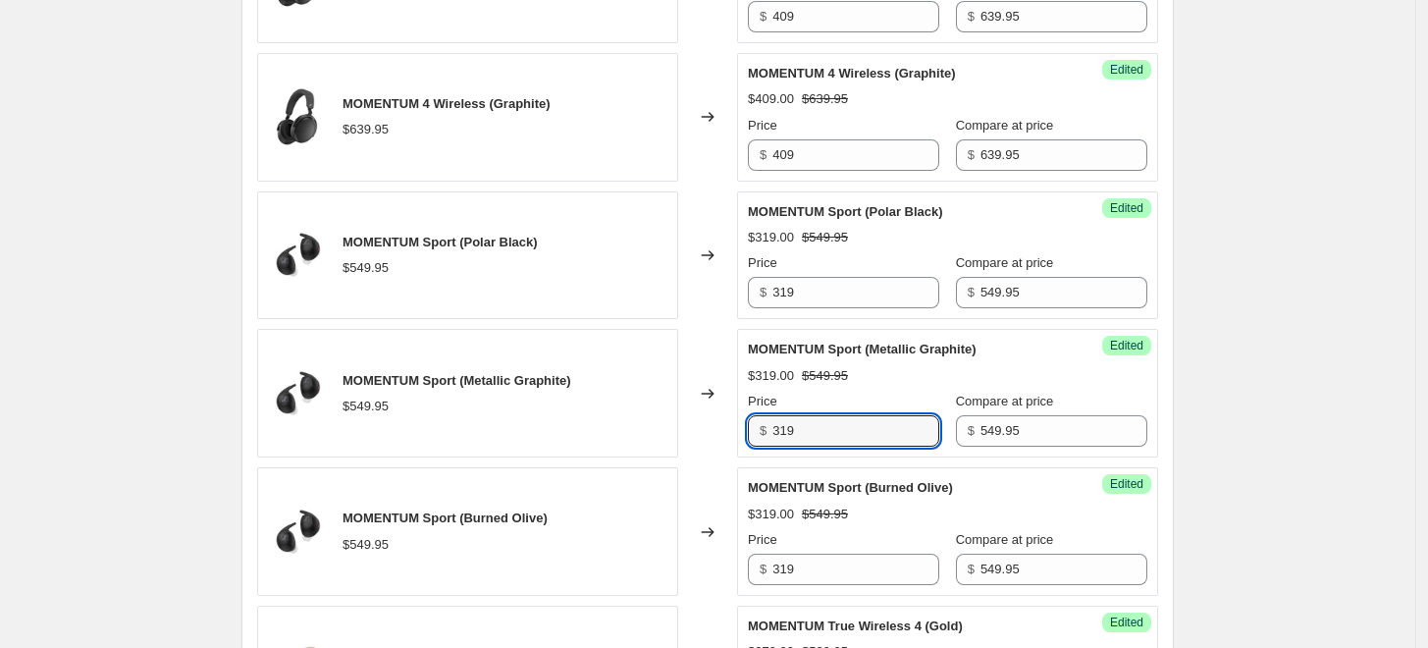
drag, startPoint x: 799, startPoint y: 419, endPoint x: 755, endPoint y: 420, distance: 44.2
click at [755, 420] on div "$ 319" at bounding box center [843, 430] width 191 height 31
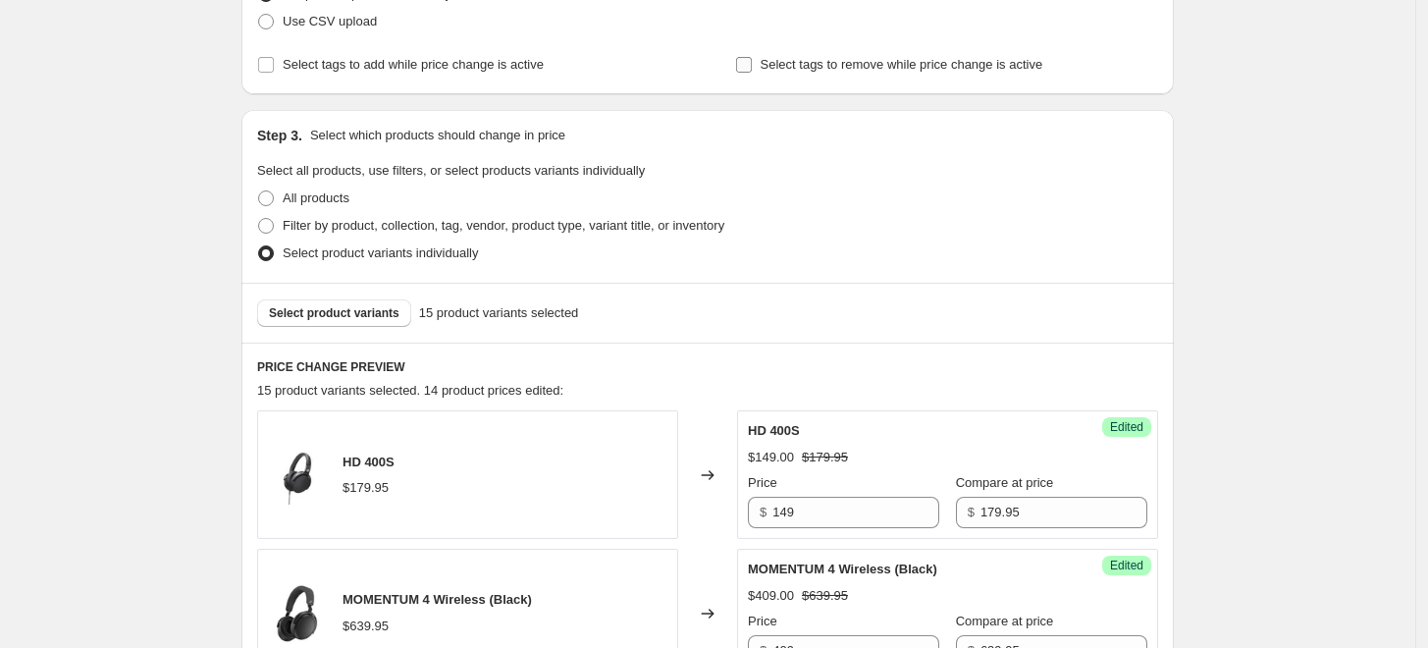
scroll to position [0, 0]
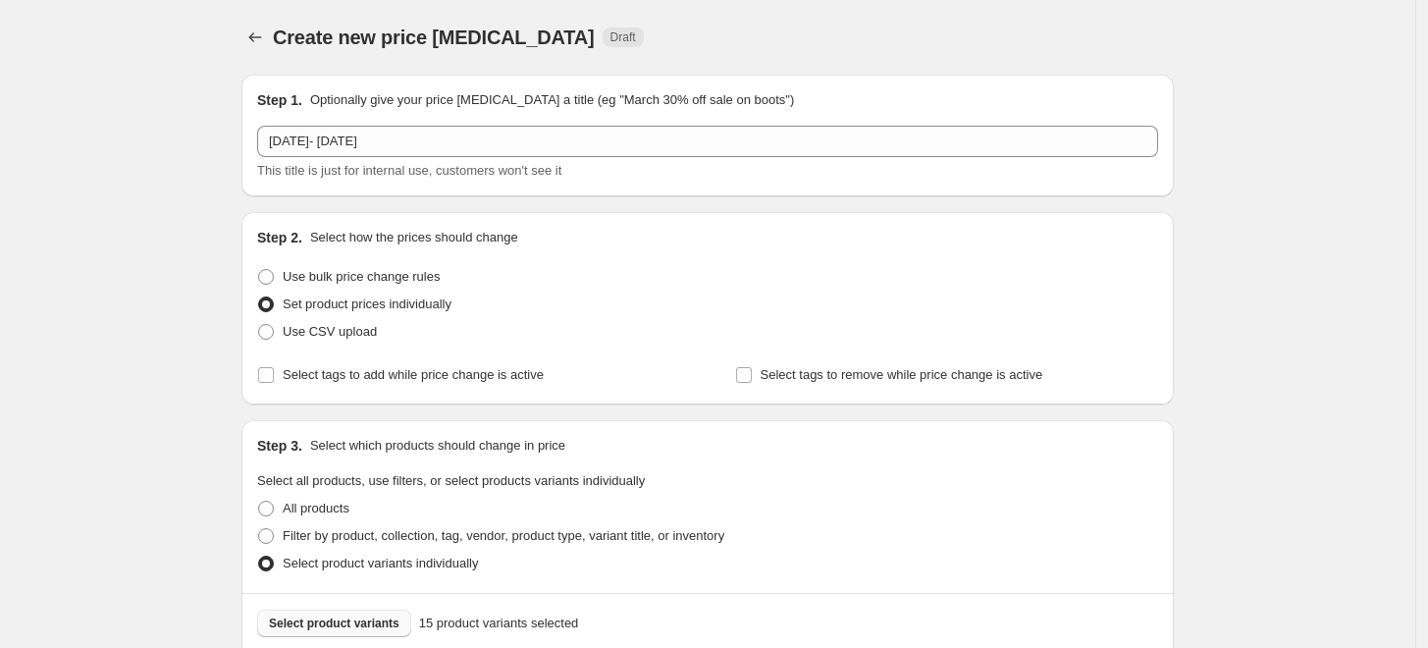
type input "219"
click at [372, 620] on span "Select product variants" at bounding box center [334, 624] width 131 height 16
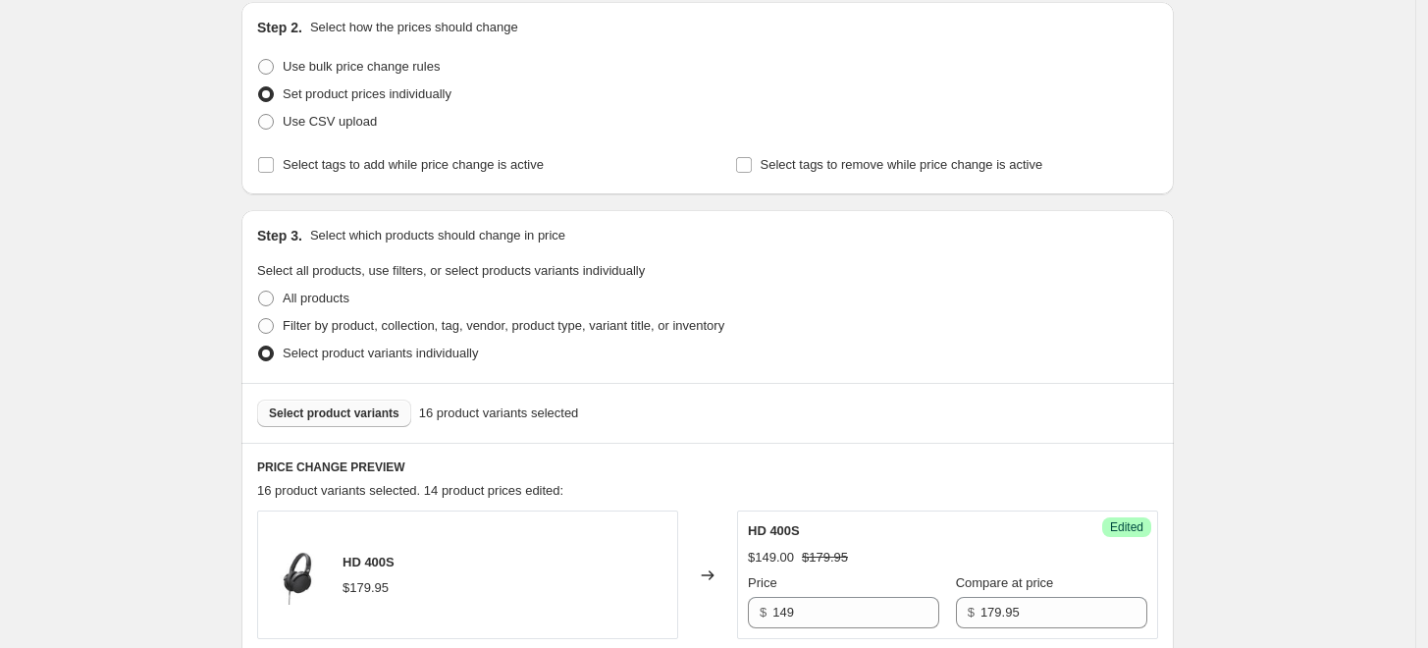
scroll to position [218, 0]
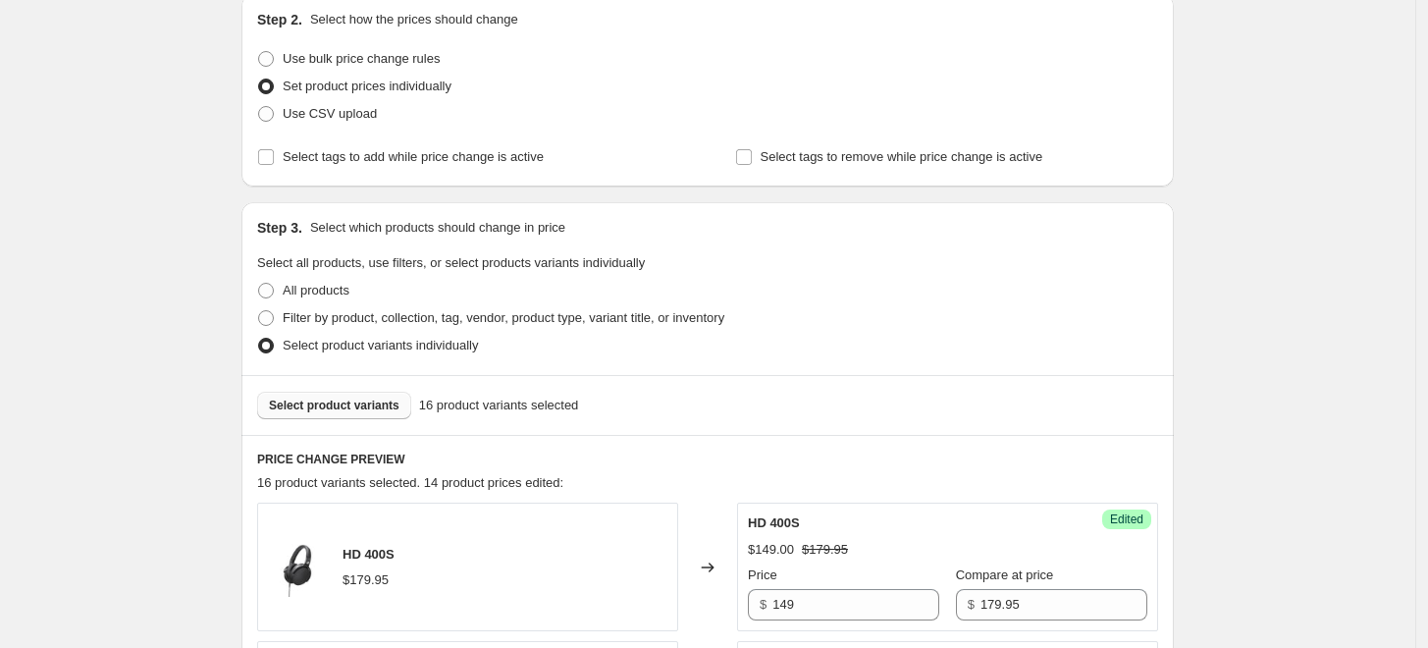
click at [355, 410] on span "Select product variants" at bounding box center [334, 406] width 131 height 16
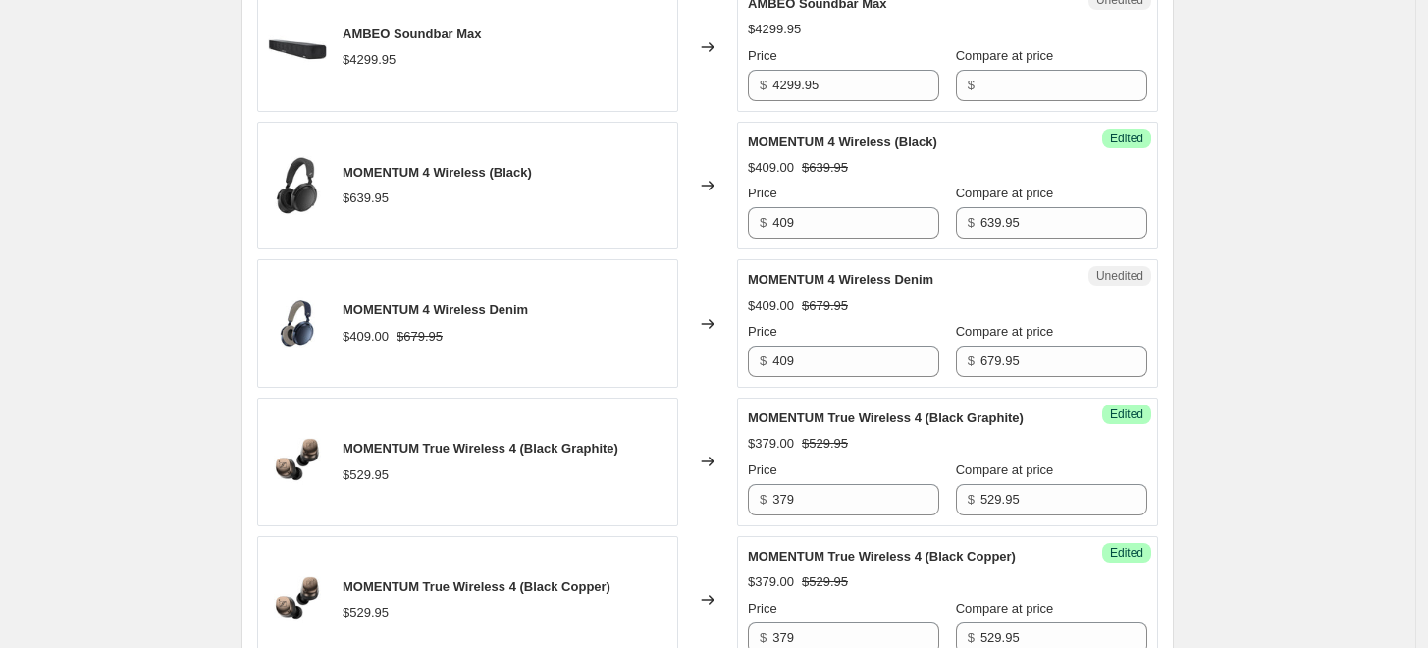
scroll to position [836, 0]
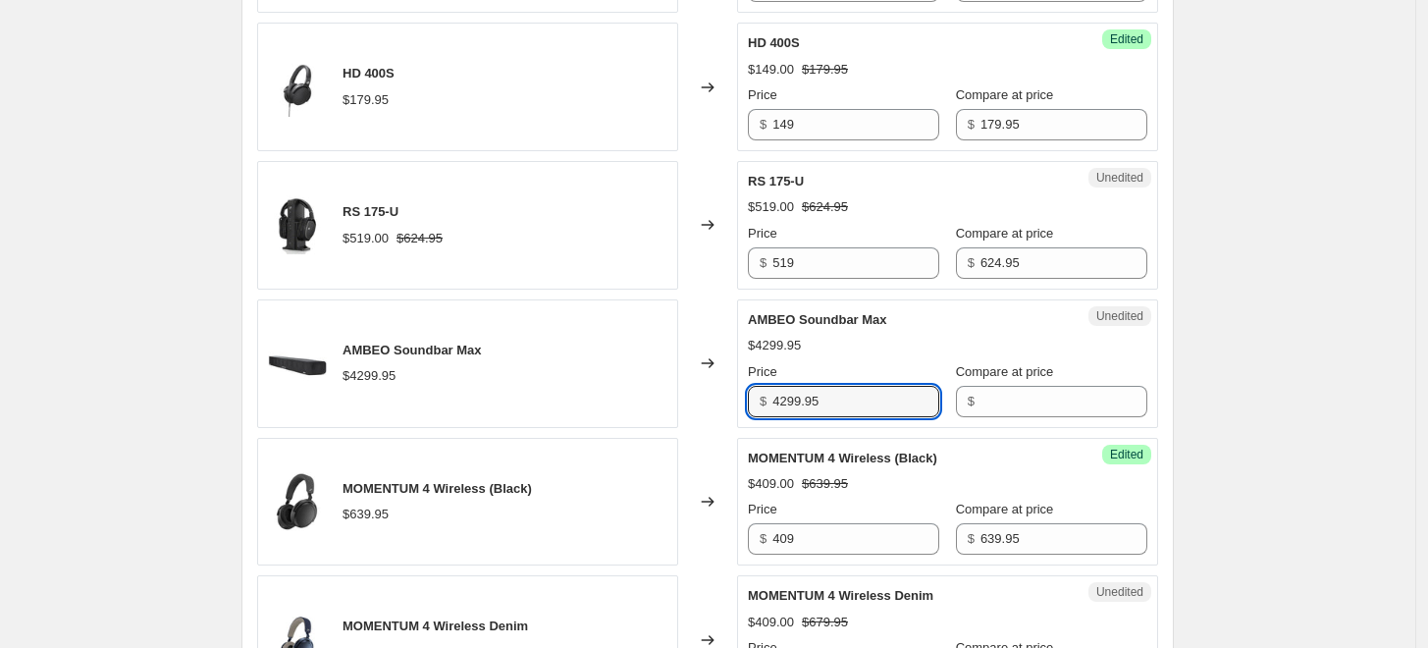
drag, startPoint x: 838, startPoint y: 404, endPoint x: 759, endPoint y: 402, distance: 79.6
click at [759, 402] on div "$ 4299.95" at bounding box center [843, 401] width 191 height 31
type input "4299.95"
click at [983, 406] on input "Compare at price" at bounding box center [1064, 401] width 167 height 31
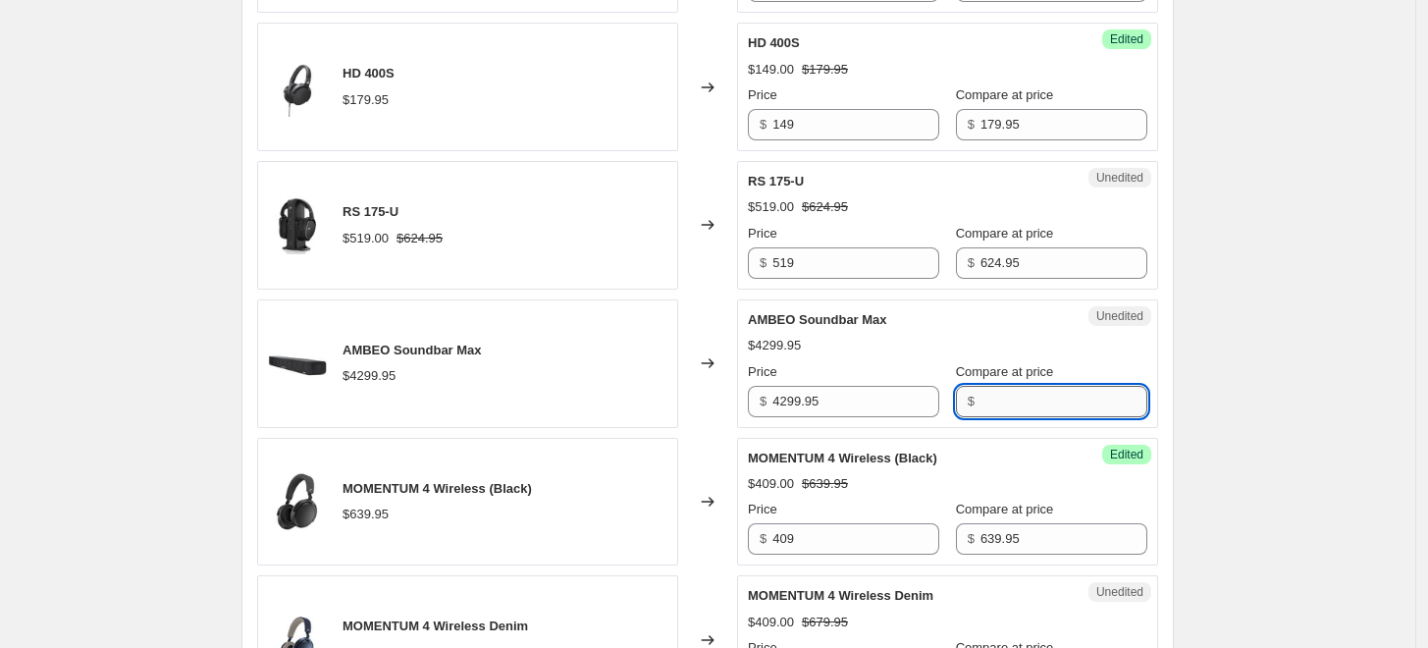
click at [991, 400] on input "Compare at price" at bounding box center [1064, 401] width 167 height 31
paste input "4299.95"
type input "4299.95"
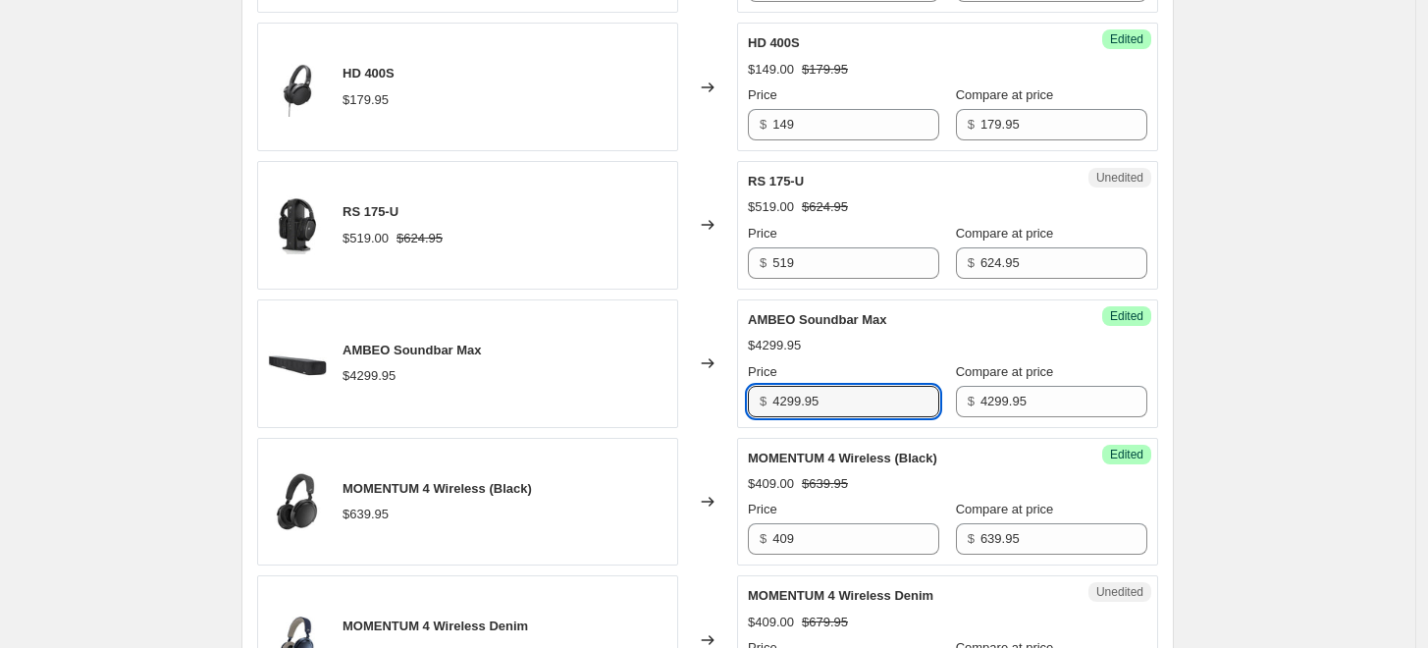
drag, startPoint x: 815, startPoint y: 396, endPoint x: 770, endPoint y: 395, distance: 45.2
click at [770, 395] on div "$ 4299.95" at bounding box center [843, 401] width 191 height 31
drag, startPoint x: 857, startPoint y: 400, endPoint x: 775, endPoint y: 400, distance: 82.5
click at [775, 400] on div "$ 4299.95" at bounding box center [843, 401] width 191 height 31
type input "3299"
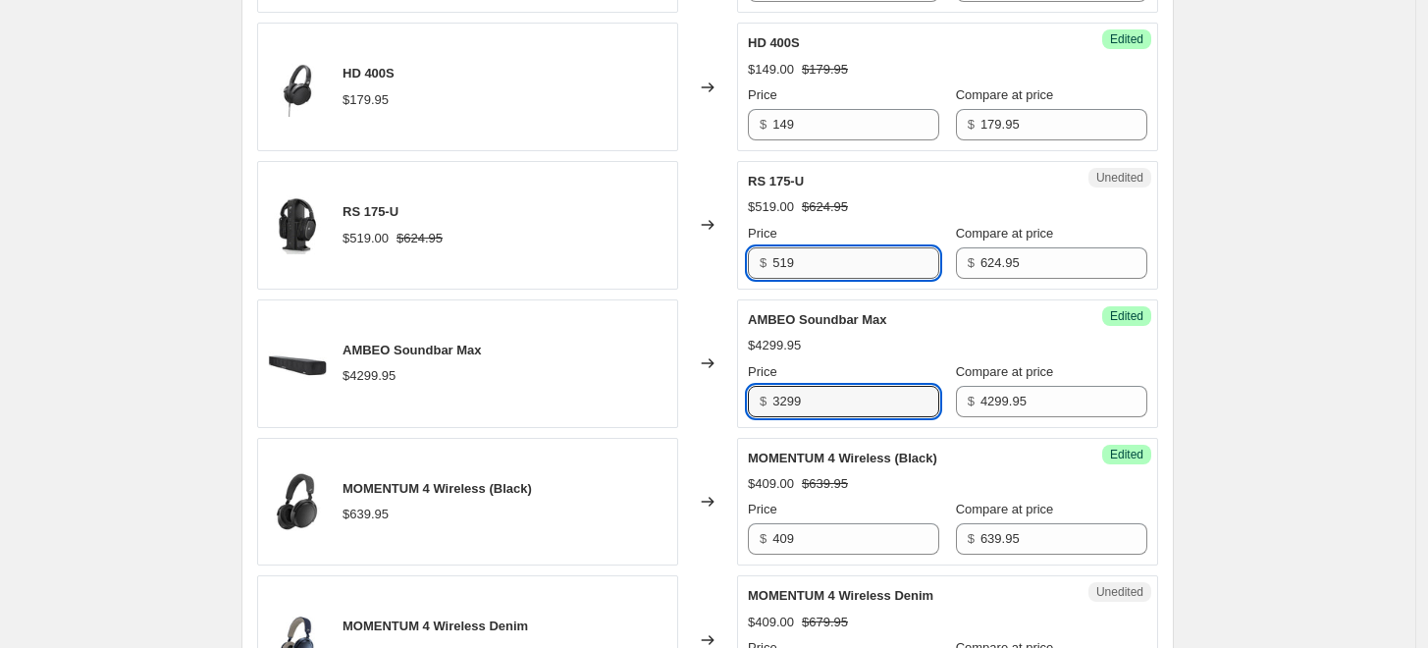
click at [871, 266] on input "519" at bounding box center [856, 262] width 167 height 31
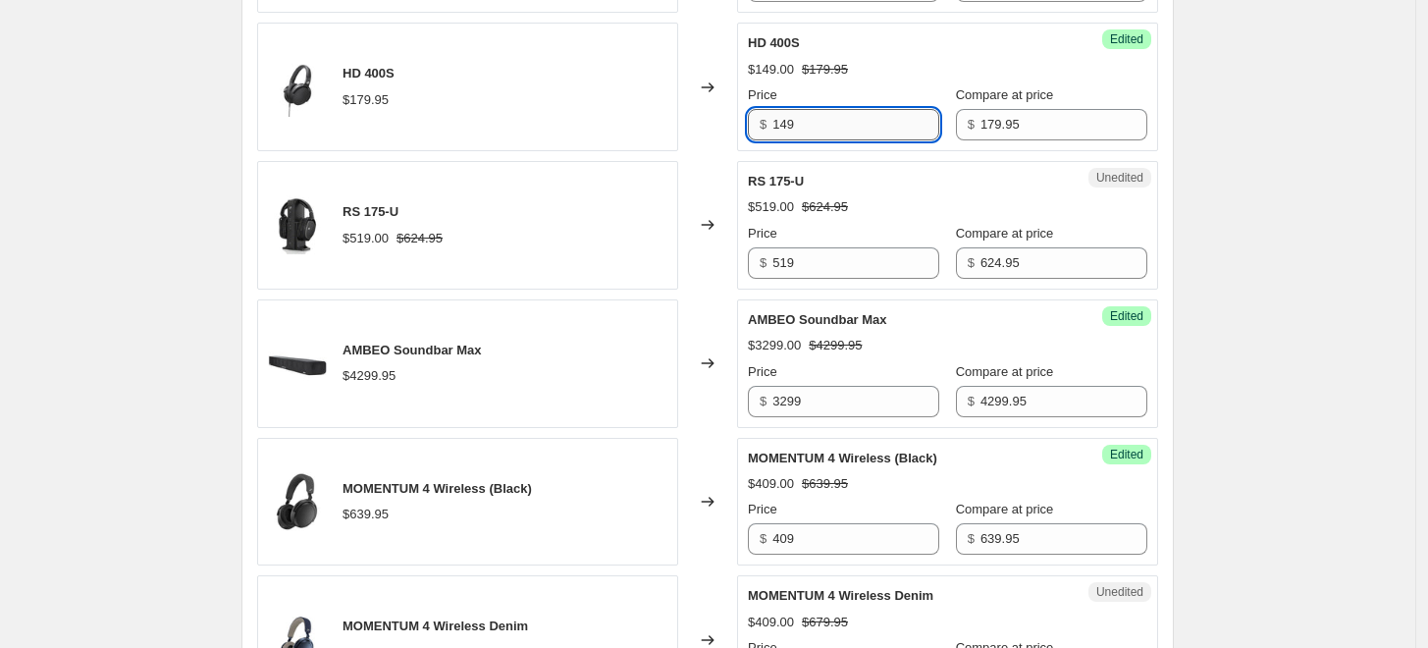
drag, startPoint x: 818, startPoint y: 127, endPoint x: 781, endPoint y: 115, distance: 38.2
click at [742, 116] on div "Success Edited HD 400S $149.00 $179.95 Price $ 149 Compare at price $ 179.95" at bounding box center [947, 87] width 421 height 129
drag, startPoint x: 812, startPoint y: 267, endPoint x: 754, endPoint y: 258, distance: 58.6
click at [754, 258] on div "$ 519" at bounding box center [843, 262] width 191 height 31
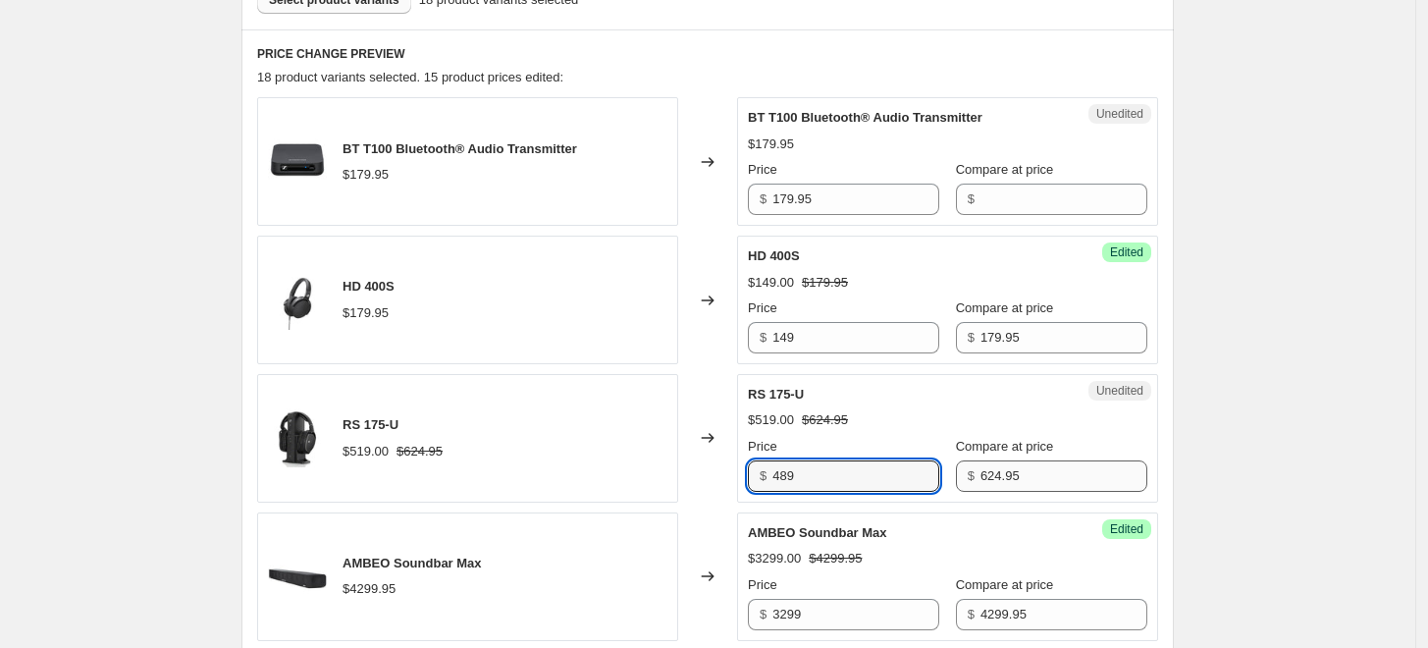
scroll to position [619, 0]
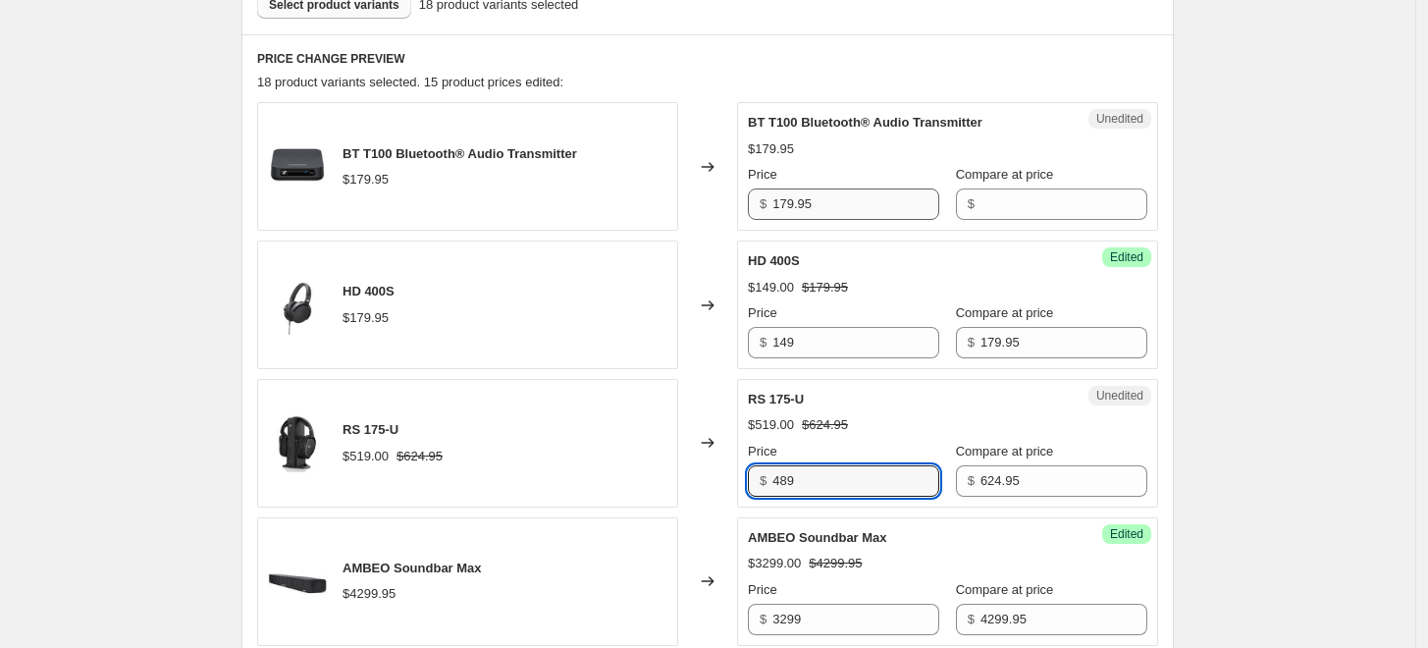
type input "489"
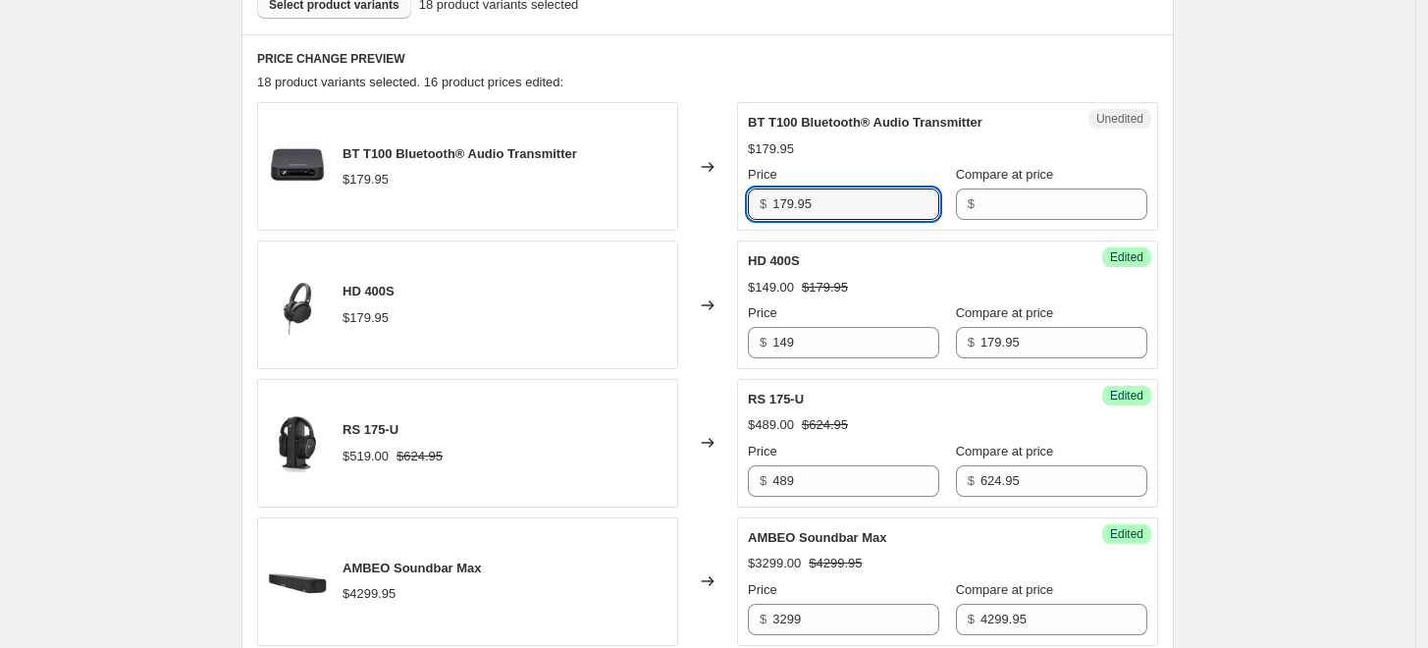
drag, startPoint x: 835, startPoint y: 210, endPoint x: 762, endPoint y: 200, distance: 73.3
click at [762, 200] on div "$ 179.95" at bounding box center [843, 204] width 191 height 31
click at [864, 207] on input "179.95" at bounding box center [856, 204] width 167 height 31
drag, startPoint x: 830, startPoint y: 212, endPoint x: 770, endPoint y: 212, distance: 59.9
click at [770, 212] on div "$ 179.95" at bounding box center [843, 204] width 191 height 31
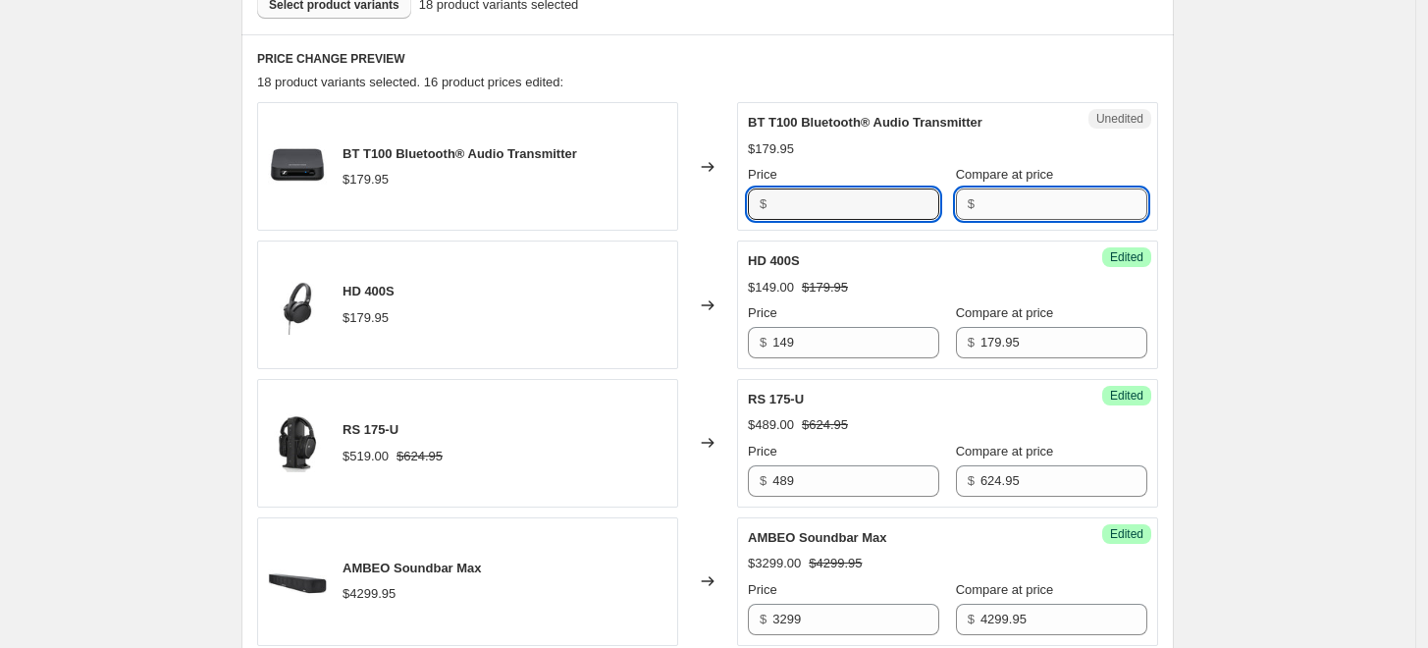
type input "179.95"
click at [1017, 198] on input "Compare at price" at bounding box center [1064, 204] width 167 height 31
paste input "179.95"
type input "179.95"
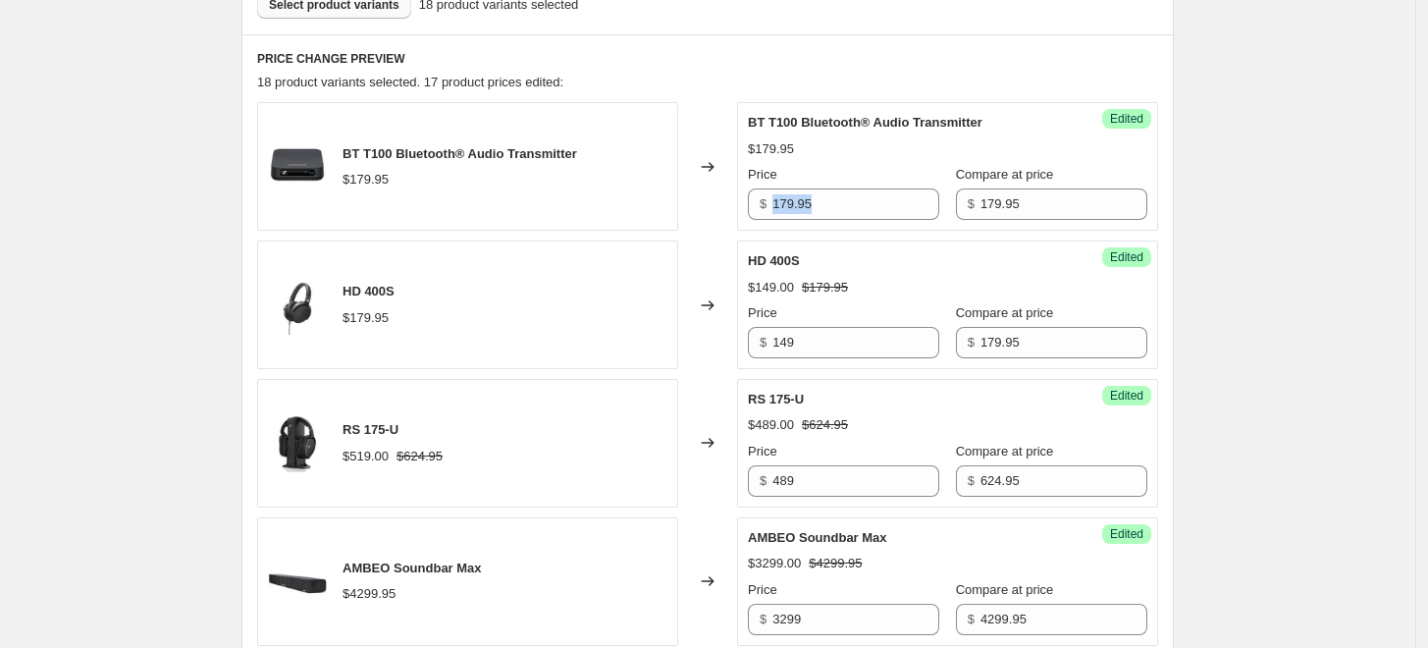
drag, startPoint x: 851, startPoint y: 219, endPoint x: 746, endPoint y: 214, distance: 105.2
click at [746, 214] on div "Success Edited BT T100 Bluetooth® Audio Transmitter $179.95 Price $ 179.95 Comp…" at bounding box center [947, 166] width 421 height 129
click at [852, 214] on input "179.95" at bounding box center [856, 204] width 167 height 31
drag, startPoint x: 827, startPoint y: 207, endPoint x: 745, endPoint y: 194, distance: 82.5
click at [745, 194] on div "Success Edited BT T100 Bluetooth® Audio Transmitter $179.95 Price $ 179.95 Comp…" at bounding box center [947, 166] width 421 height 129
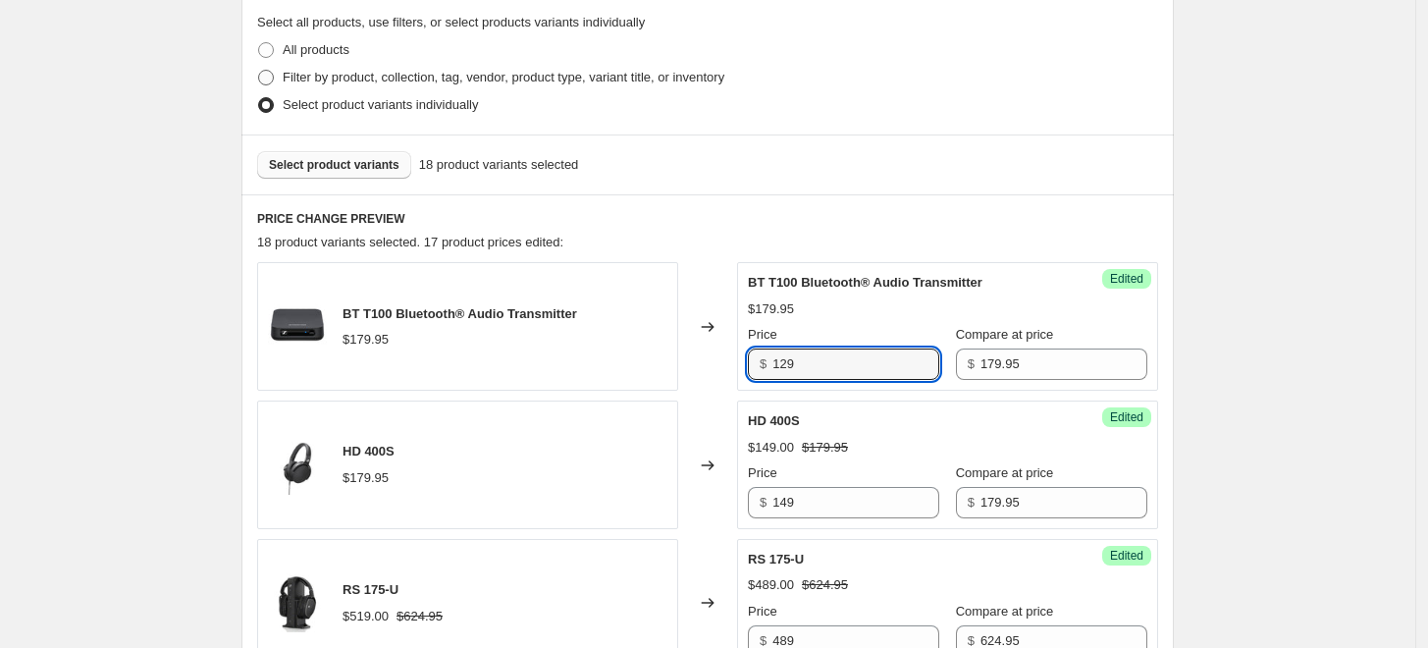
scroll to position [291, 0]
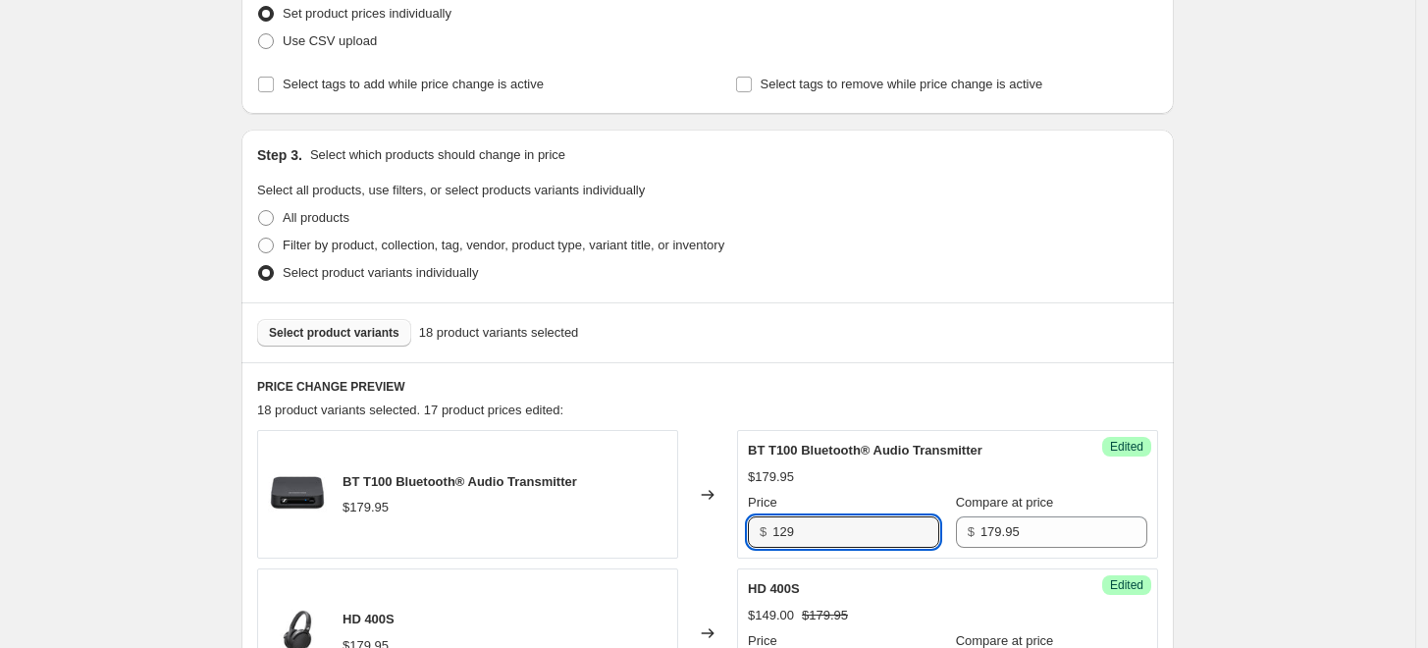
type input "129"
click at [337, 331] on span "Select product variants" at bounding box center [334, 333] width 131 height 16
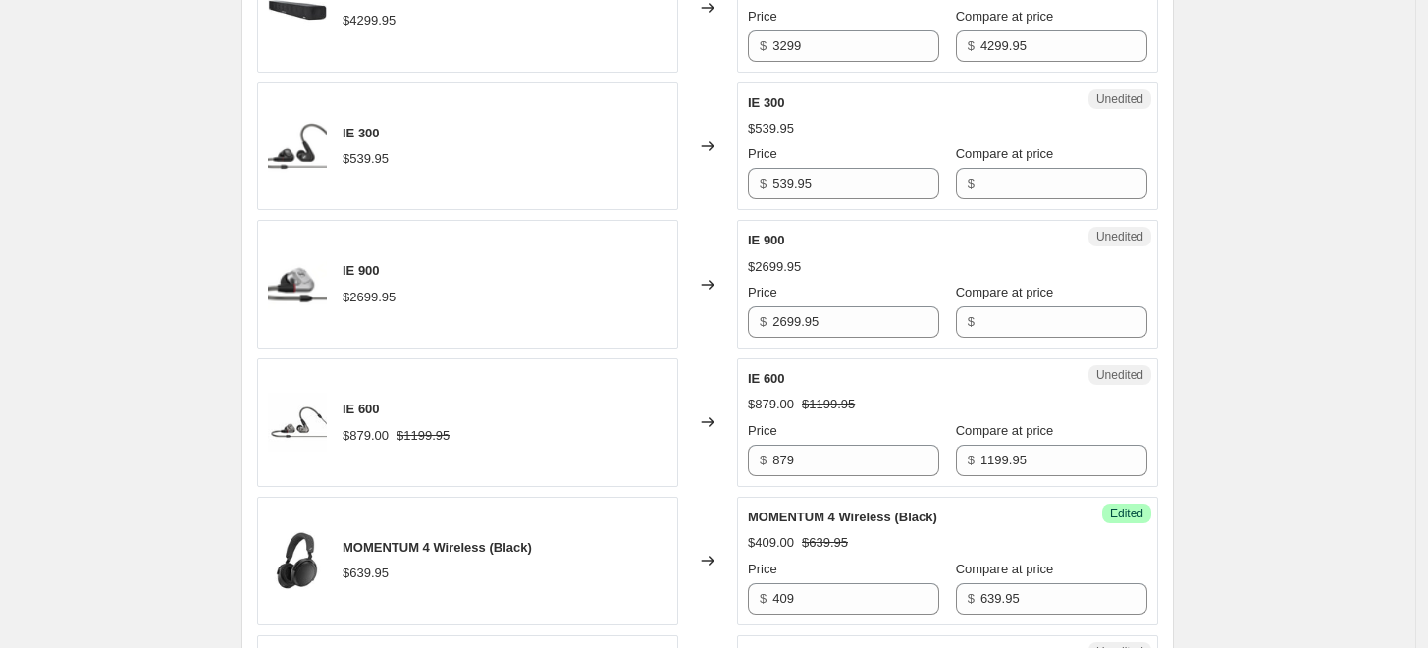
scroll to position [1200, 0]
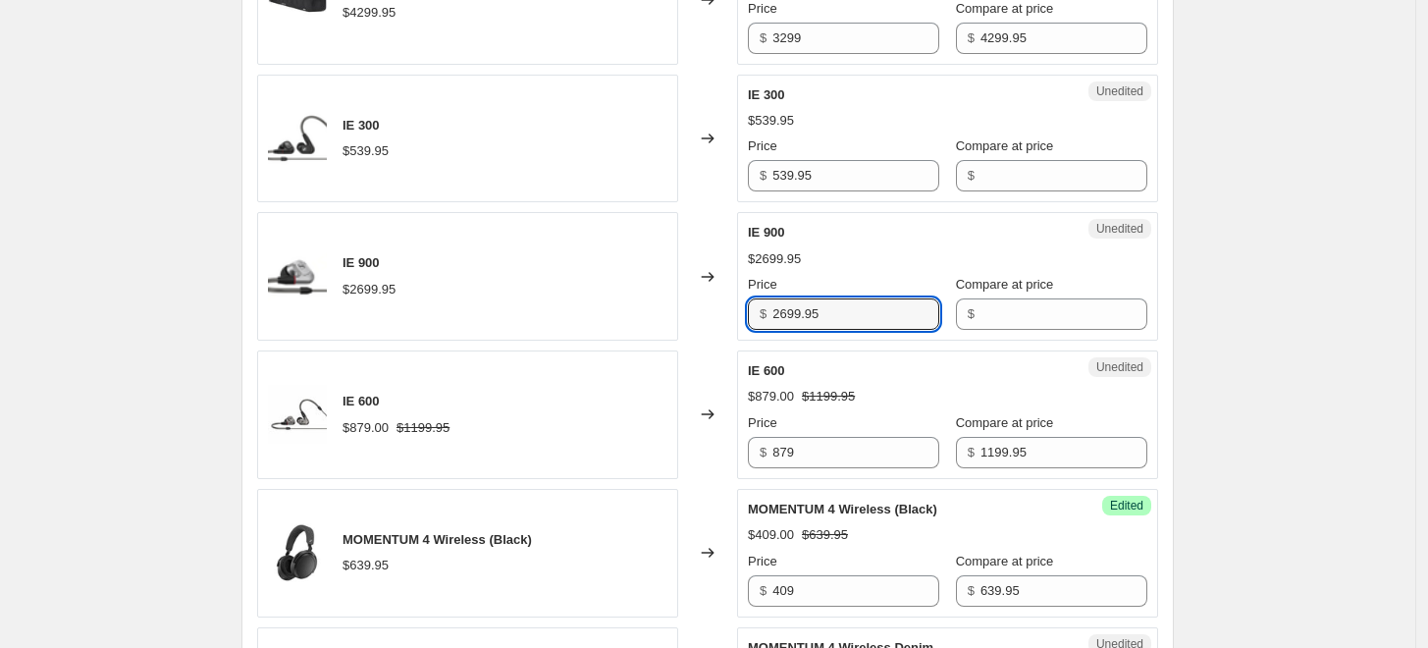
drag, startPoint x: 834, startPoint y: 311, endPoint x: 754, endPoint y: 305, distance: 79.7
click at [754, 305] on div "$ 2699.95" at bounding box center [843, 313] width 191 height 31
type input "2699.95"
click at [1018, 304] on input "Compare at price" at bounding box center [1064, 313] width 167 height 31
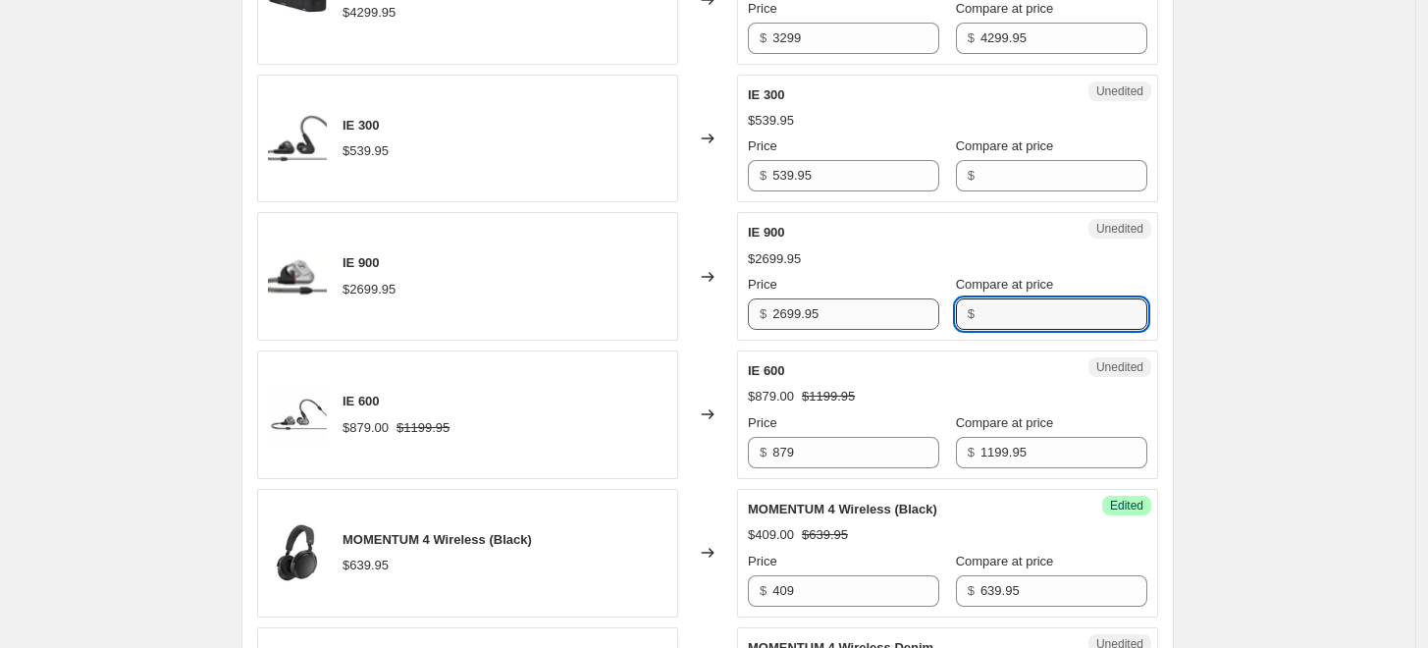
paste input "2699.95"
type input "2699.95"
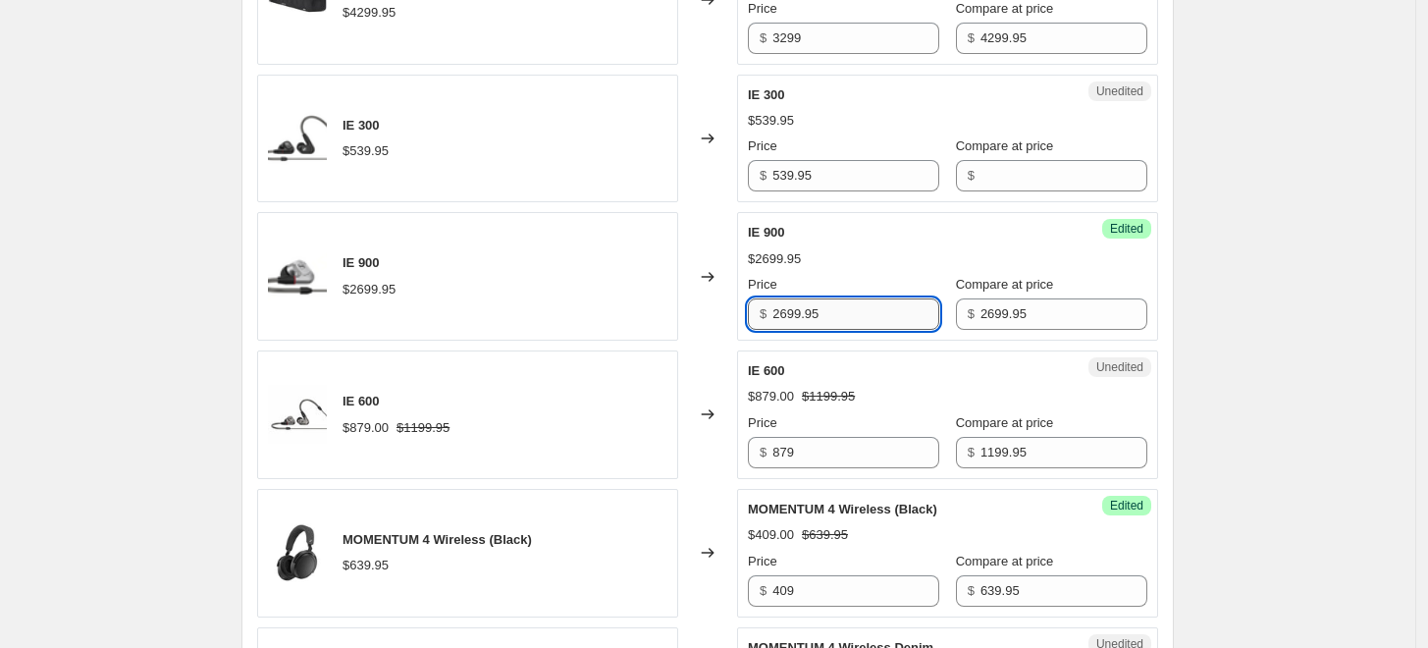
click at [778, 304] on input "2699.95" at bounding box center [856, 313] width 167 height 31
type input "2099"
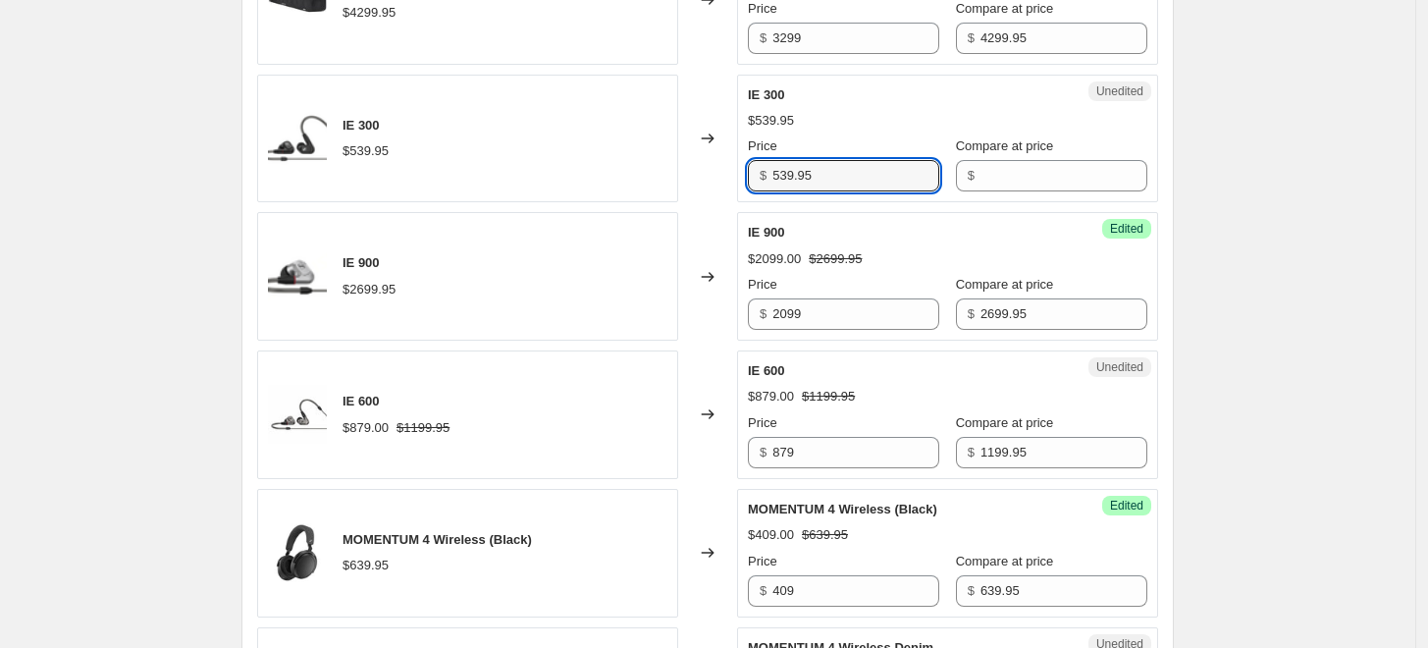
drag, startPoint x: 806, startPoint y: 176, endPoint x: 768, endPoint y: 171, distance: 38.6
click at [768, 171] on div "$ 539.95" at bounding box center [843, 175] width 191 height 31
type input "539.95"
click at [990, 176] on input "Compare at price" at bounding box center [1064, 175] width 167 height 31
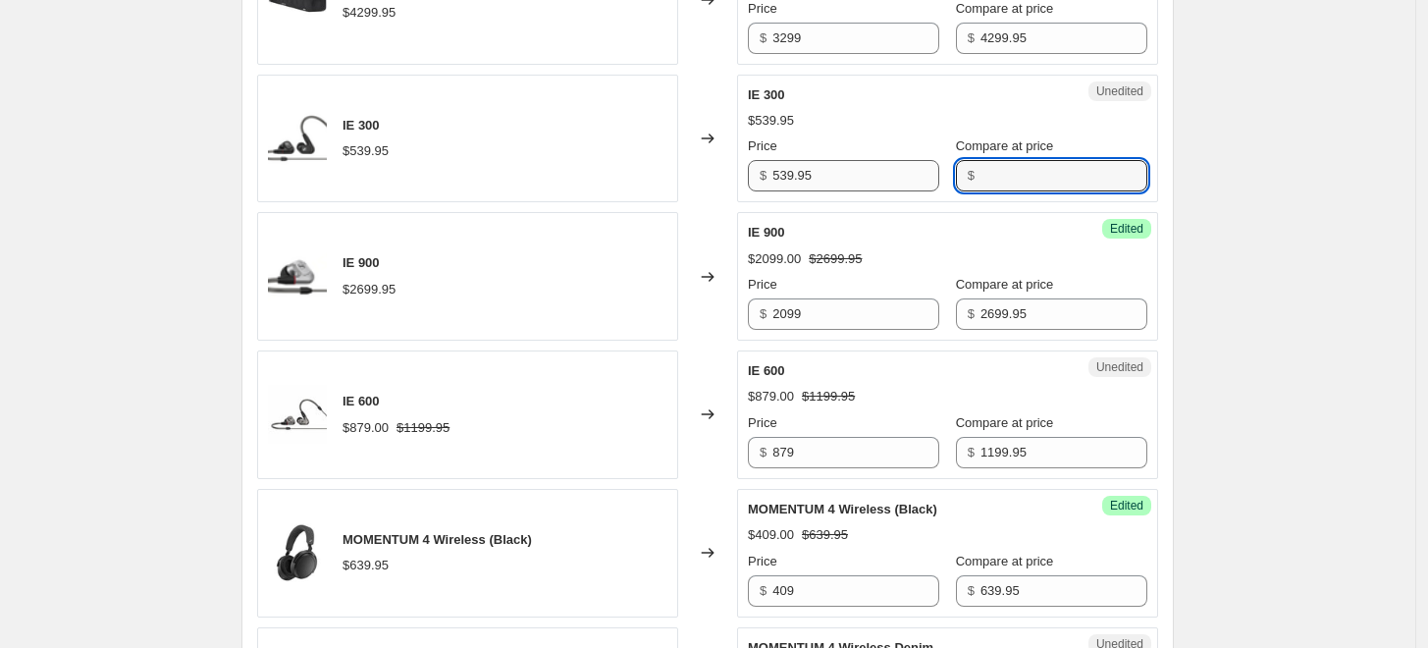
paste input "539.95"
type input "539.95"
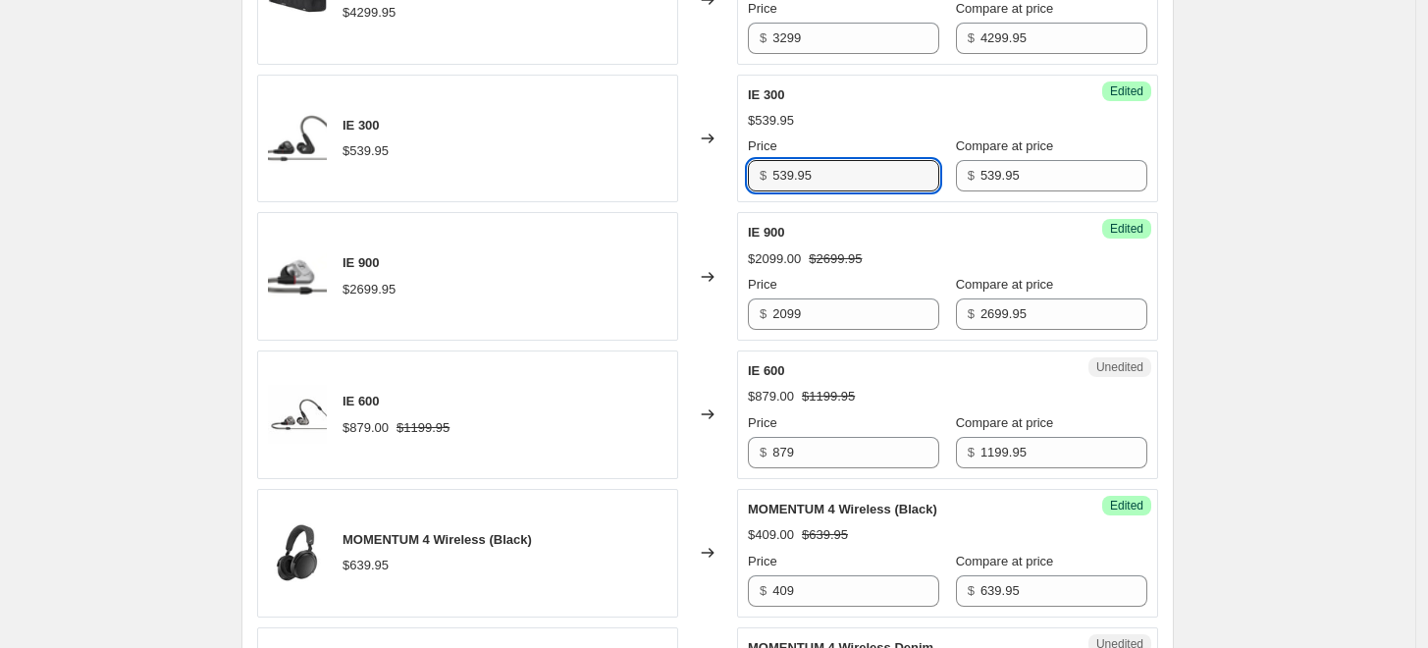
drag, startPoint x: 765, startPoint y: 170, endPoint x: 717, endPoint y: 168, distance: 48.1
click at [717, 168] on div "IE 300 $539.95 Changed to Success Edited IE 300 $539.95 Price $ 539.95 Compare …" at bounding box center [707, 139] width 901 height 129
type input "329"
drag, startPoint x: 820, startPoint y: 452, endPoint x: 733, endPoint y: 453, distance: 86.4
click at [733, 453] on div "IE 600 $879.00 $1199.95 Changed to Unedited IE 600 $879.00 $1199.95 Price $ 879…" at bounding box center [707, 414] width 901 height 129
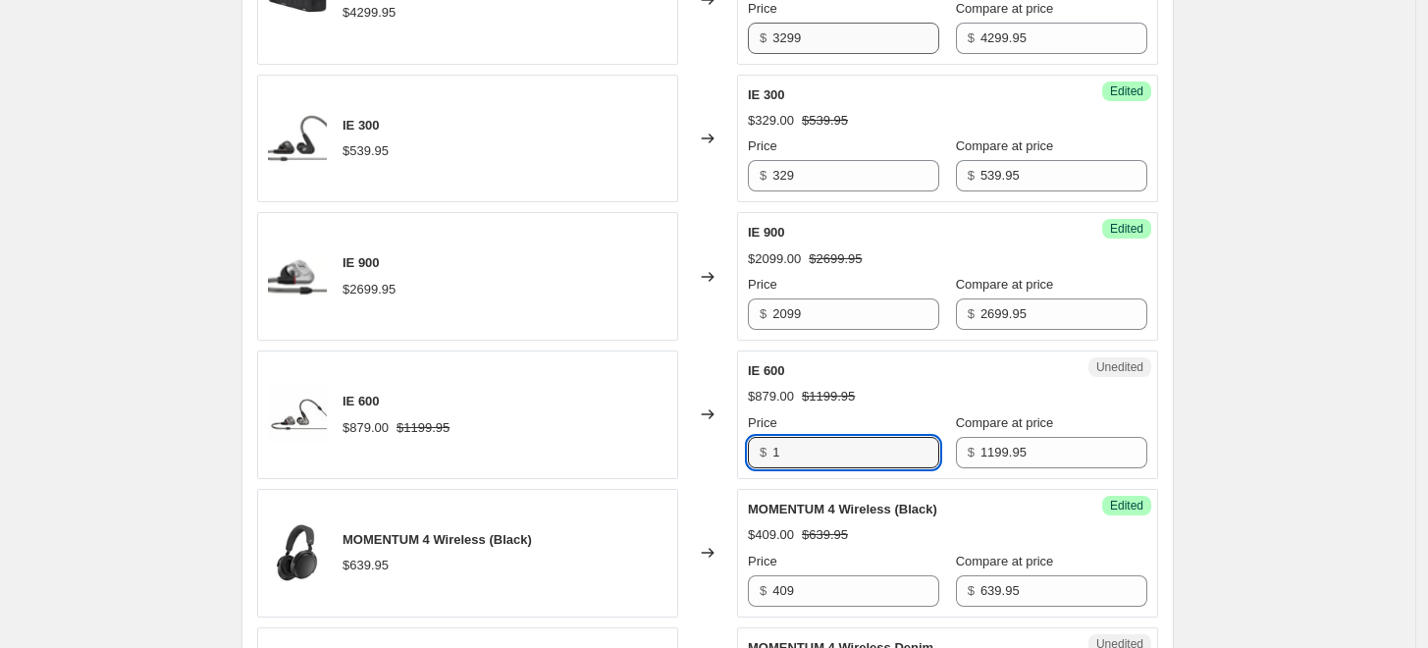
type input "1"
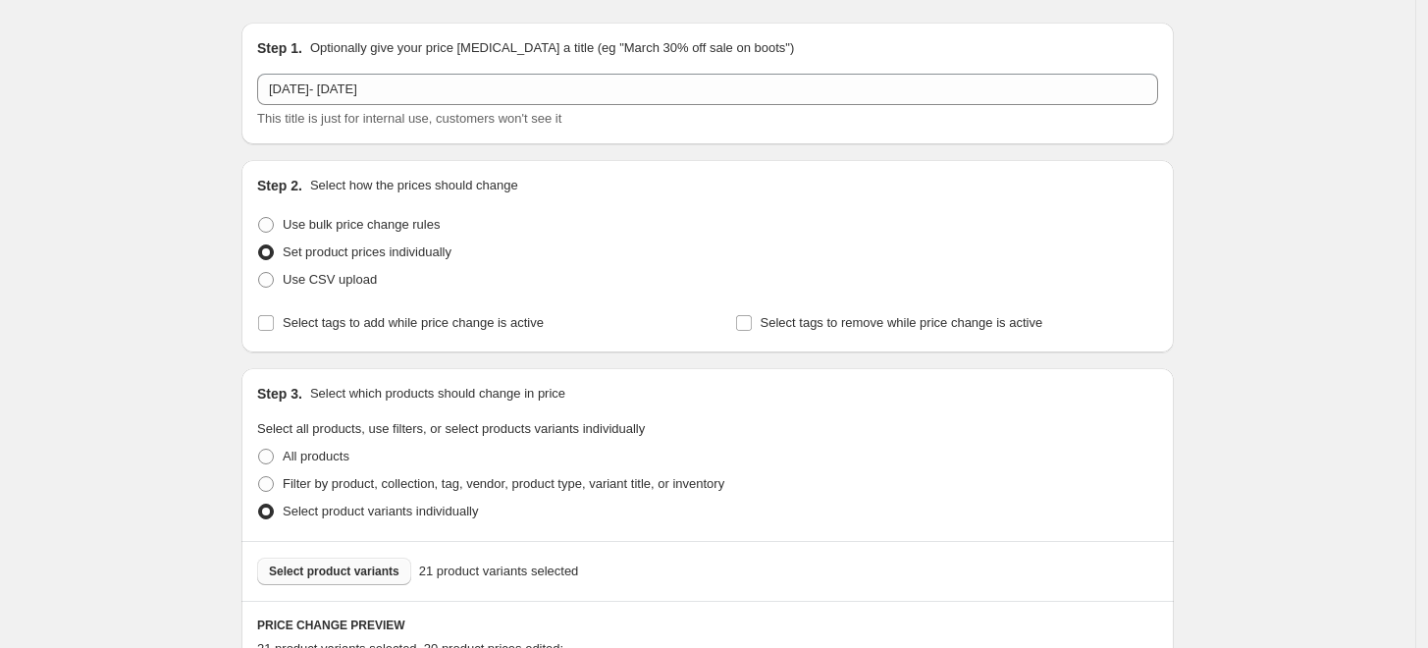
scroll to position [0, 0]
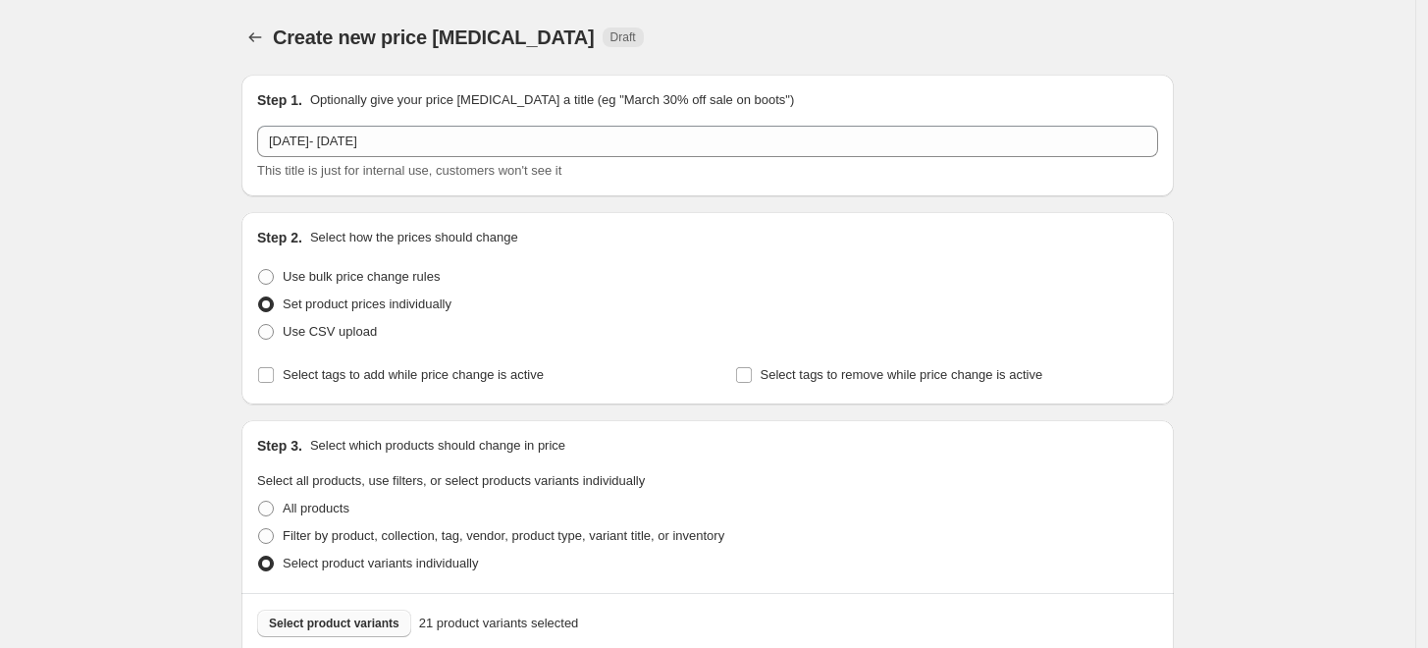
click at [316, 626] on span "Select product variants" at bounding box center [334, 624] width 131 height 16
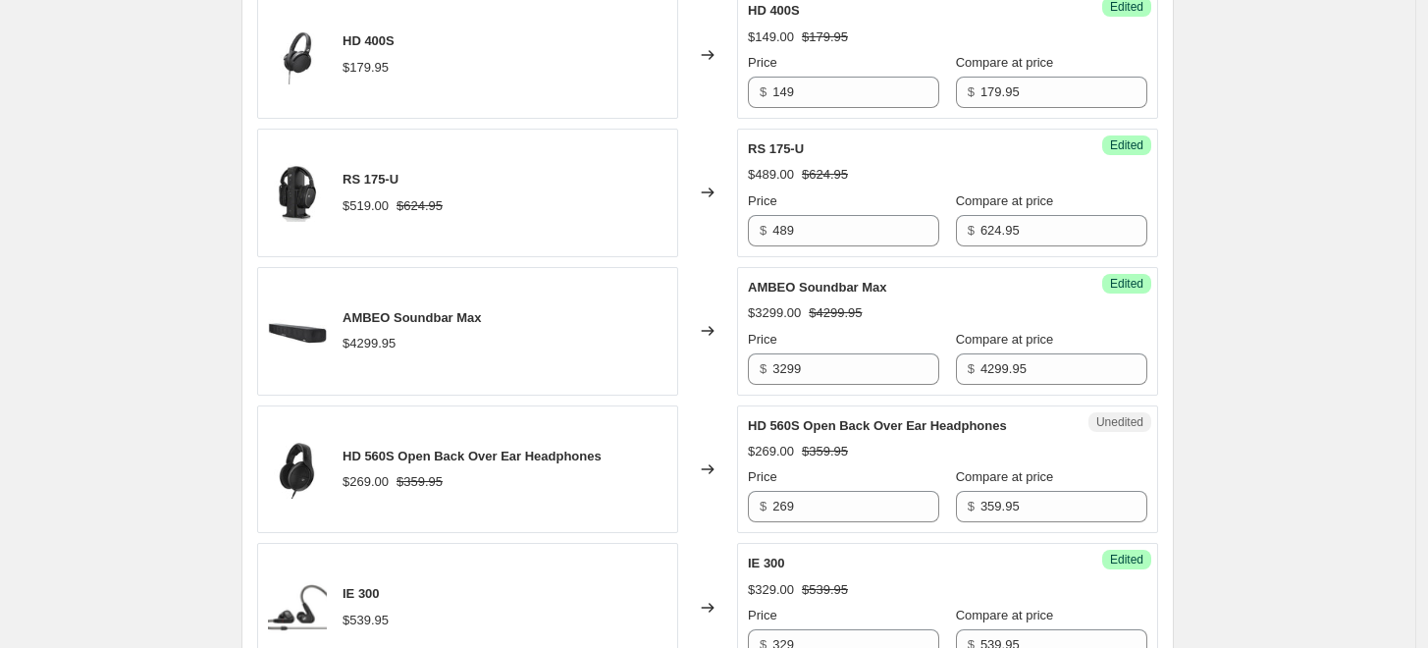
scroll to position [872, 0]
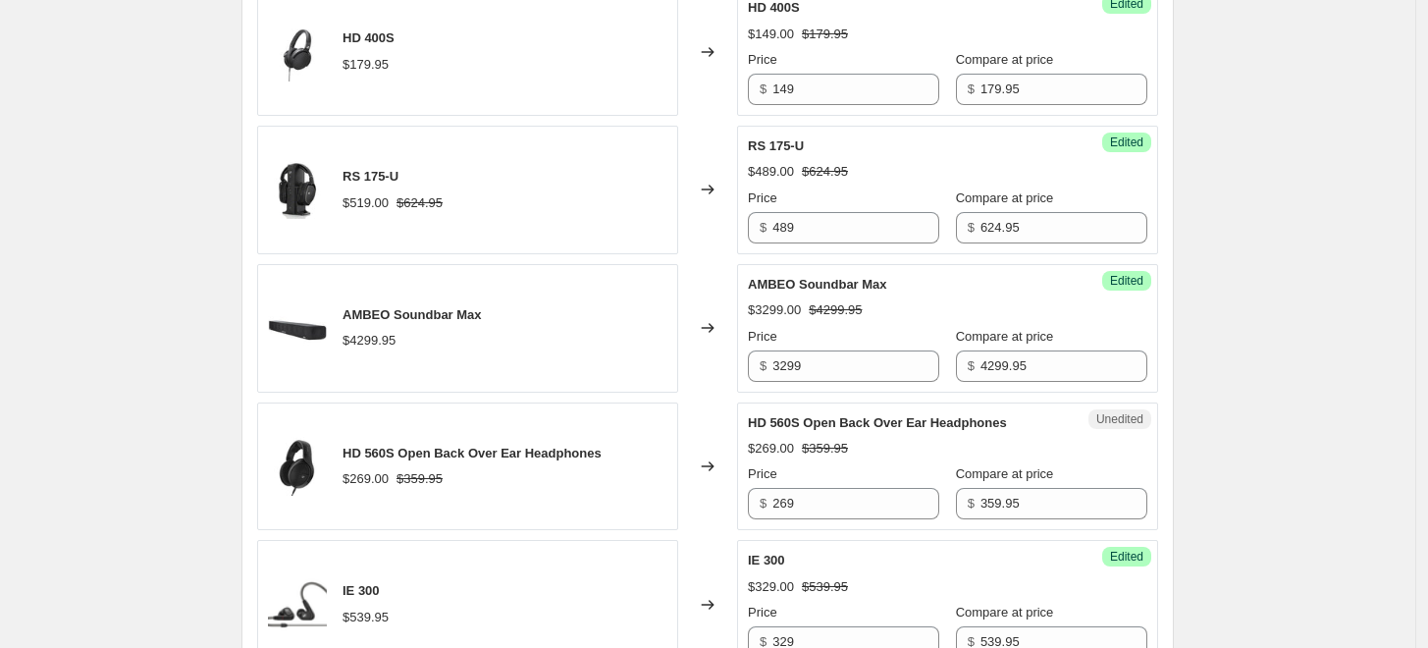
click at [809, 481] on div "Price" at bounding box center [843, 474] width 191 height 20
click at [786, 498] on input "269" at bounding box center [856, 503] width 167 height 31
click at [786, 500] on input "269" at bounding box center [856, 503] width 167 height 31
click at [785, 501] on input "269" at bounding box center [856, 503] width 167 height 31
type input "249"
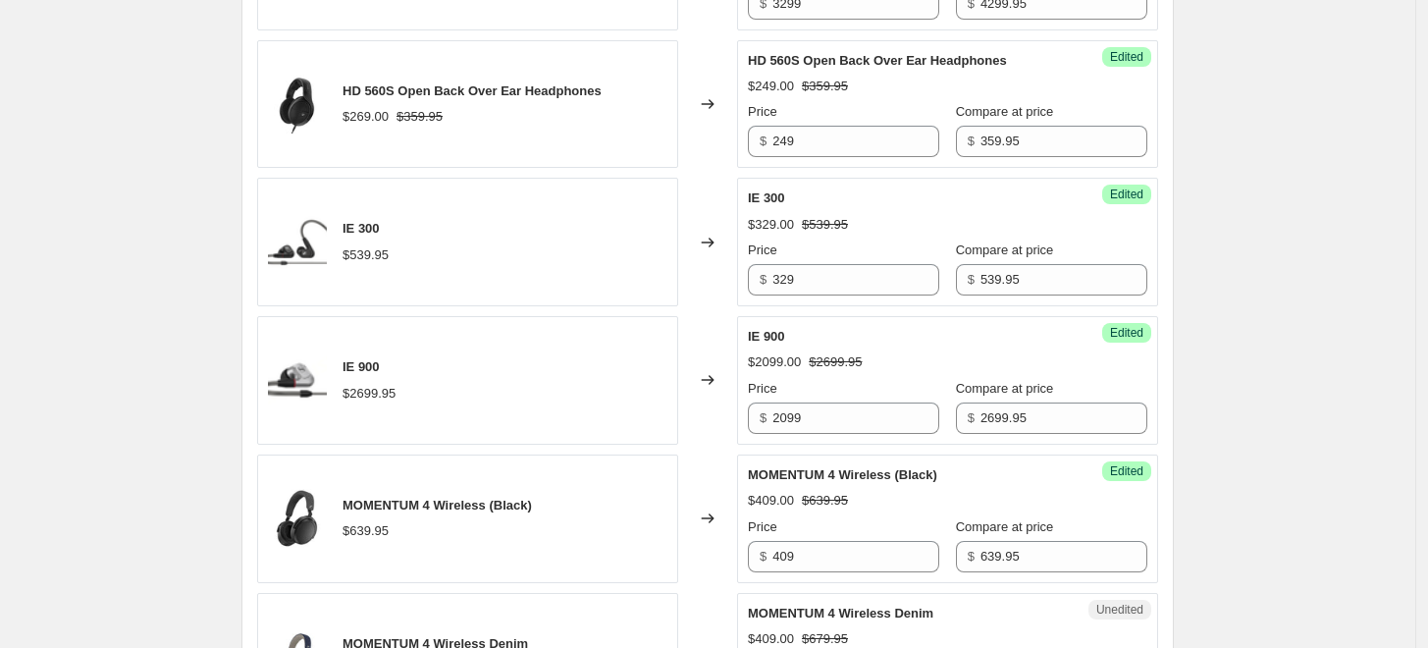
scroll to position [1439, 0]
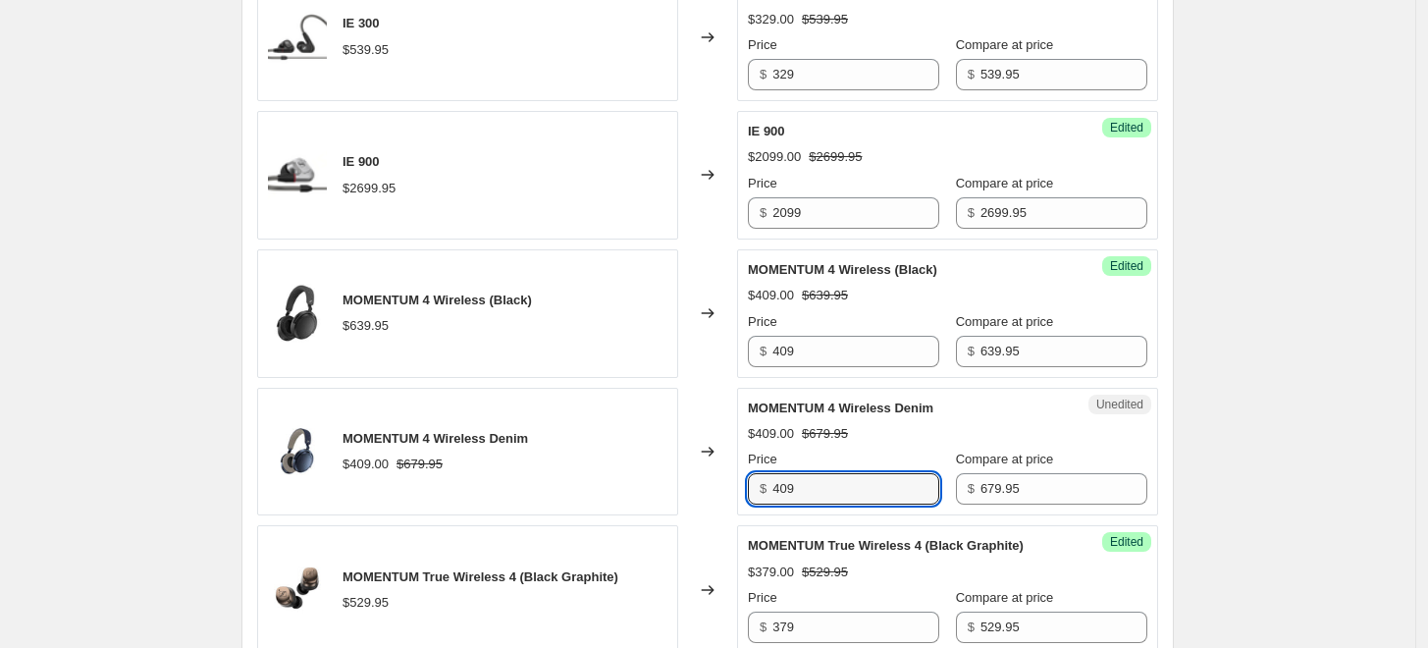
click at [771, 493] on div "$ 409" at bounding box center [843, 488] width 191 height 31
click at [793, 487] on input "409" at bounding box center [856, 488] width 167 height 31
drag, startPoint x: 793, startPoint y: 484, endPoint x: 779, endPoint y: 483, distance: 14.8
click at [779, 483] on input "409" at bounding box center [856, 488] width 167 height 31
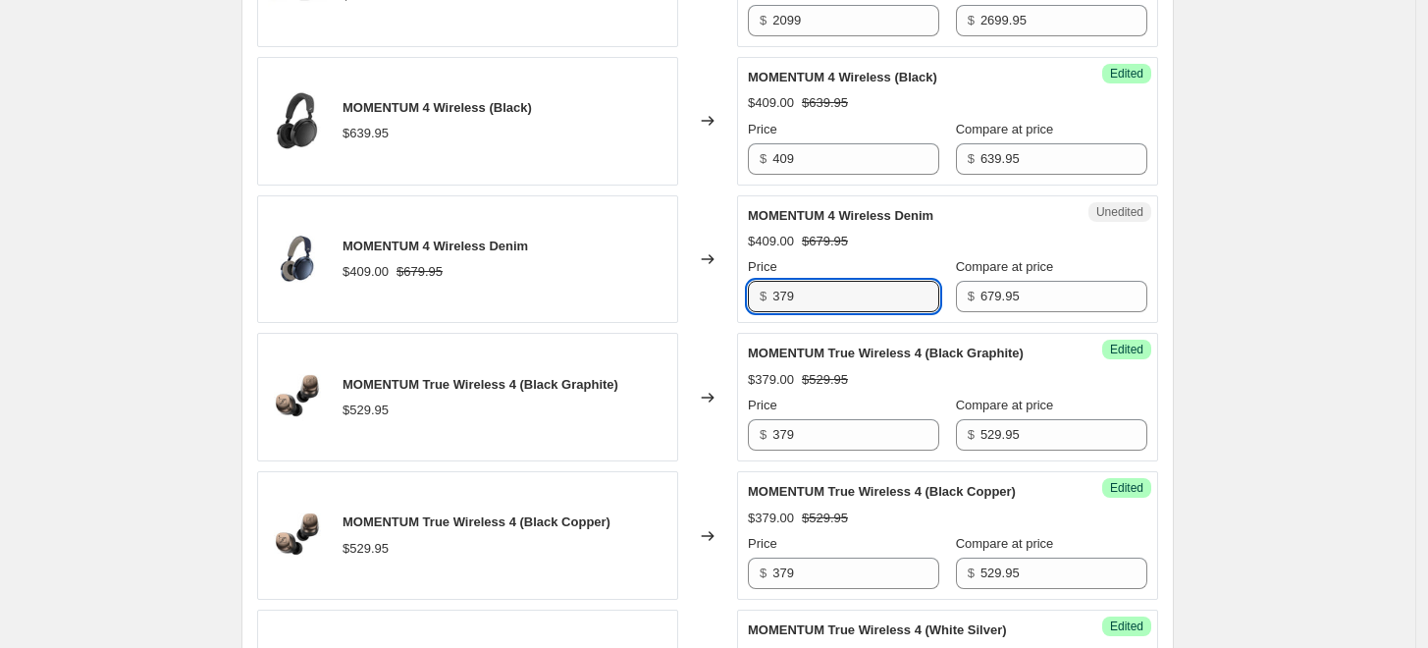
scroll to position [1330, 0]
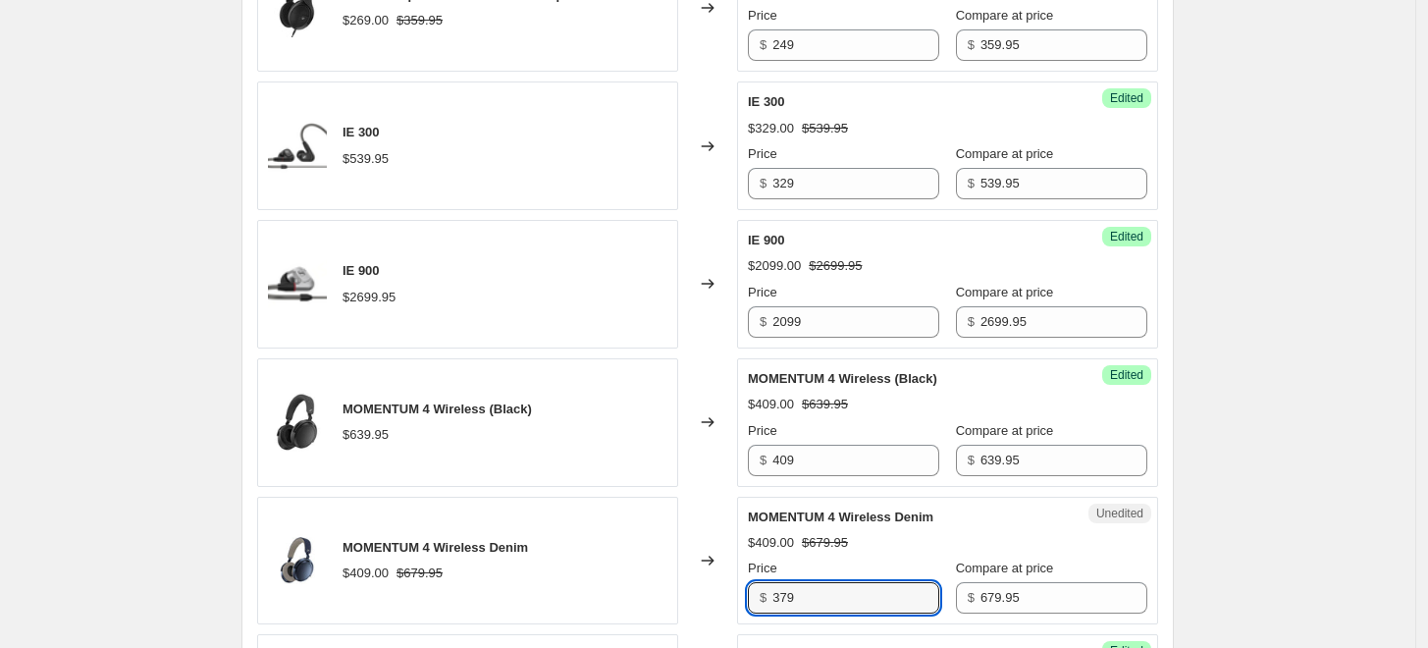
type input "379"
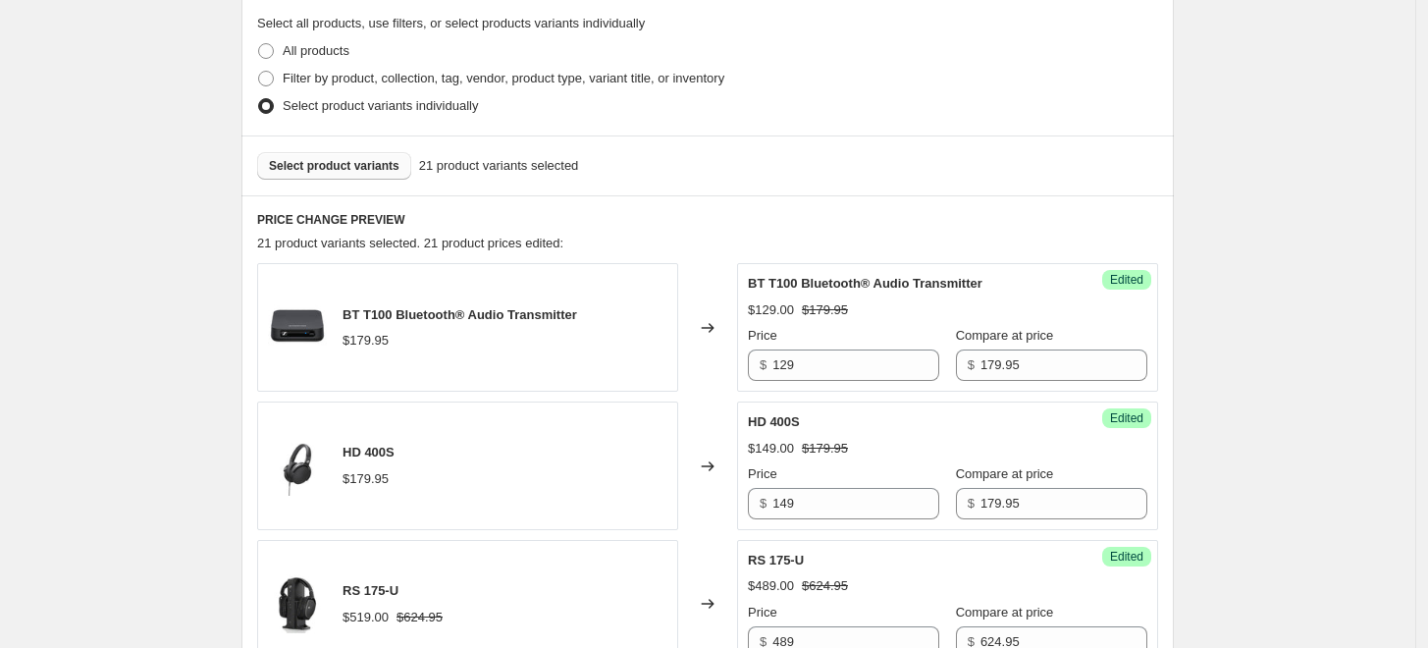
scroll to position [0, 0]
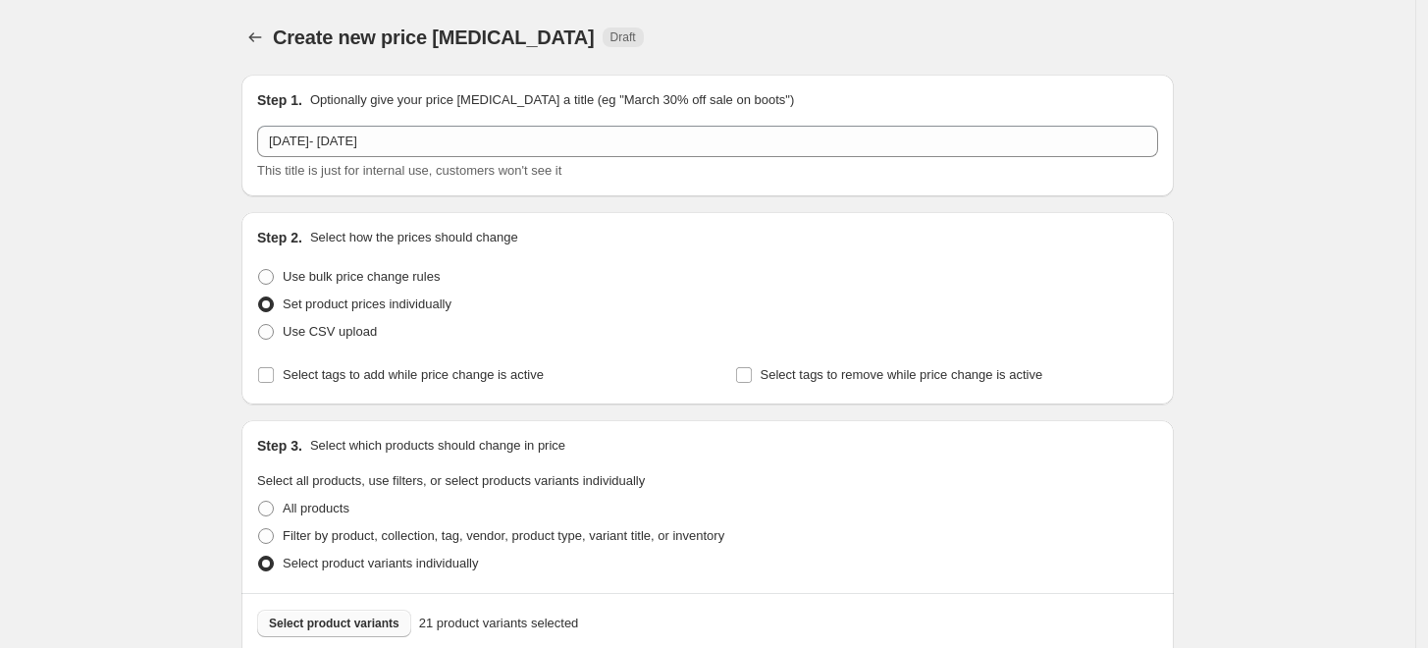
click at [324, 622] on span "Select product variants" at bounding box center [334, 624] width 131 height 16
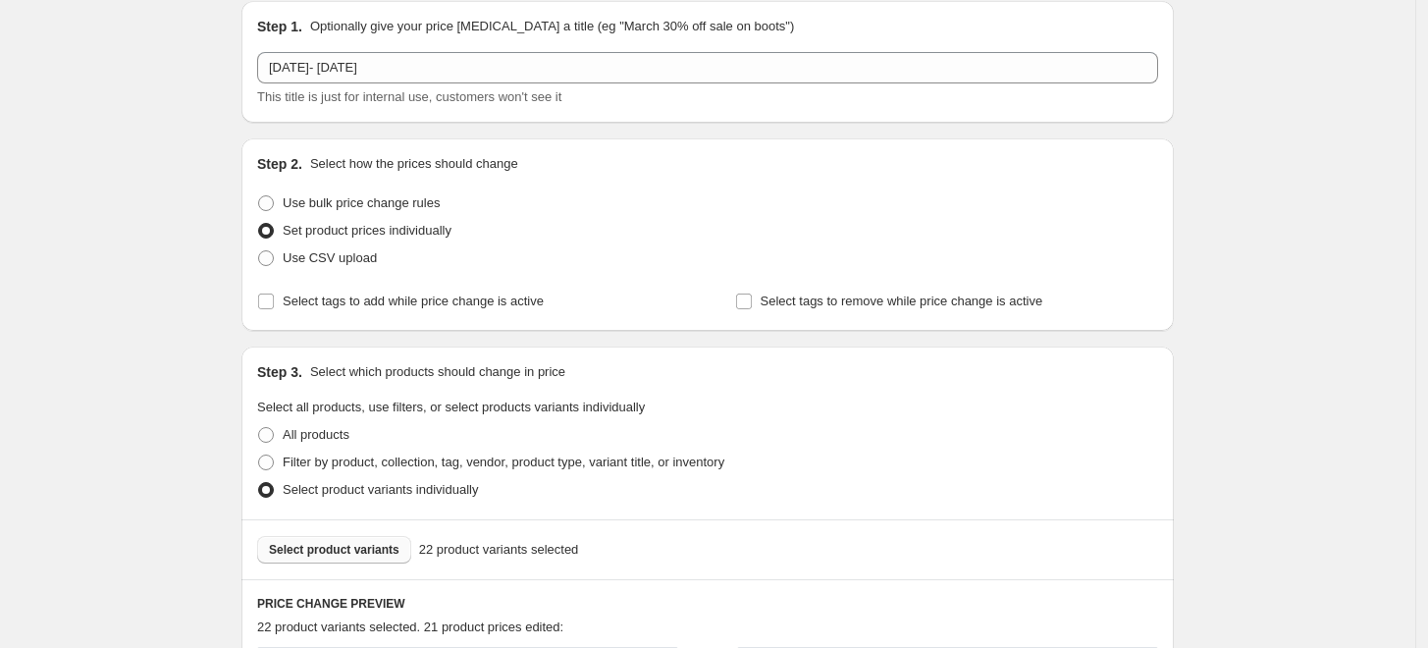
scroll to position [218, 0]
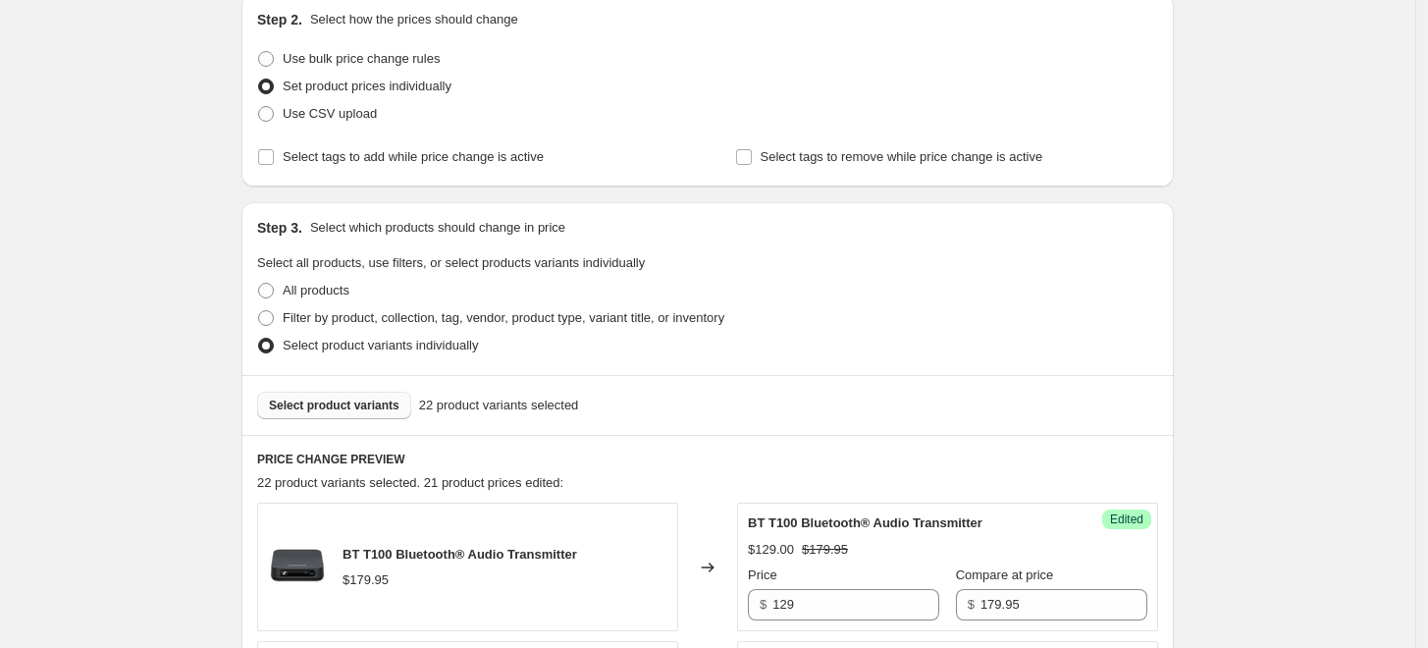
click at [306, 410] on span "Select product variants" at bounding box center [334, 406] width 131 height 16
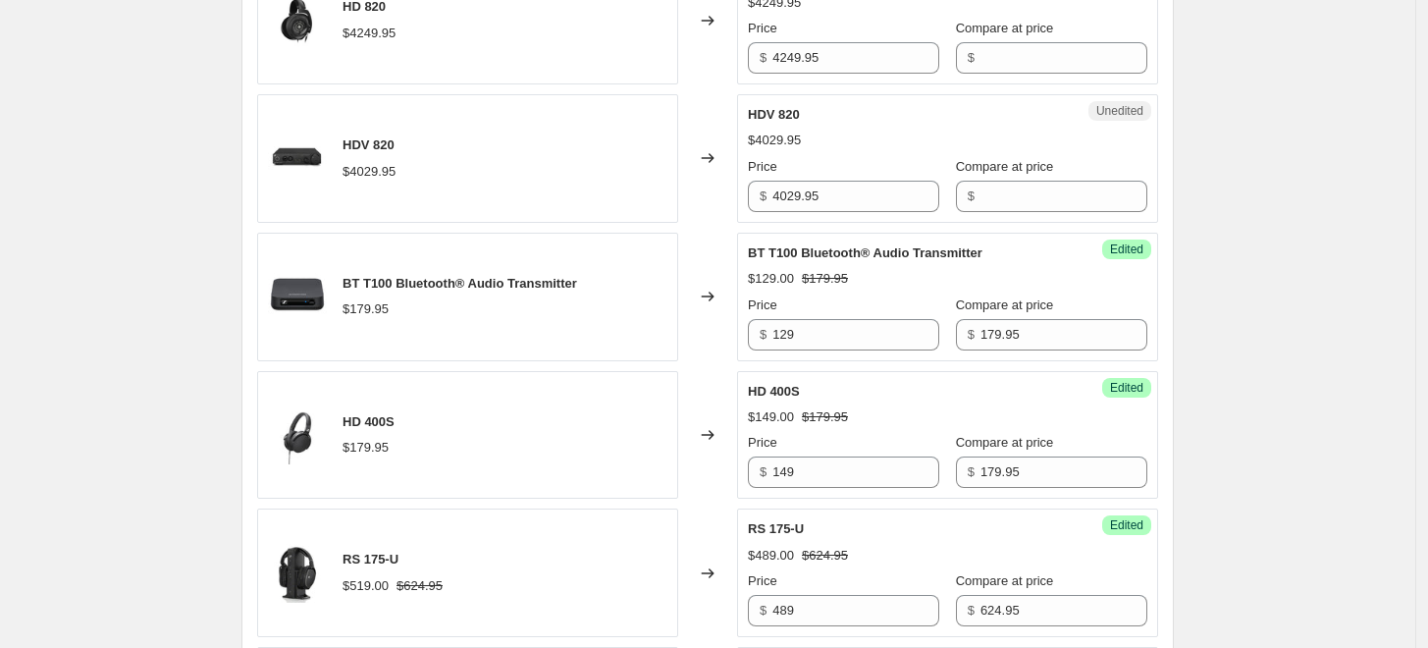
scroll to position [654, 0]
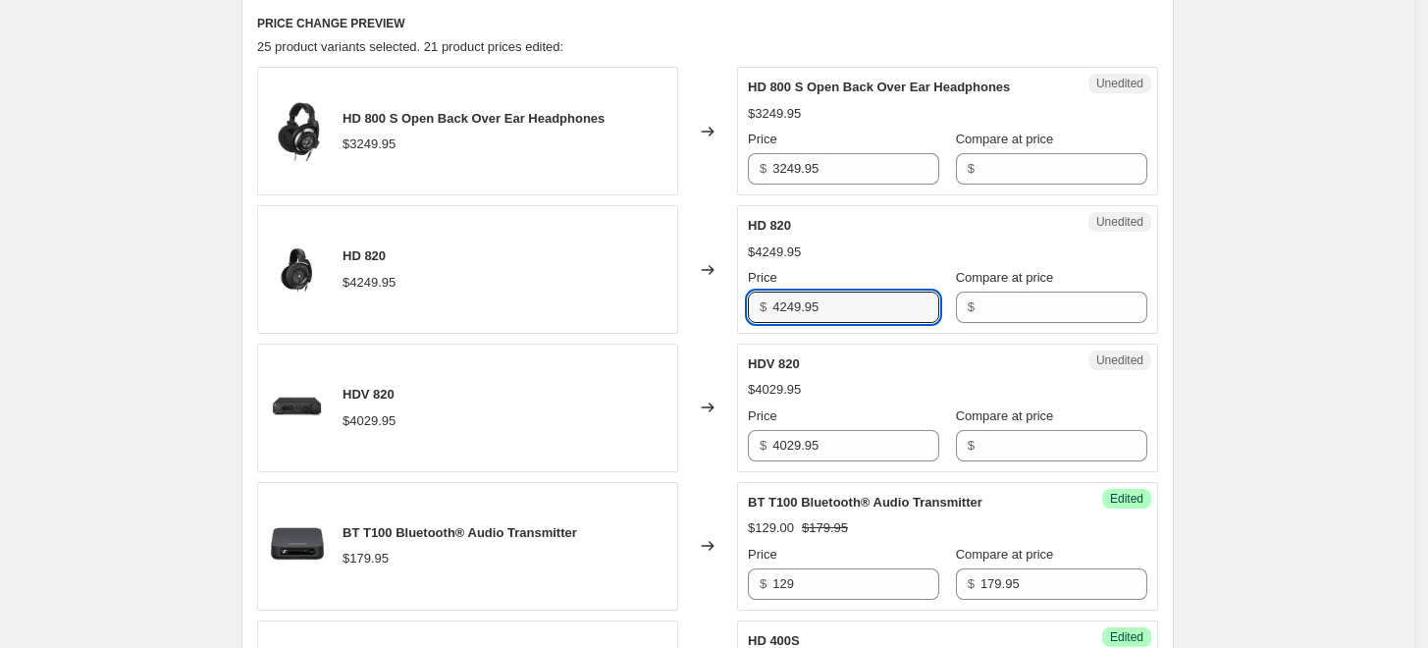
click at [748, 294] on div "Unedited HD 820 $4249.95 Price $ 4249.95 Compare at price $" at bounding box center [947, 269] width 421 height 129
type input "4249.95"
click at [1053, 312] on input "Compare at price" at bounding box center [1064, 307] width 167 height 31
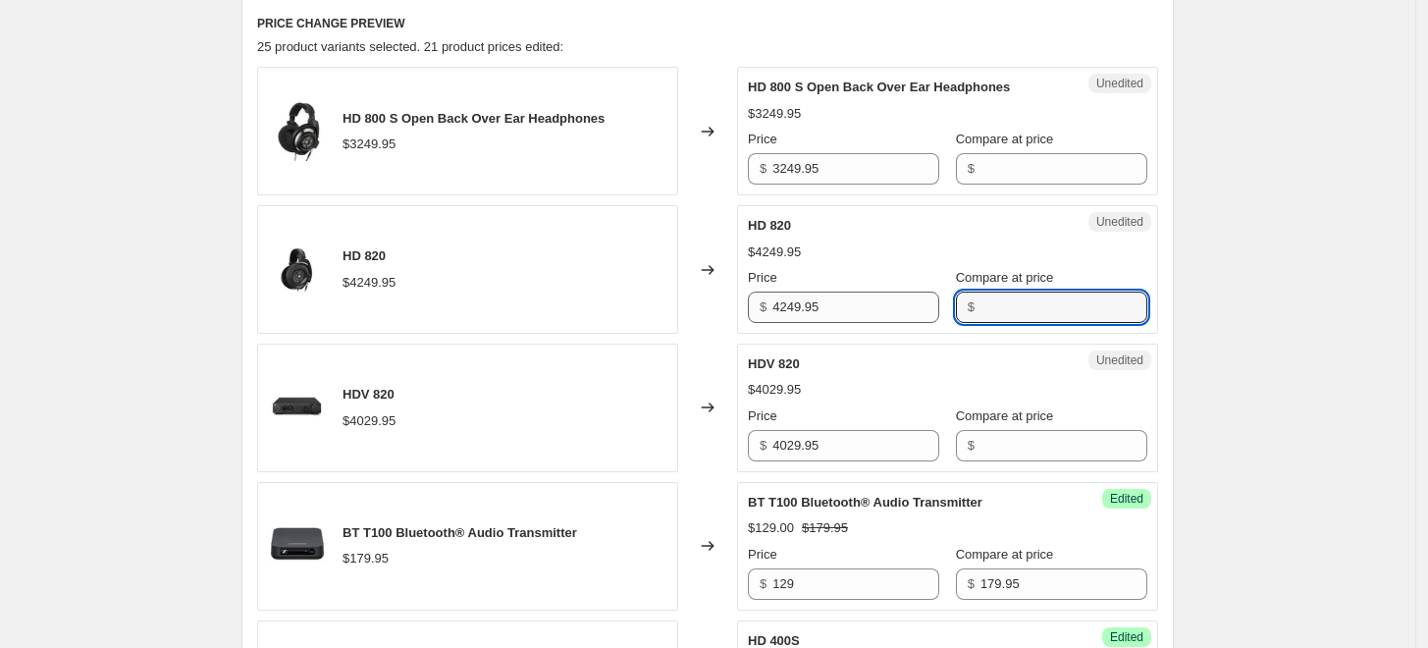
paste input "4249.95"
type input "4249.95"
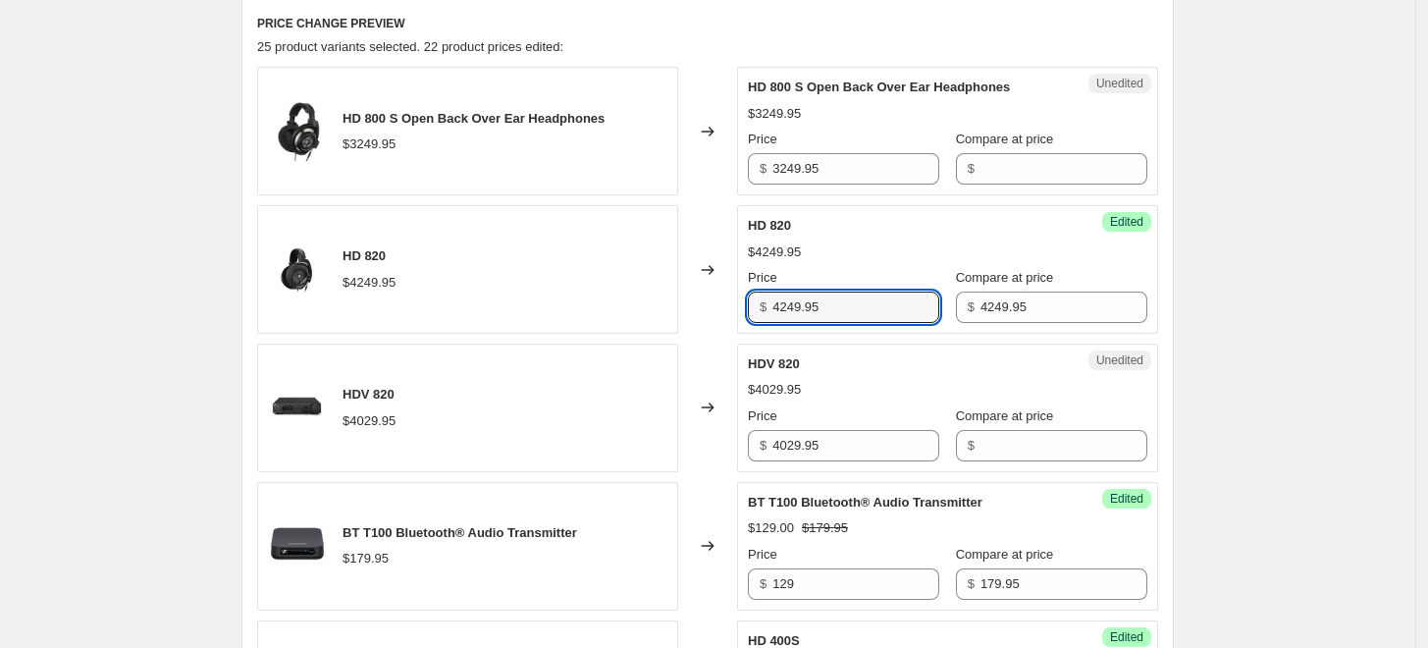
drag, startPoint x: 816, startPoint y: 304, endPoint x: 745, endPoint y: 304, distance: 70.7
click at [745, 304] on div "Success Edited HD 820 $4249.95 Price $ 4249.95 Compare at price $ 4249.95" at bounding box center [947, 269] width 421 height 129
type input "2749"
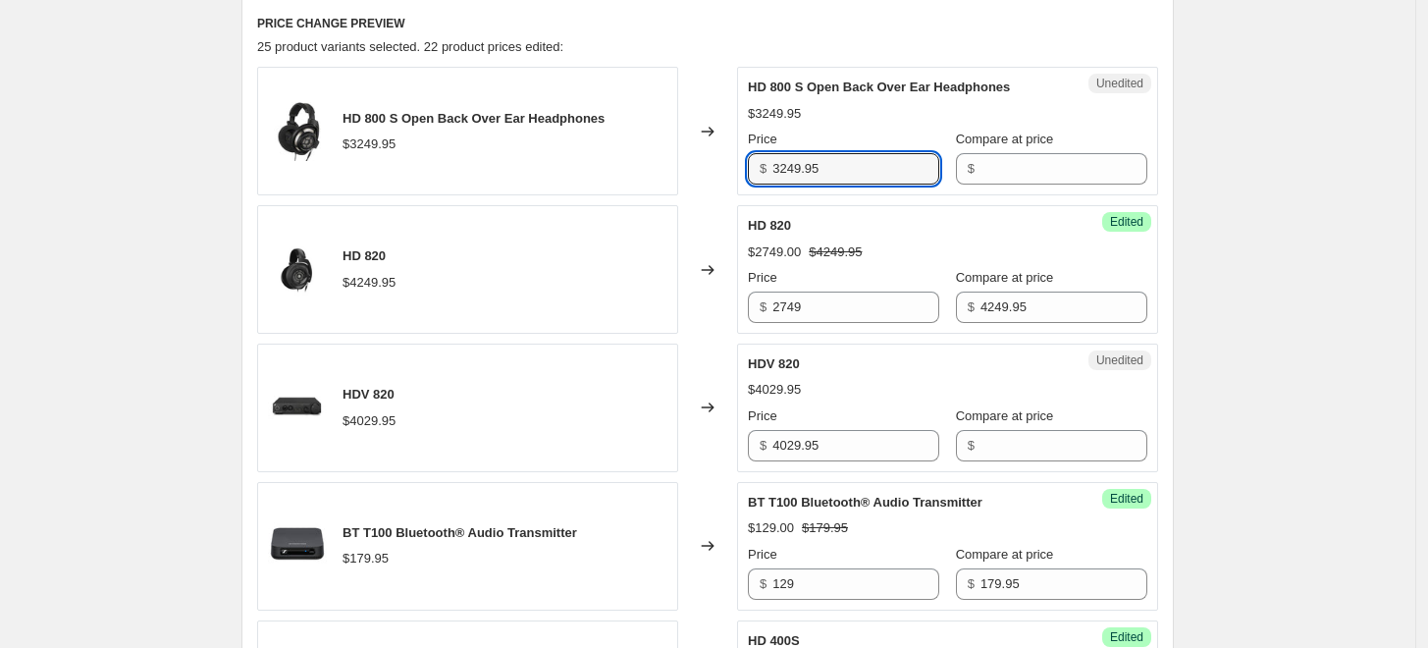
drag, startPoint x: 814, startPoint y: 170, endPoint x: 746, endPoint y: 165, distance: 67.9
click at [746, 165] on div "Unedited HD 800 S Open Back Over Ear Headphones $3249.95 Price $ 3249.95 Compar…" at bounding box center [947, 131] width 421 height 129
drag, startPoint x: 835, startPoint y: 166, endPoint x: 667, endPoint y: 152, distance: 168.4
click at [667, 152] on div "HD 800 S Open Back Over Ear Headphones $3249.95 Changed to Unedited HD 800 S Op…" at bounding box center [707, 131] width 901 height 129
type input "3249.95"
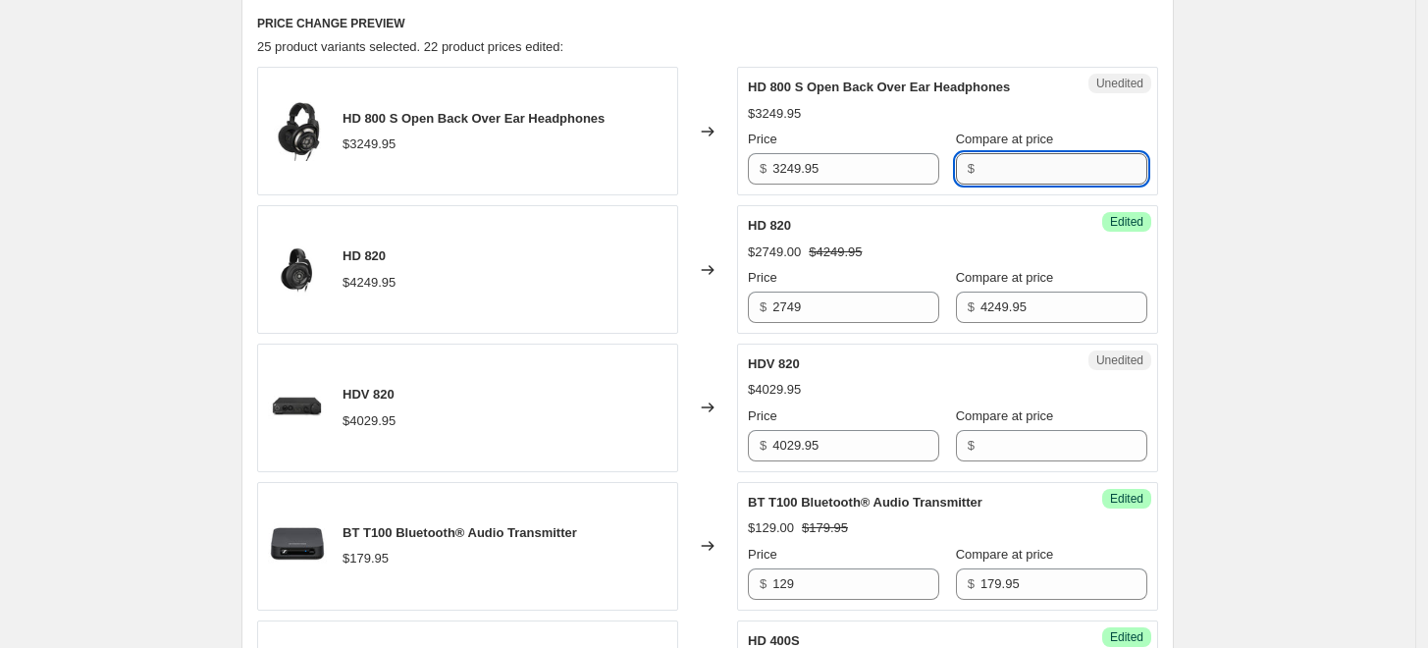
click at [1051, 175] on input "Compare at price" at bounding box center [1064, 168] width 167 height 31
paste input "3249.95"
type input "3249.95"
click at [873, 158] on input "3249.95" at bounding box center [856, 168] width 167 height 31
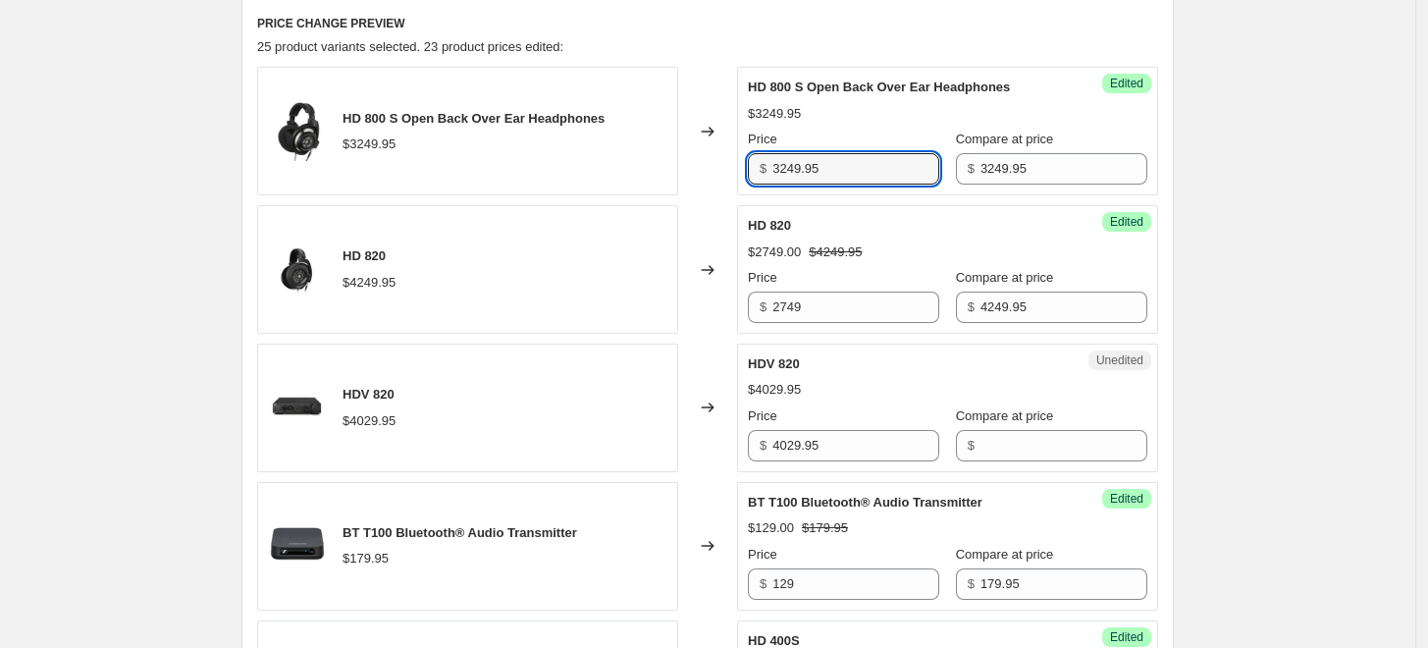
drag, startPoint x: 725, startPoint y: 156, endPoint x: 678, endPoint y: 151, distance: 46.4
click at [678, 151] on div "HD 800 S Open Back Over Ear Headphones $3249.95 Changed to Success Edited HD 80…" at bounding box center [707, 131] width 901 height 129
type input "2449"
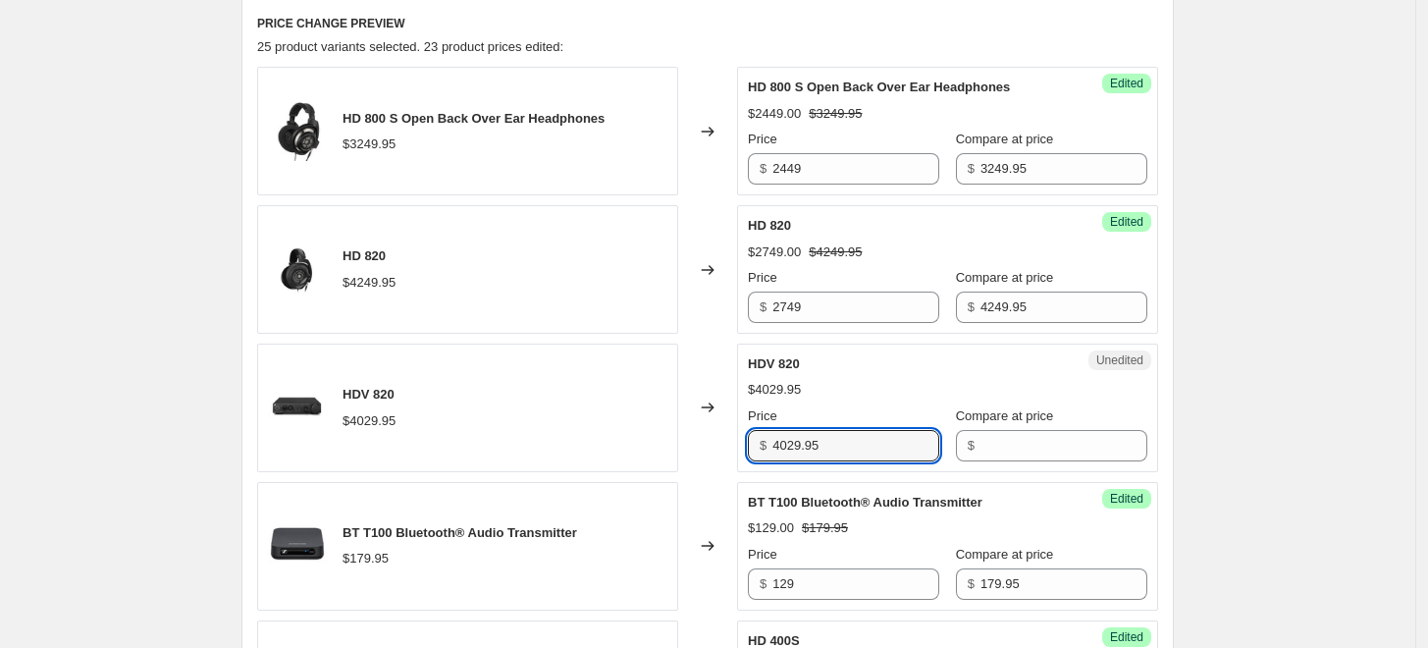
drag, startPoint x: 833, startPoint y: 442, endPoint x: 704, endPoint y: 438, distance: 128.7
click at [702, 438] on div "HDV 820 $4029.95 Changed to Unedited HDV 820 $4029.95 Price $ 4029.95 Compare a…" at bounding box center [707, 408] width 901 height 129
type input "4029.95"
click at [1051, 454] on input "Compare at price" at bounding box center [1064, 445] width 167 height 31
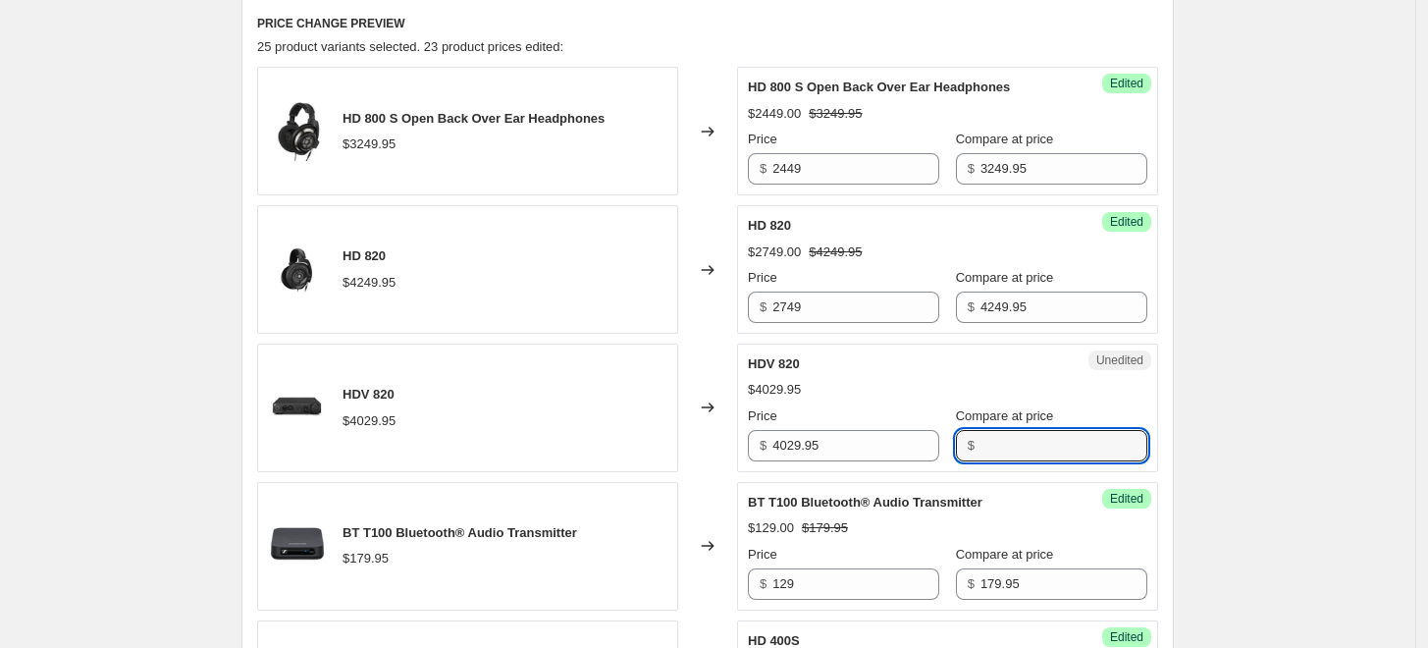
paste input "4029.95"
type input "4029.95"
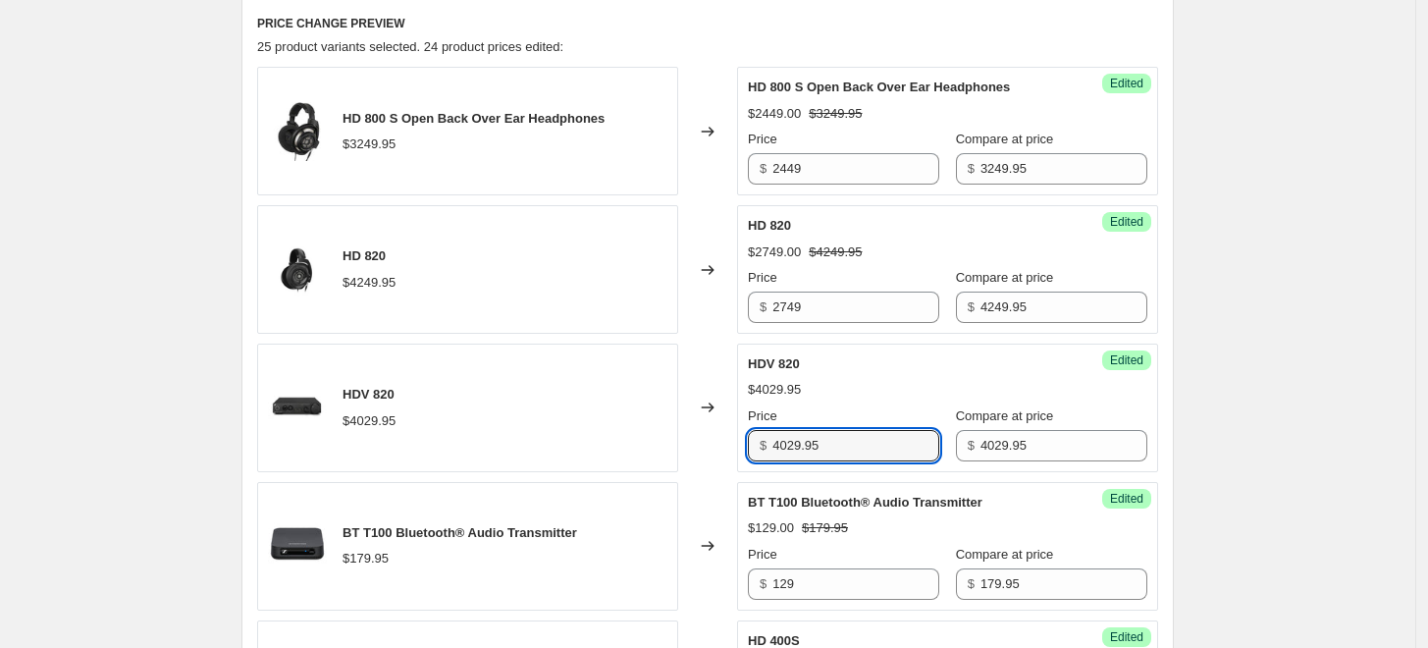
drag, startPoint x: 836, startPoint y: 446, endPoint x: 698, endPoint y: 446, distance: 138.4
click at [698, 446] on div "HDV 820 $4029.95 Changed to Success Edited HDV 820 $4029.95 Price $ 4029.95 Com…" at bounding box center [707, 408] width 901 height 129
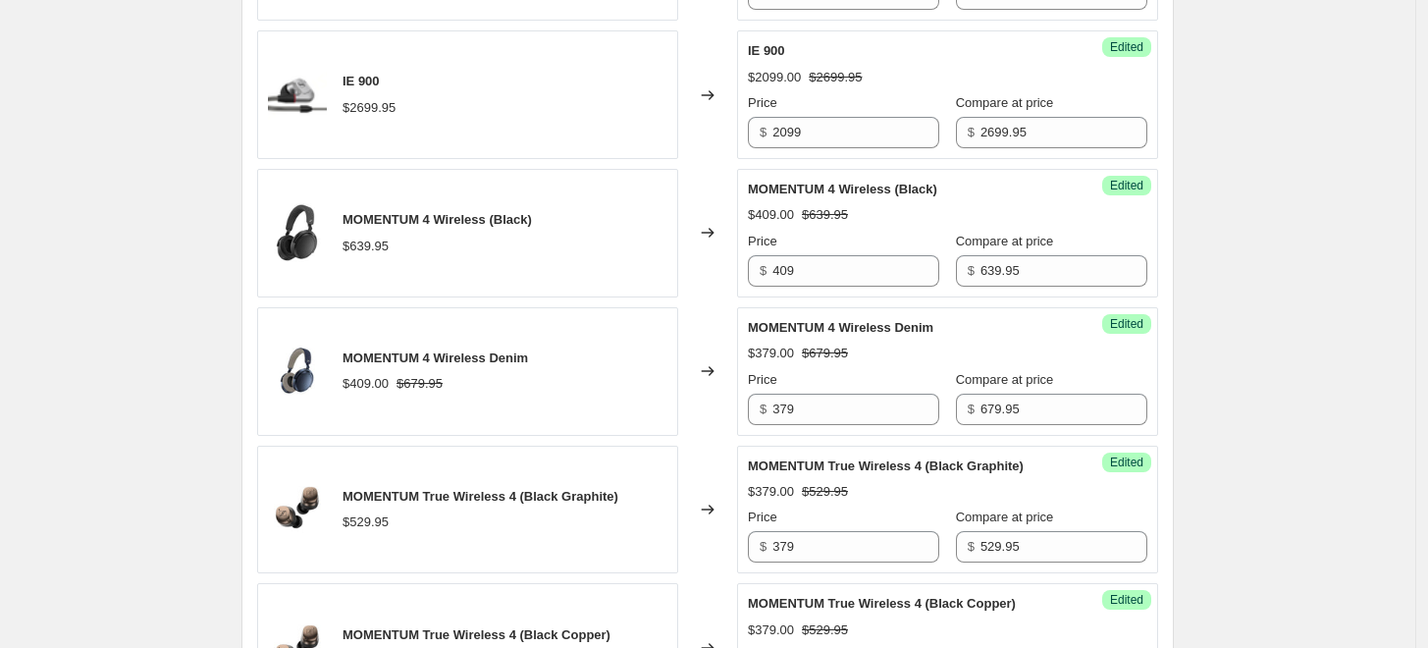
scroll to position [3185, 0]
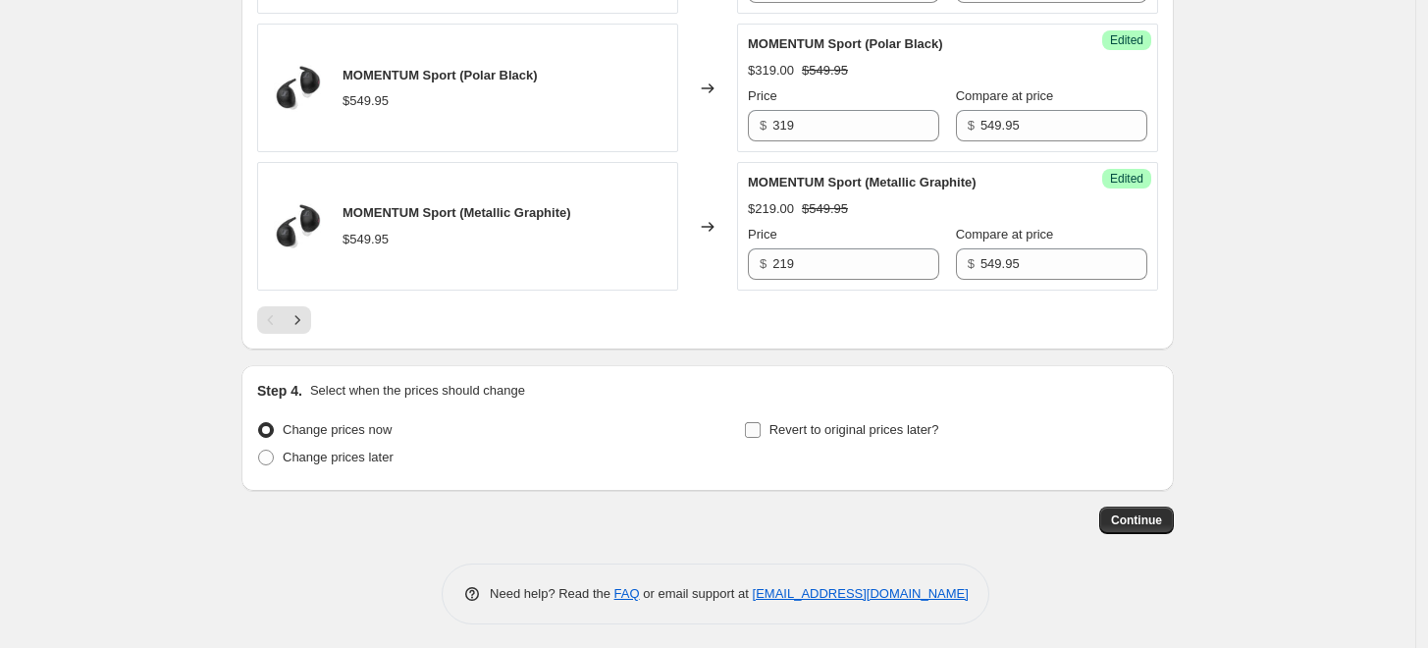
type input "2749"
click at [862, 433] on span "Revert to original prices later?" at bounding box center [855, 429] width 170 height 15
click at [761, 433] on input "Revert to original prices later?" at bounding box center [753, 430] width 16 height 16
checkbox input "true"
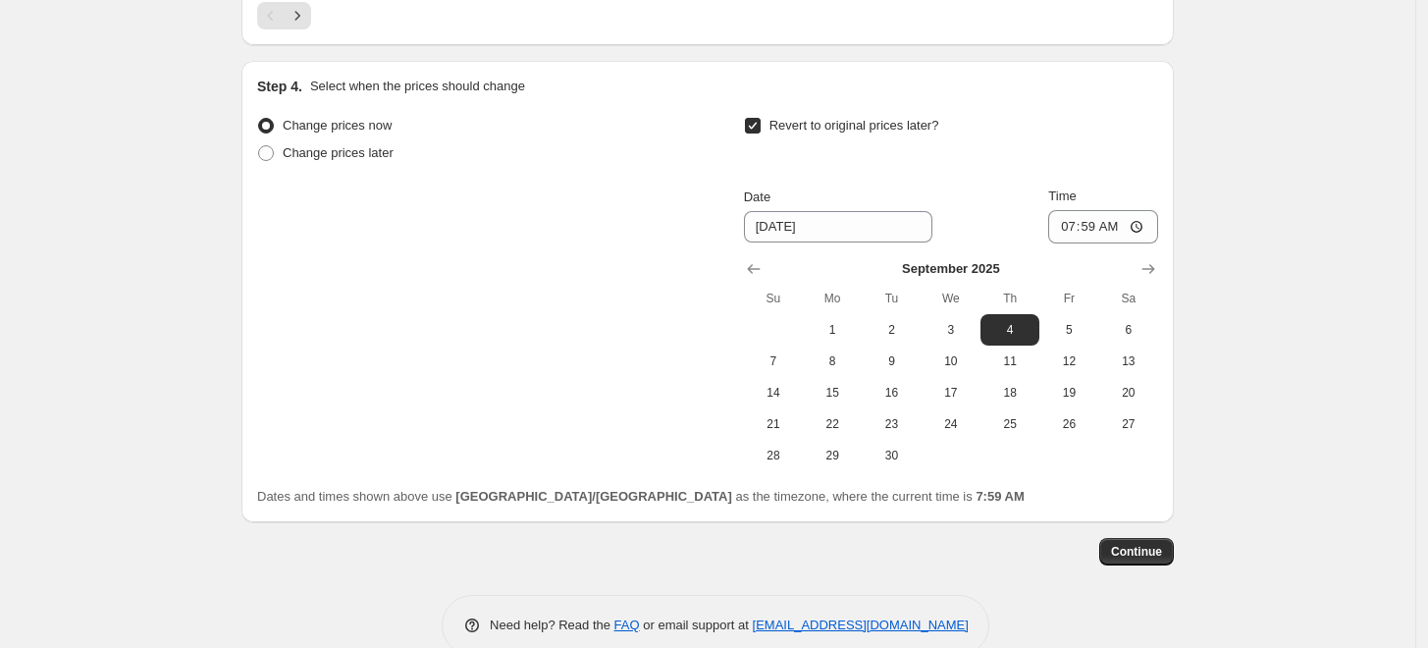
scroll to position [3512, 0]
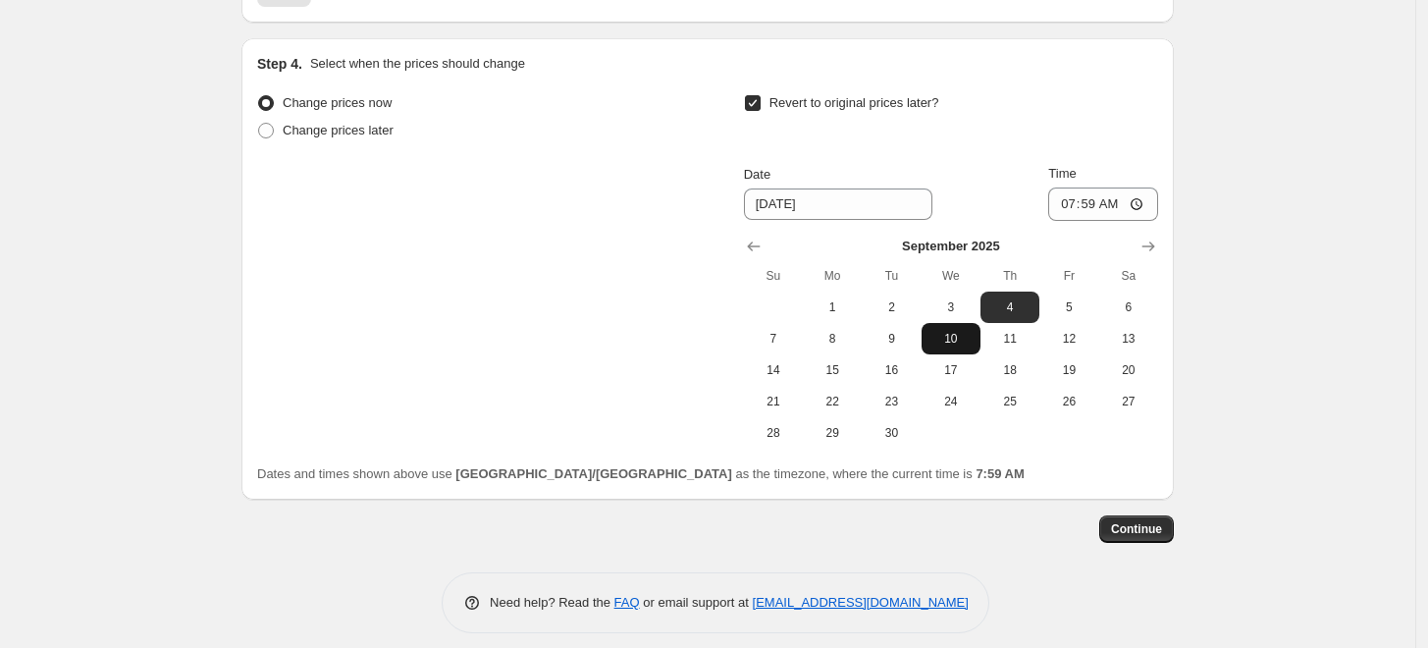
click at [966, 336] on span "10" at bounding box center [951, 339] width 43 height 16
type input "[DATE]"
click at [1087, 202] on input "07:59" at bounding box center [1104, 204] width 110 height 33
click at [1076, 205] on input "07:59" at bounding box center [1104, 204] width 110 height 33
click at [1120, 200] on input "08:00" at bounding box center [1104, 204] width 110 height 33
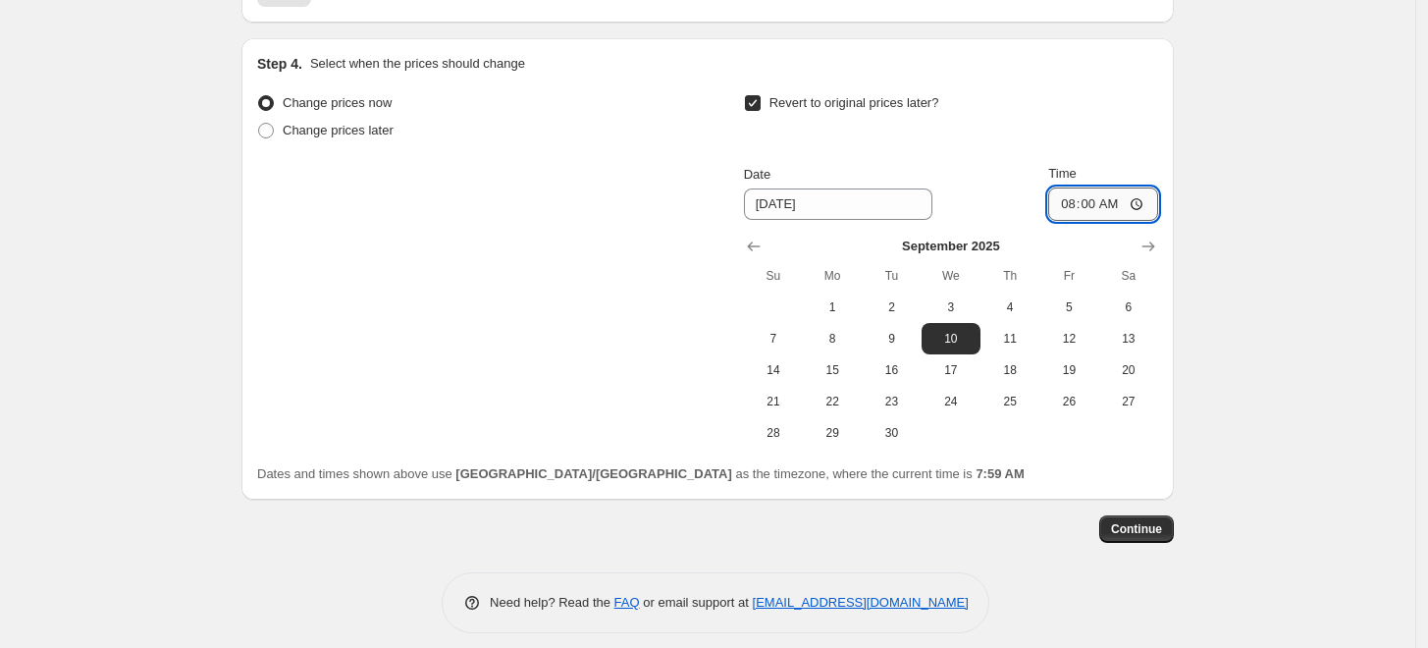
click at [1138, 199] on input "08:00" at bounding box center [1104, 204] width 110 height 33
type input "20:00"
click at [1162, 521] on span "Continue" at bounding box center [1136, 529] width 51 height 16
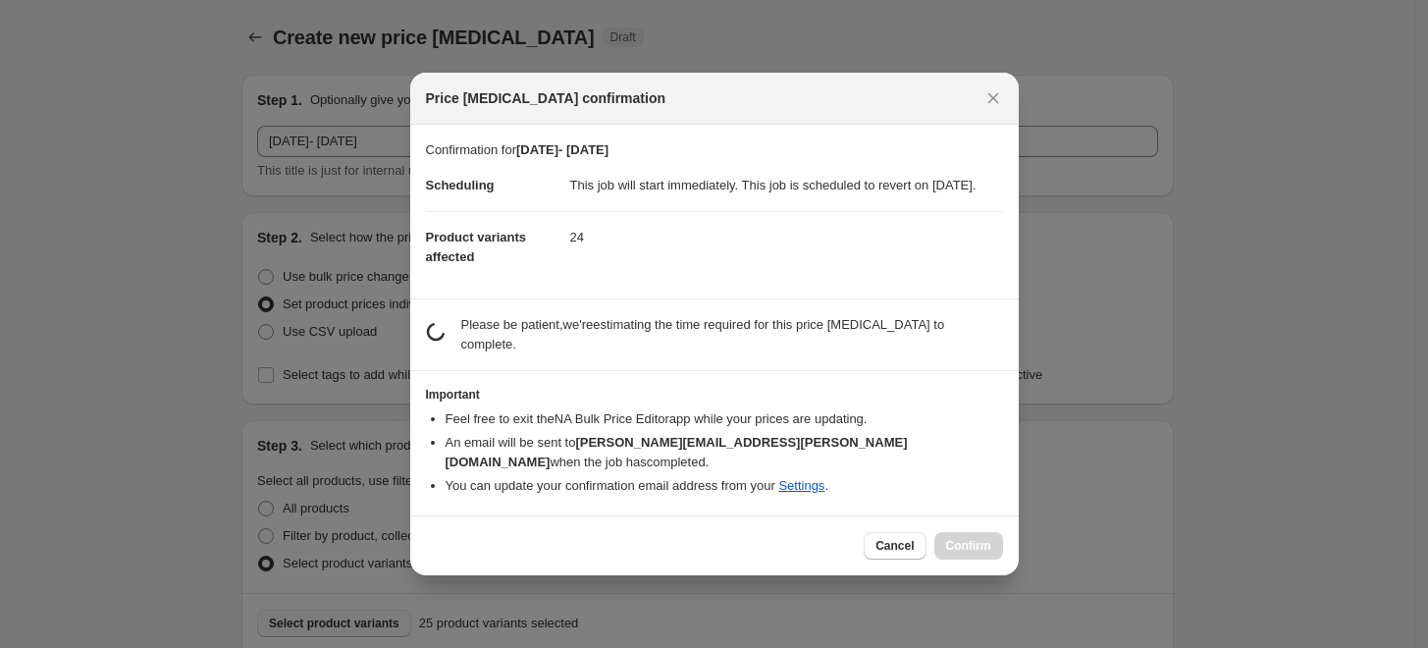
scroll to position [0, 0]
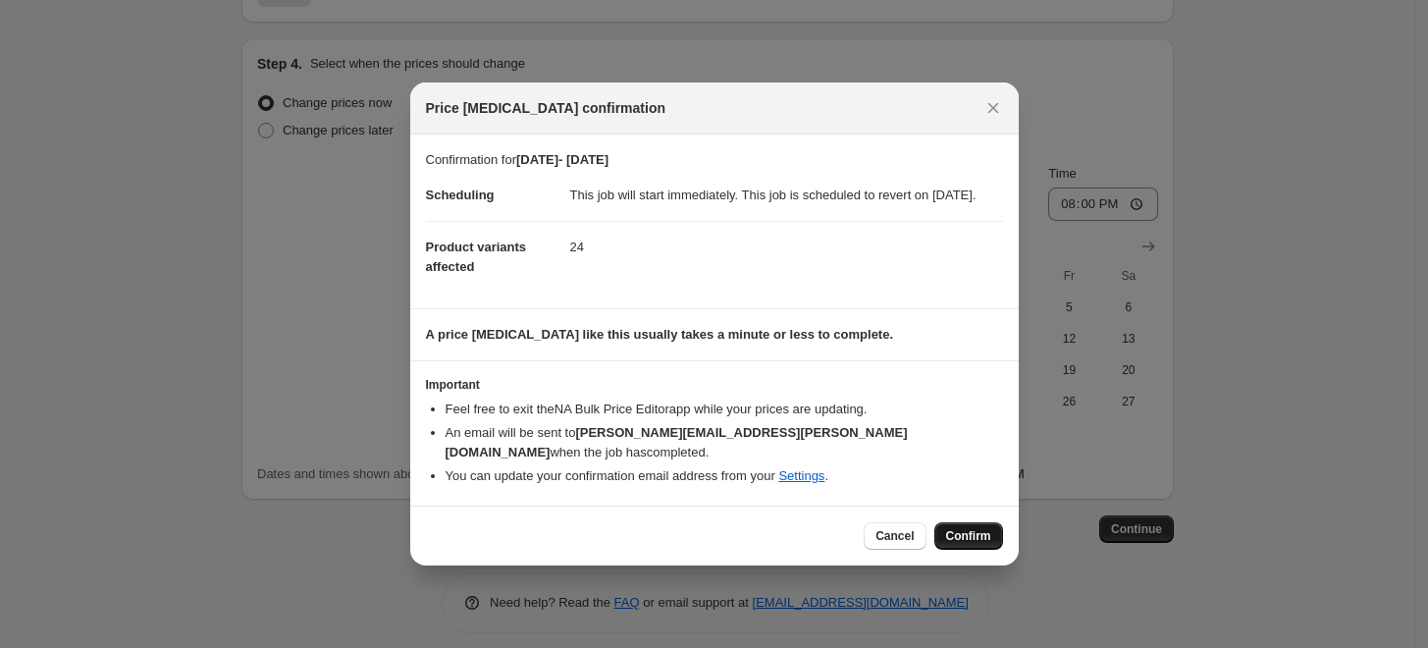
click at [984, 536] on span "Confirm" at bounding box center [968, 536] width 45 height 16
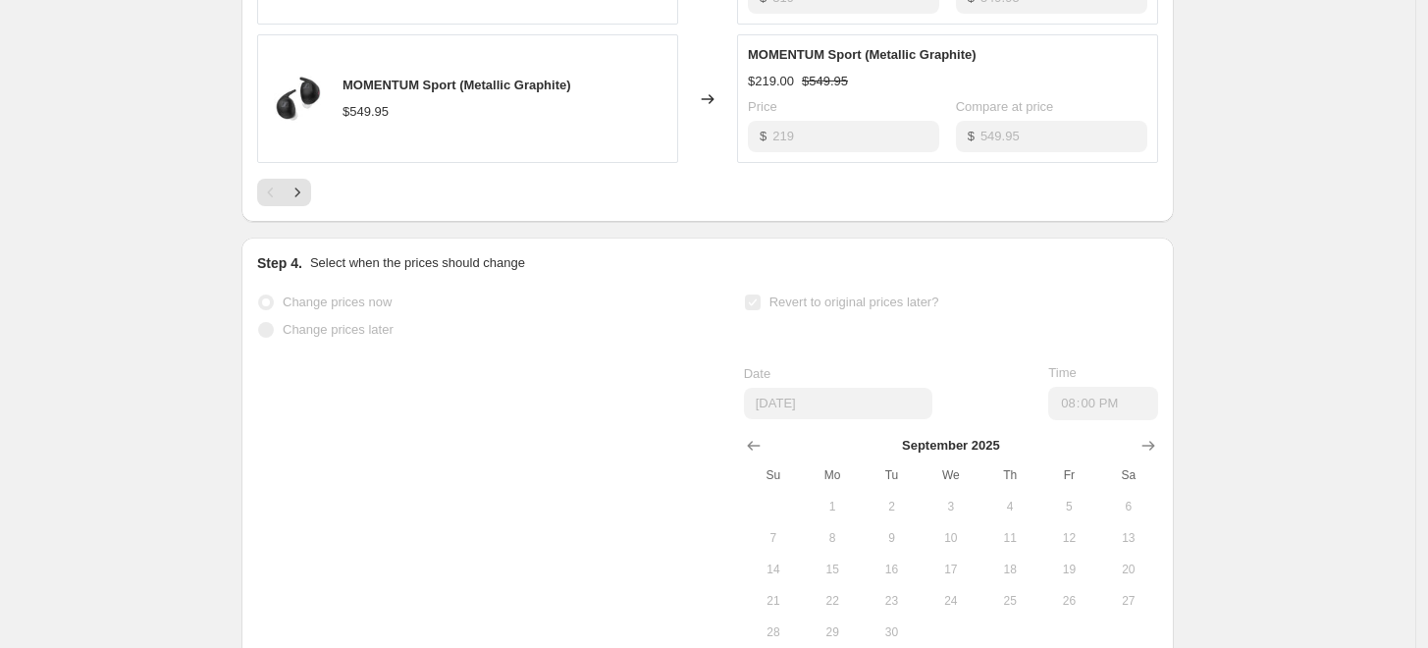
scroll to position [3455, 0]
